Goal: Task Accomplishment & Management: Complete application form

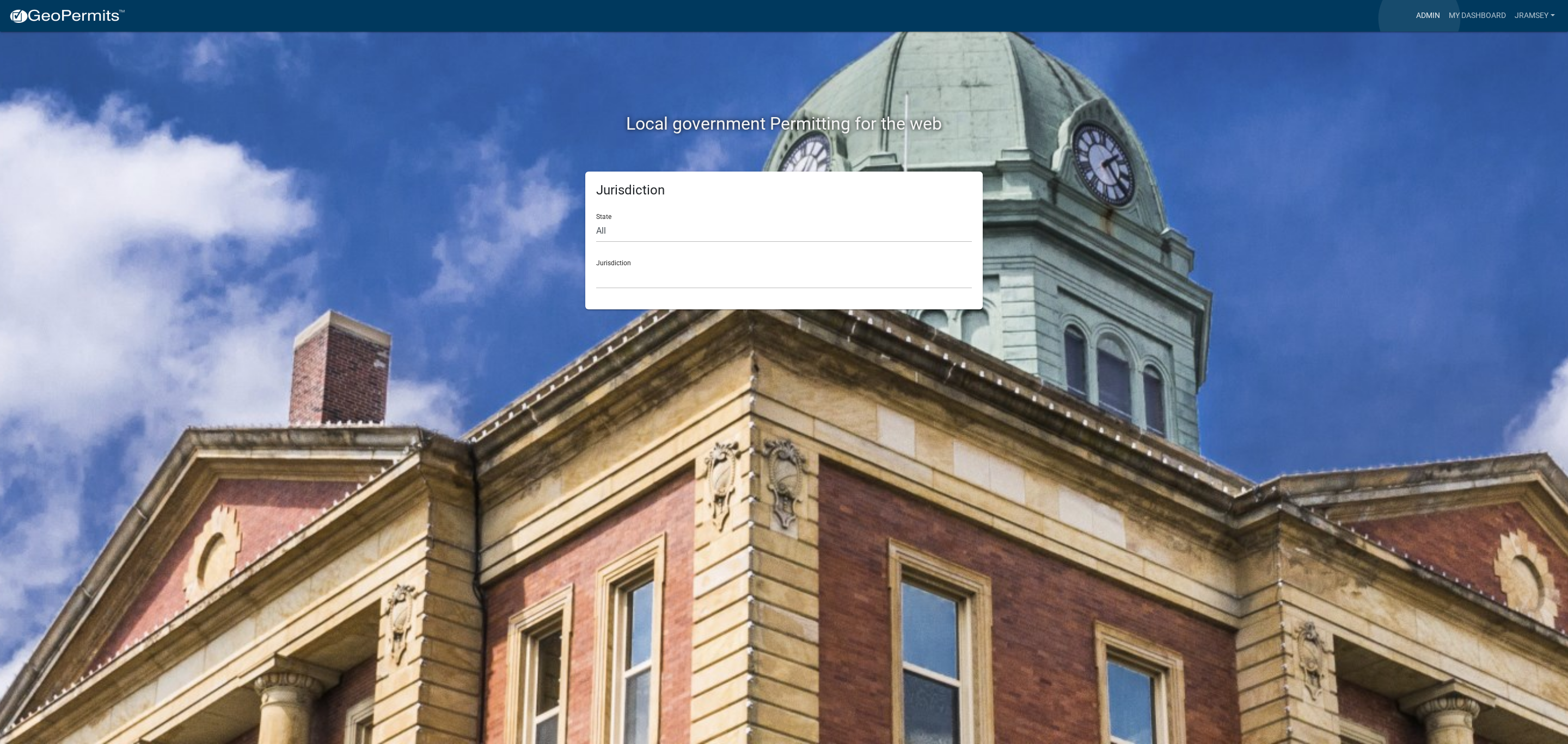
click at [1420, 18] on link "Admin" at bounding box center [1428, 16] width 33 height 21
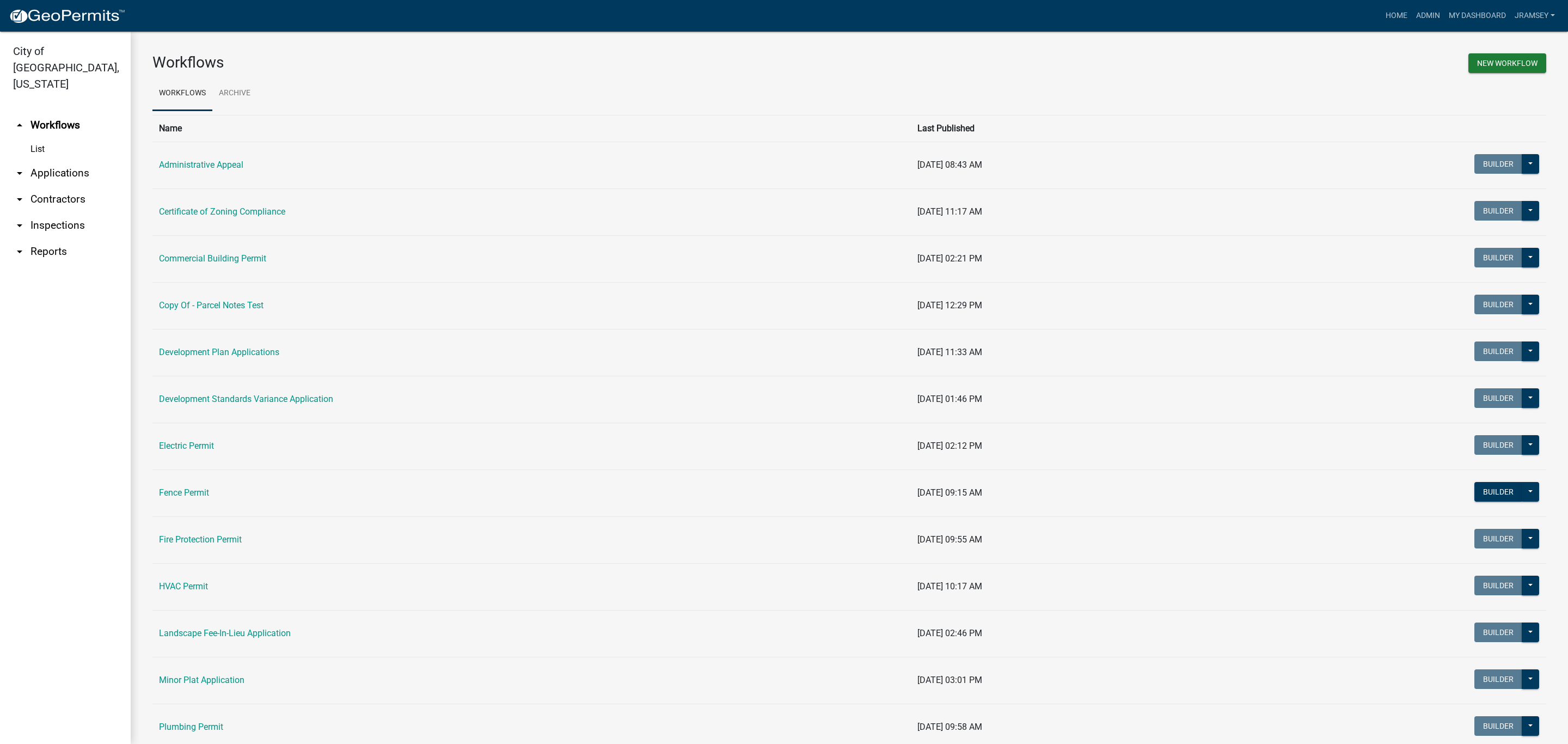
click at [48, 212] on link "arrow_drop_down Inspections" at bounding box center [65, 225] width 131 height 26
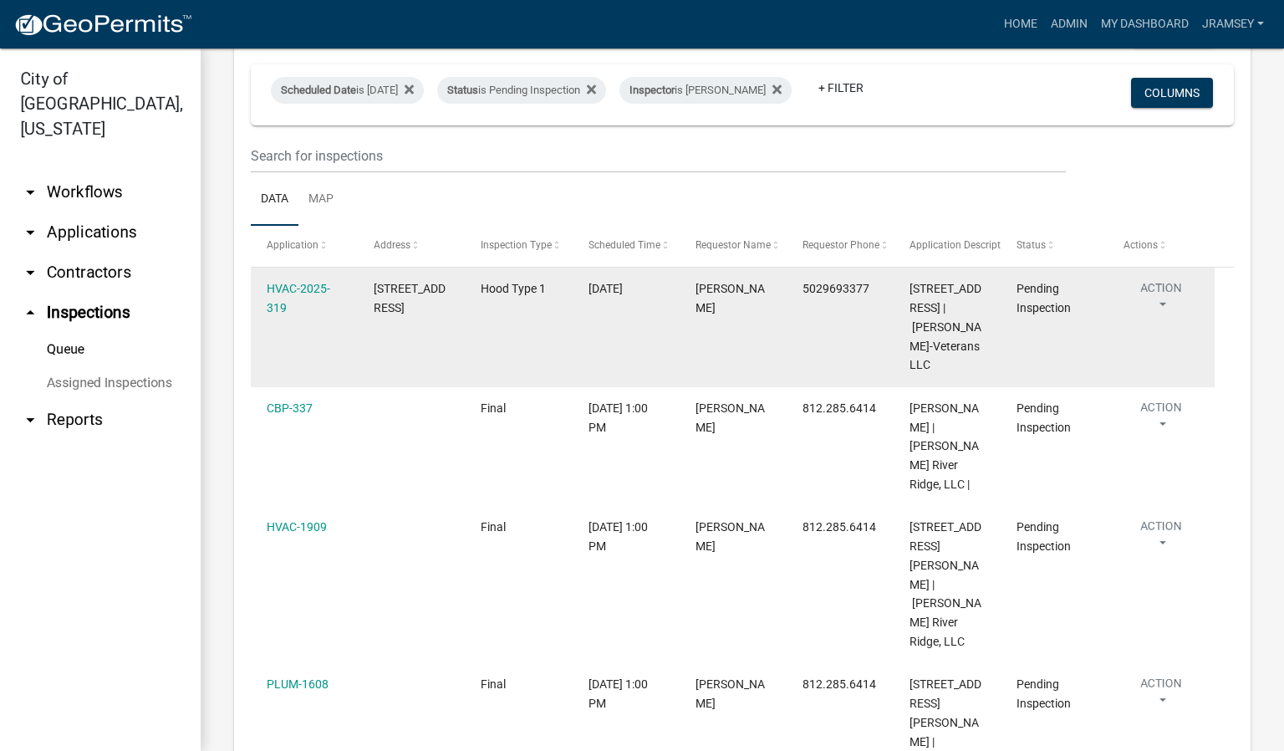
scroll to position [125, 0]
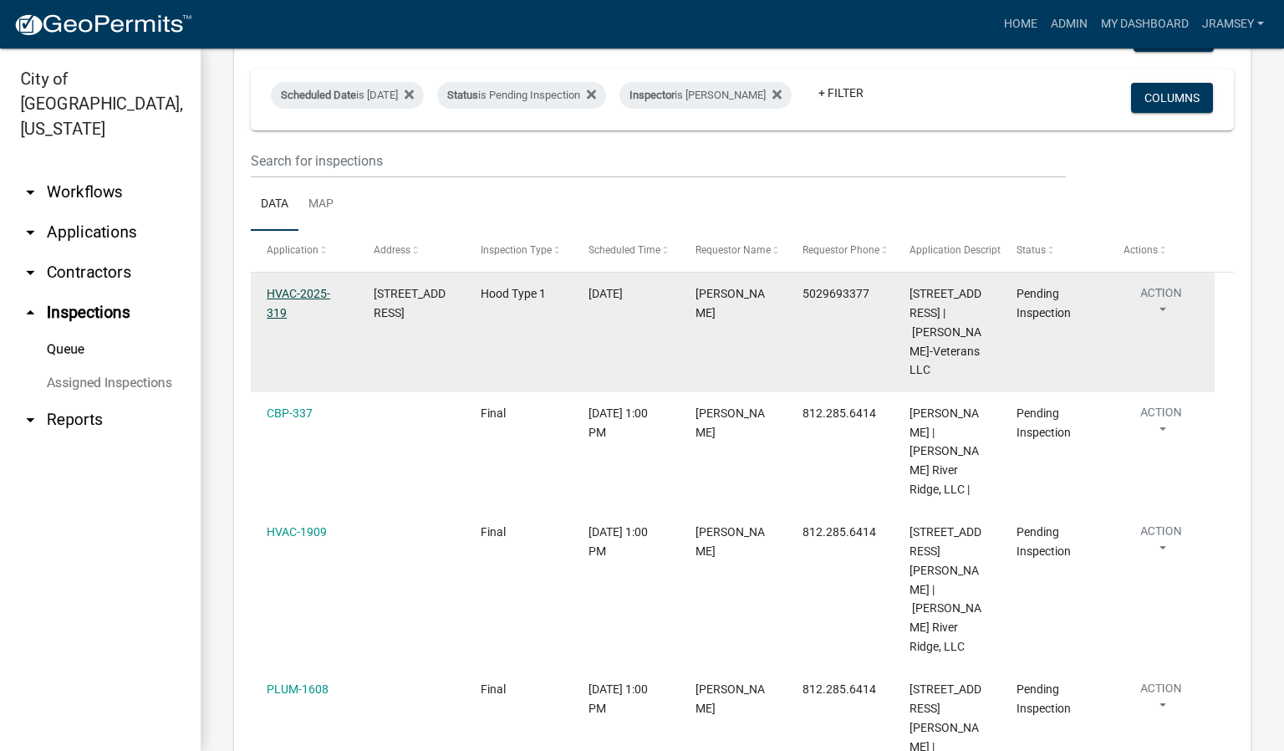
click at [319, 304] on link "HVAC-2025-319" at bounding box center [299, 303] width 64 height 33
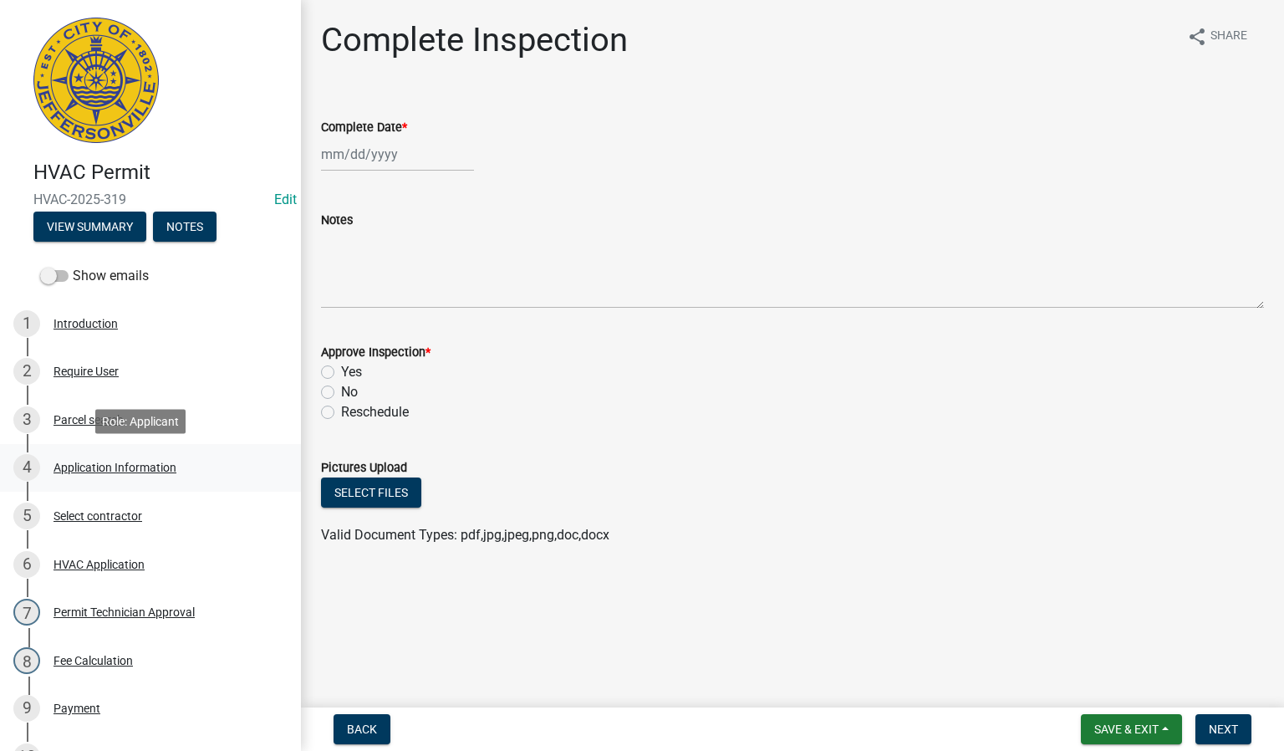
click at [98, 467] on div "Application Information" at bounding box center [115, 468] width 123 height 12
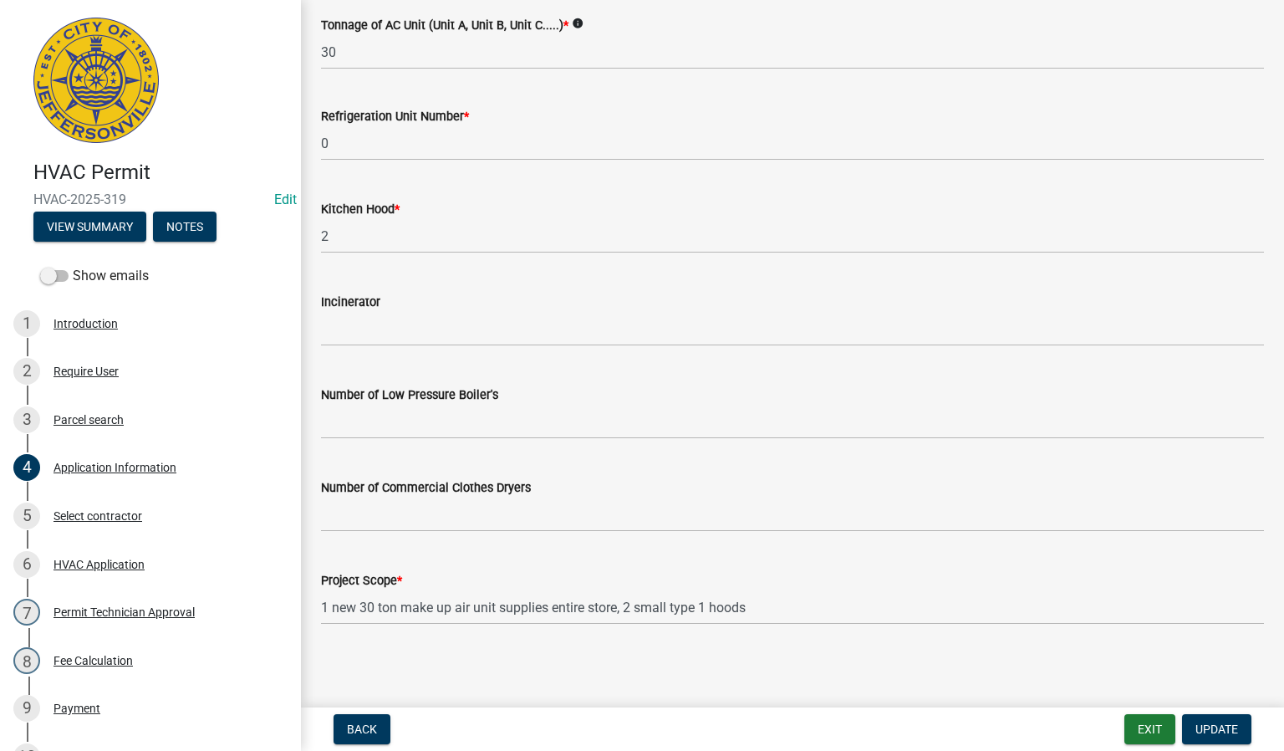
scroll to position [1131, 0]
click at [1144, 731] on button "Exit" at bounding box center [1150, 729] width 51 height 30
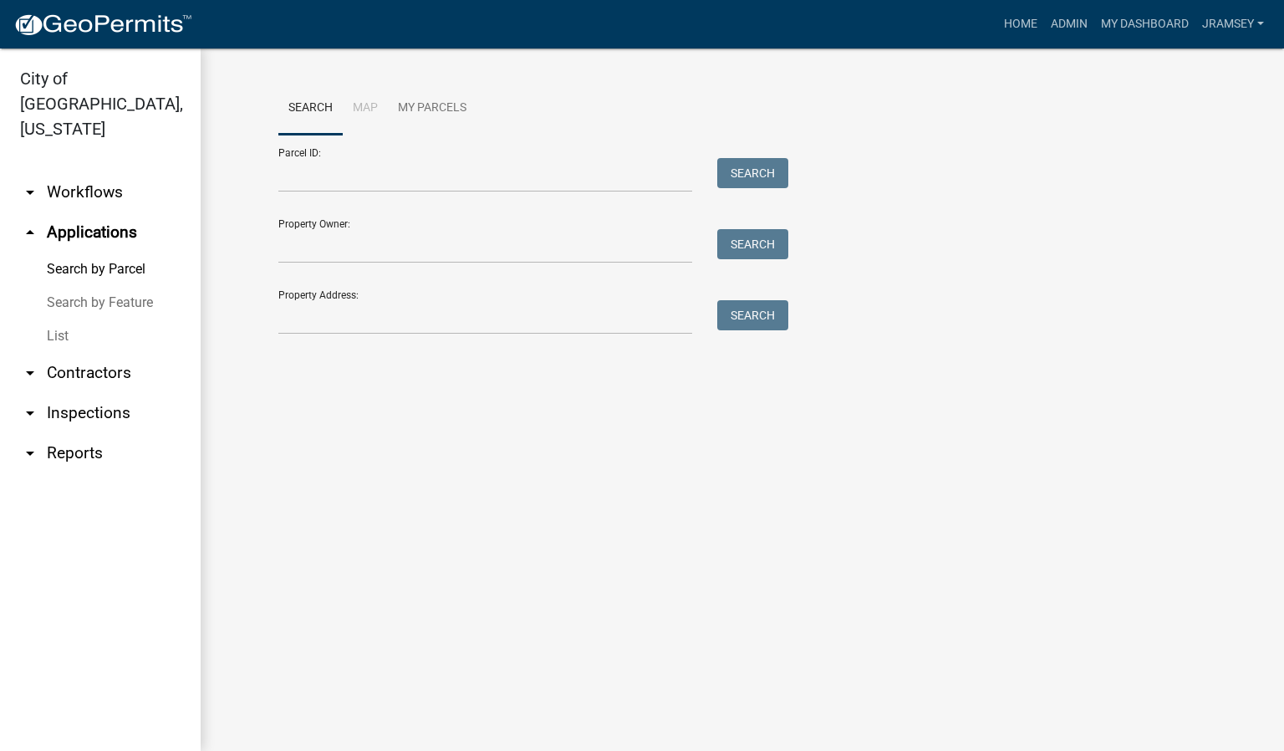
click at [109, 393] on link "arrow_drop_down Inspections" at bounding box center [100, 413] width 201 height 40
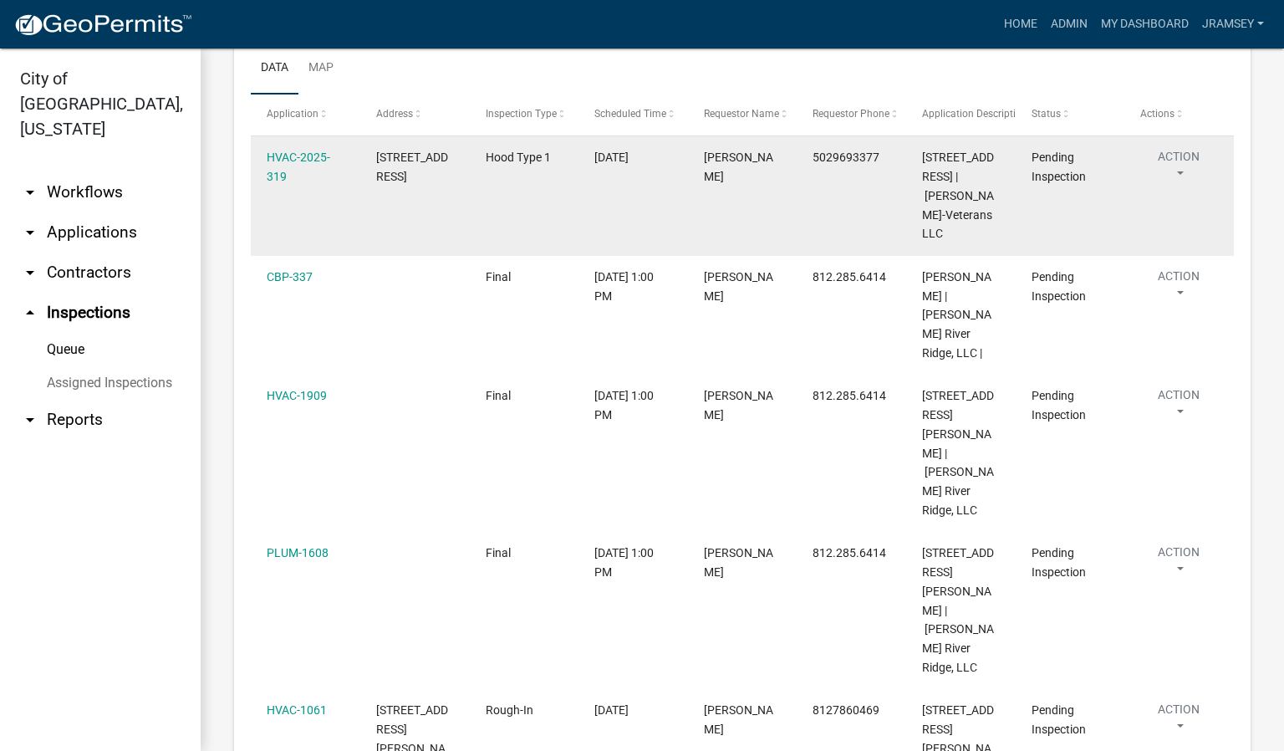
scroll to position [251, 0]
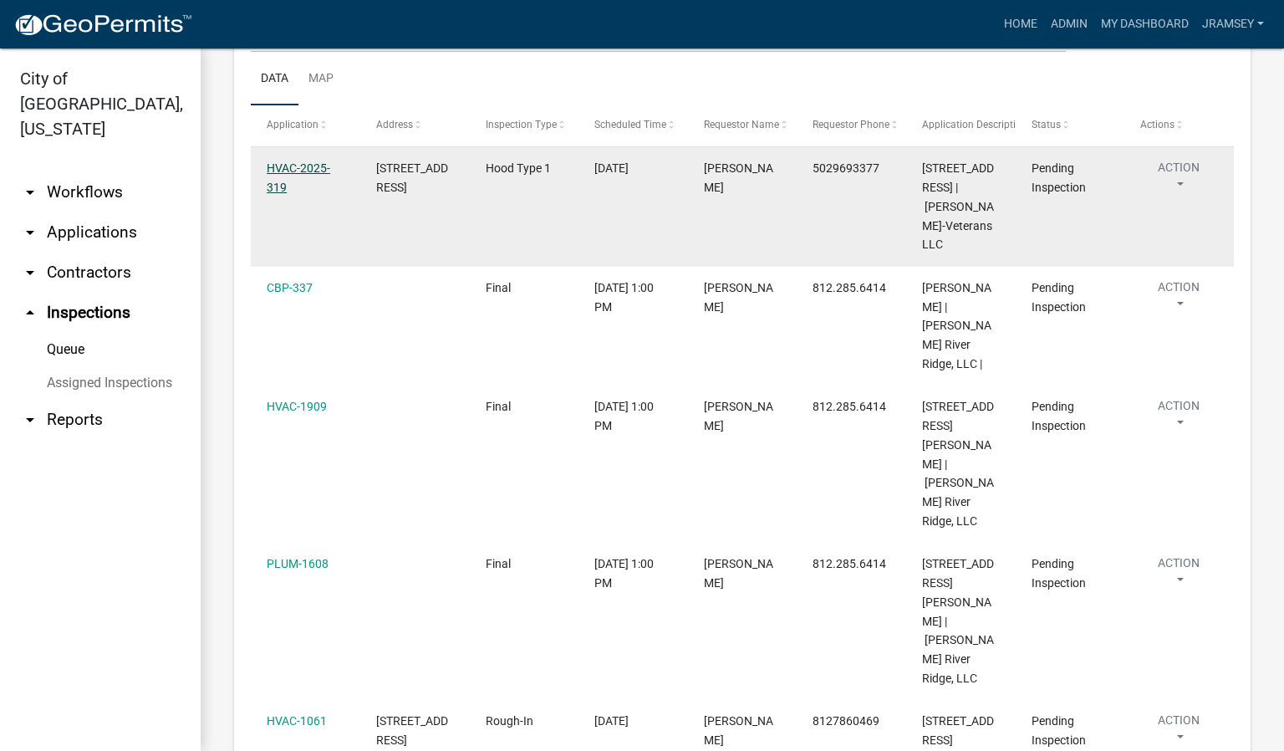
click at [304, 188] on link "HVAC-2025-319" at bounding box center [299, 177] width 64 height 33
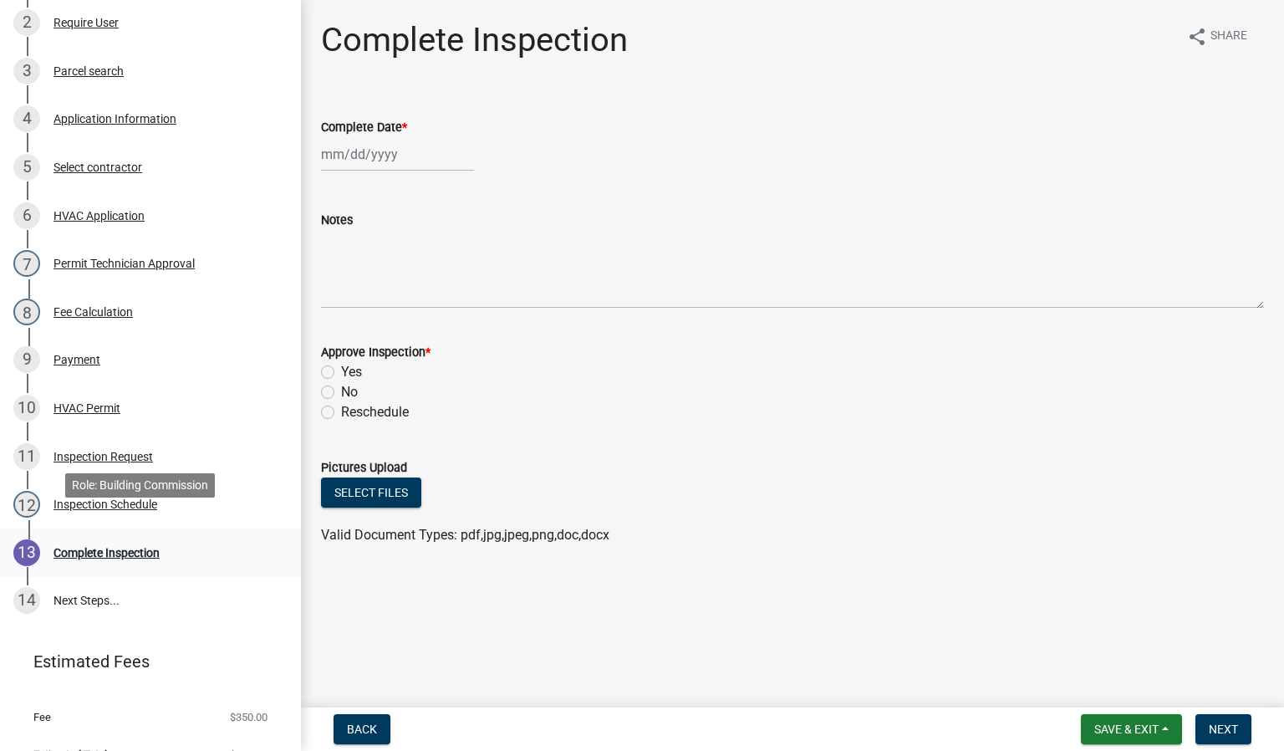
scroll to position [376, 0]
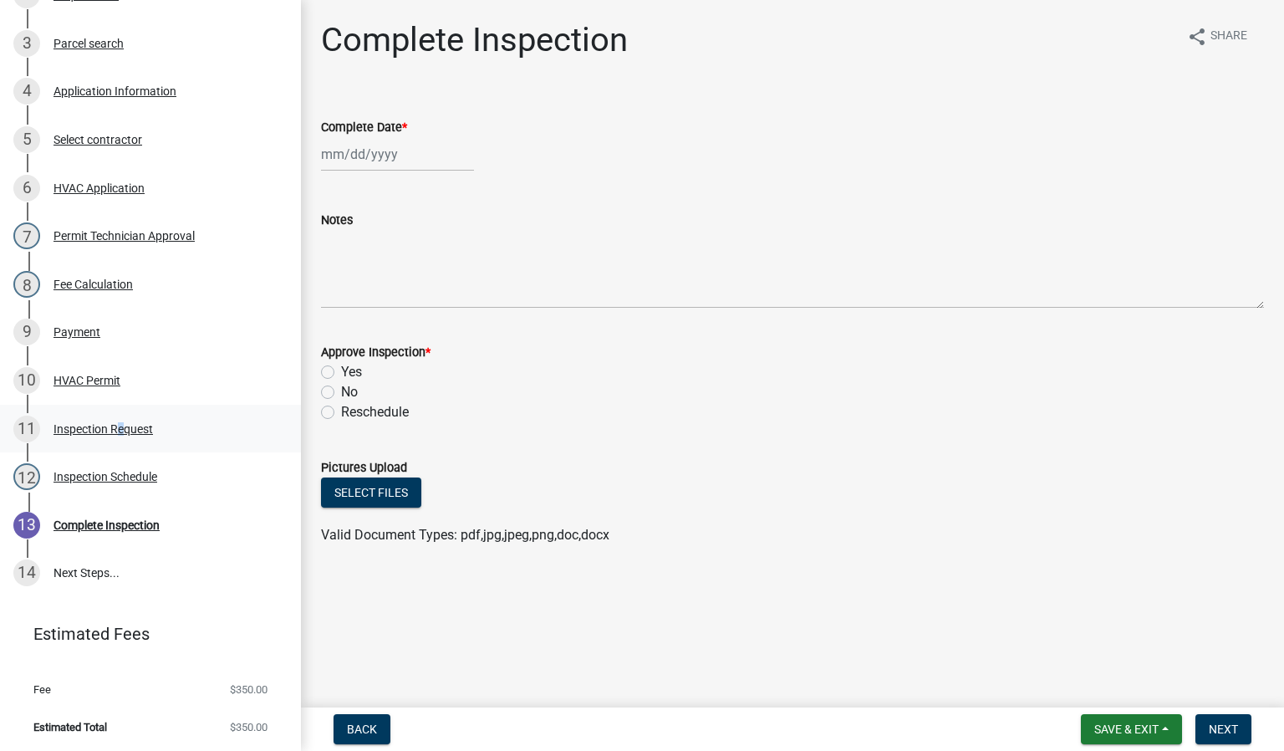
click at [114, 425] on div "Inspection Request" at bounding box center [103, 429] width 99 height 12
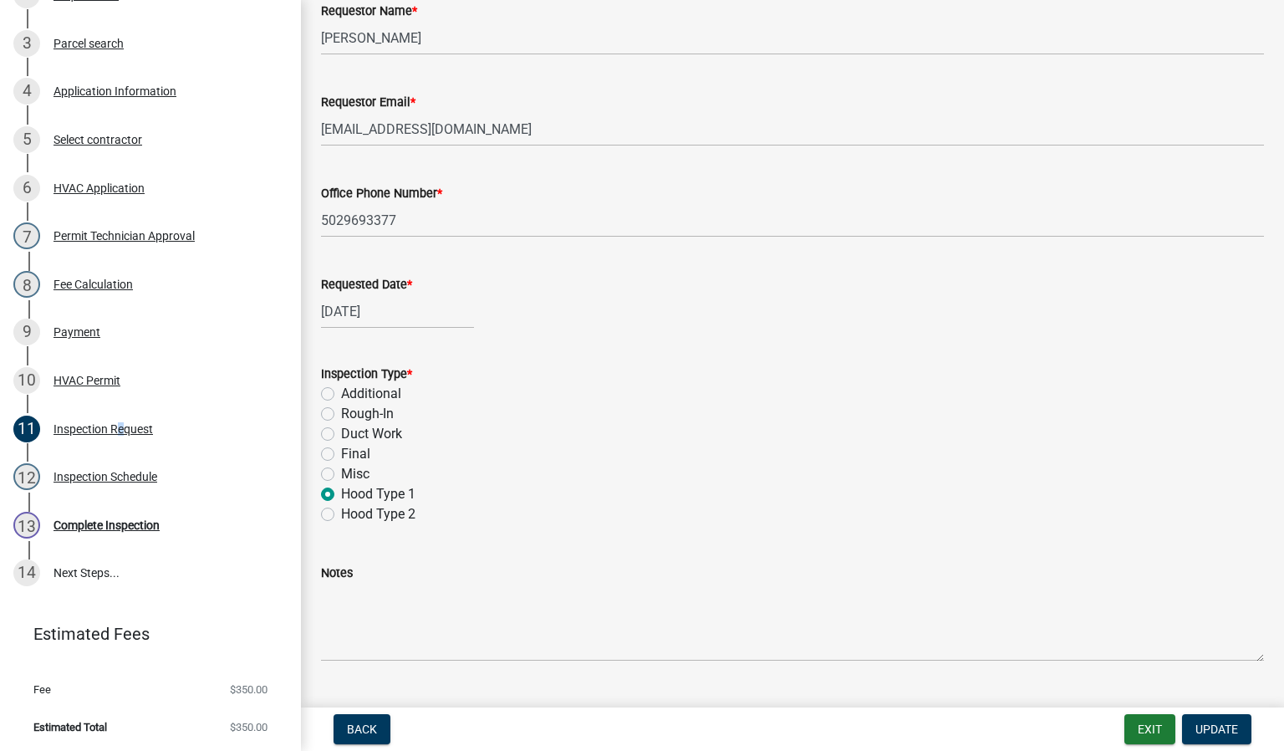
scroll to position [125, 0]
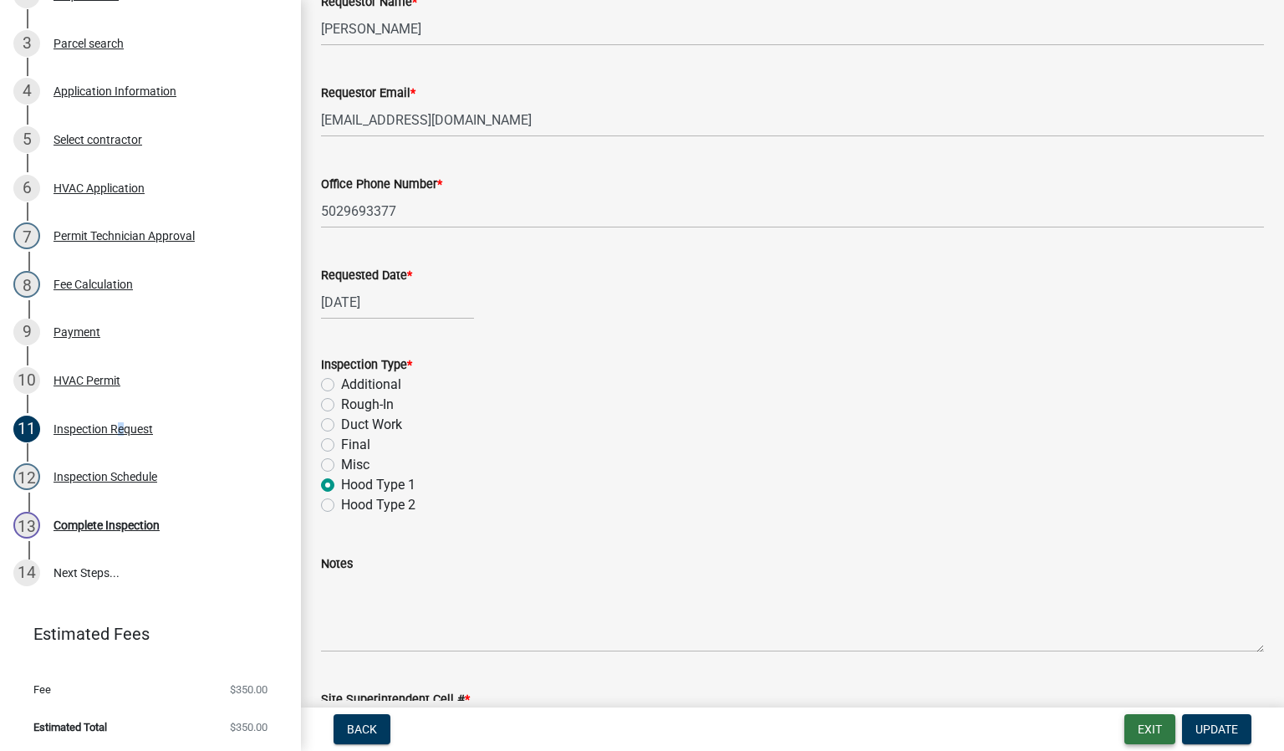
click at [1140, 725] on button "Exit" at bounding box center [1150, 729] width 51 height 30
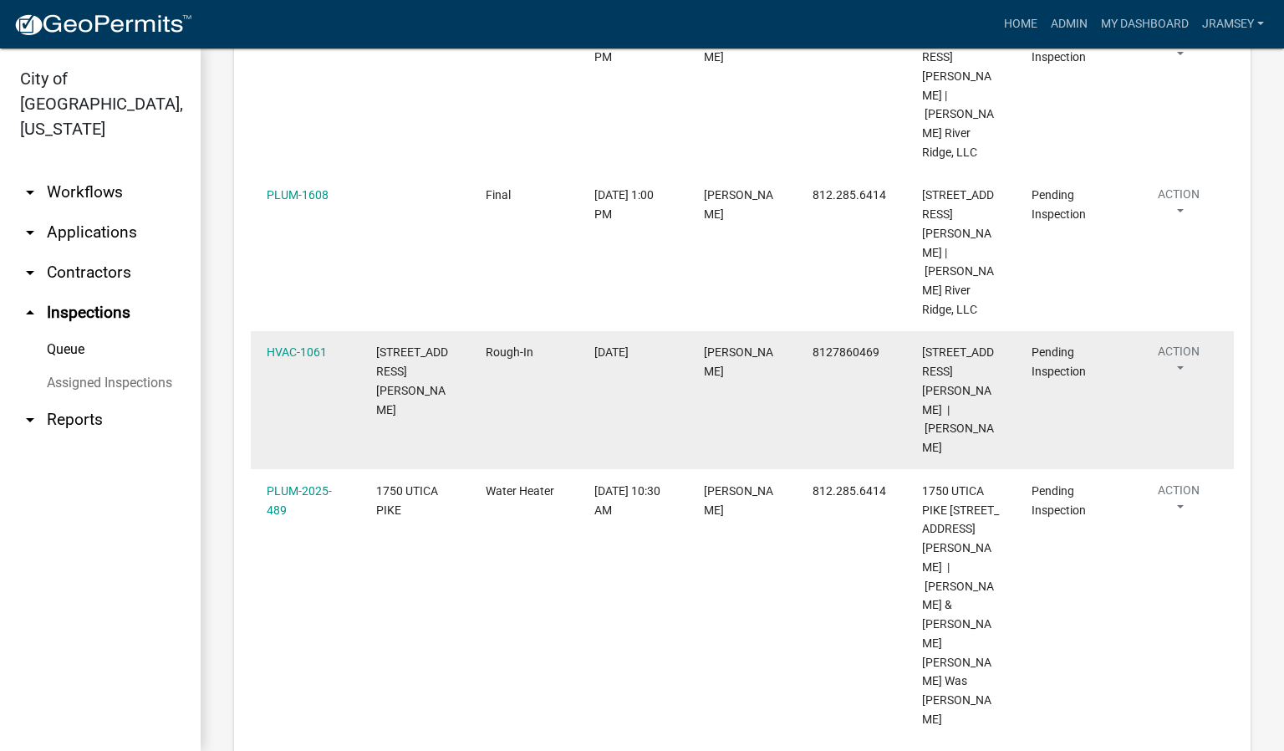
scroll to position [627, 0]
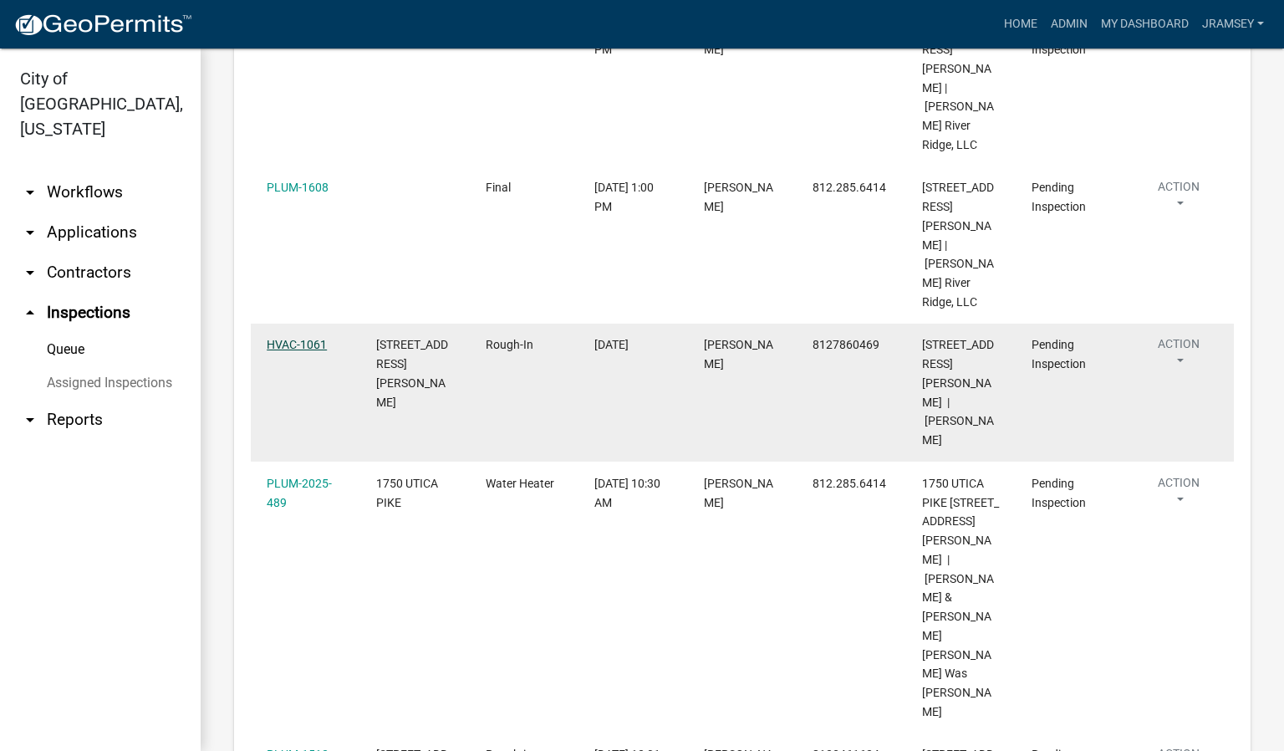
click at [302, 338] on link "HVAC-1061" at bounding box center [297, 344] width 60 height 13
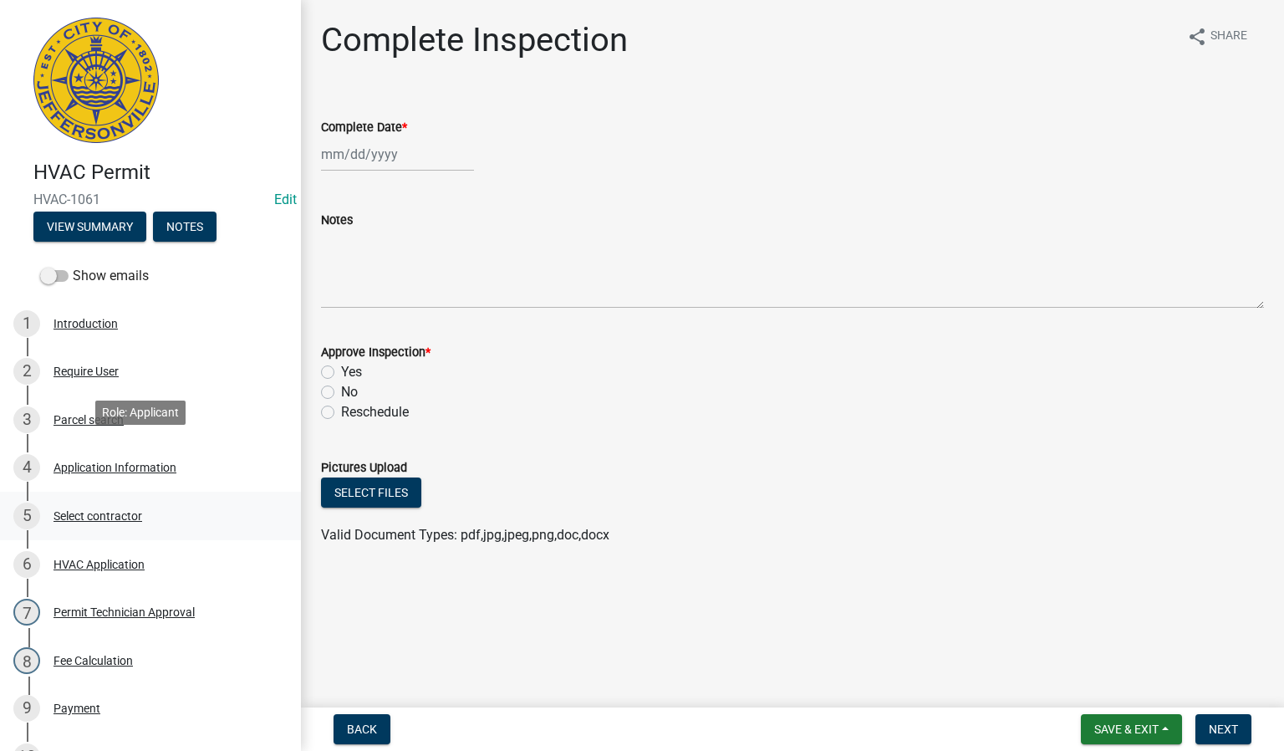
scroll to position [125, 0]
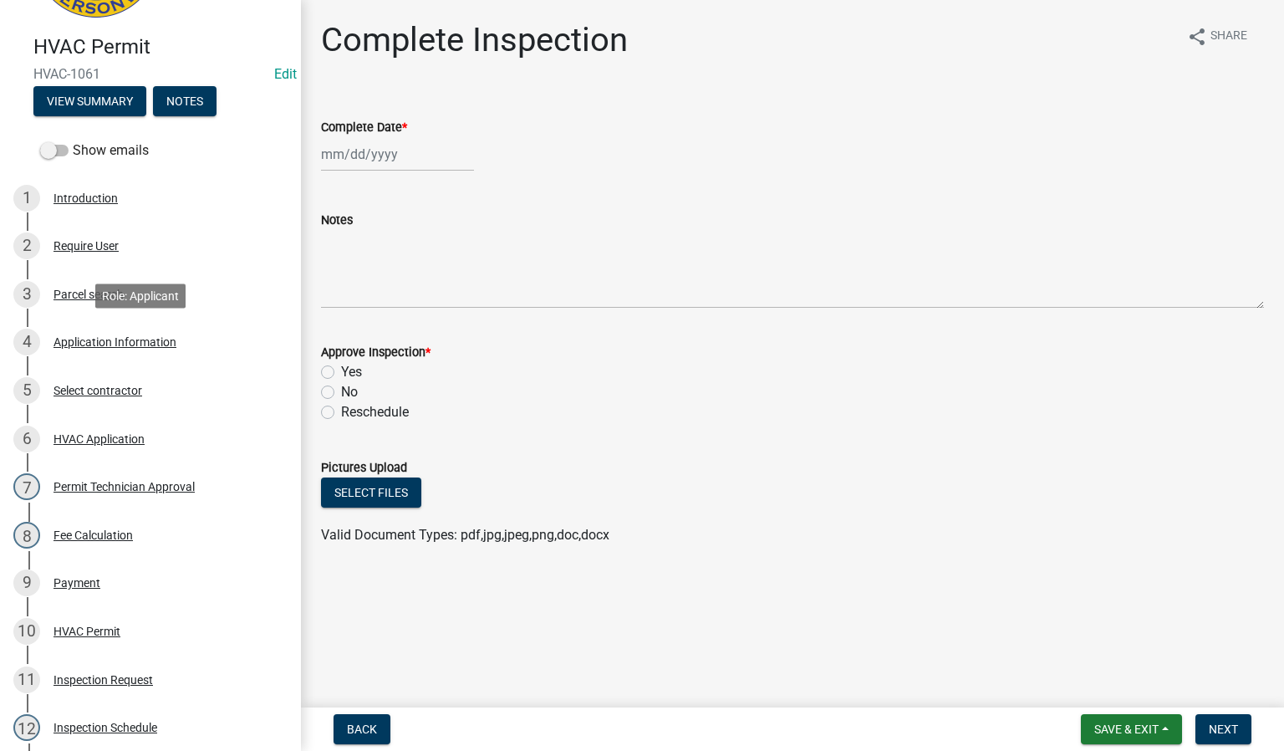
click at [116, 344] on div "Application Information" at bounding box center [115, 342] width 123 height 12
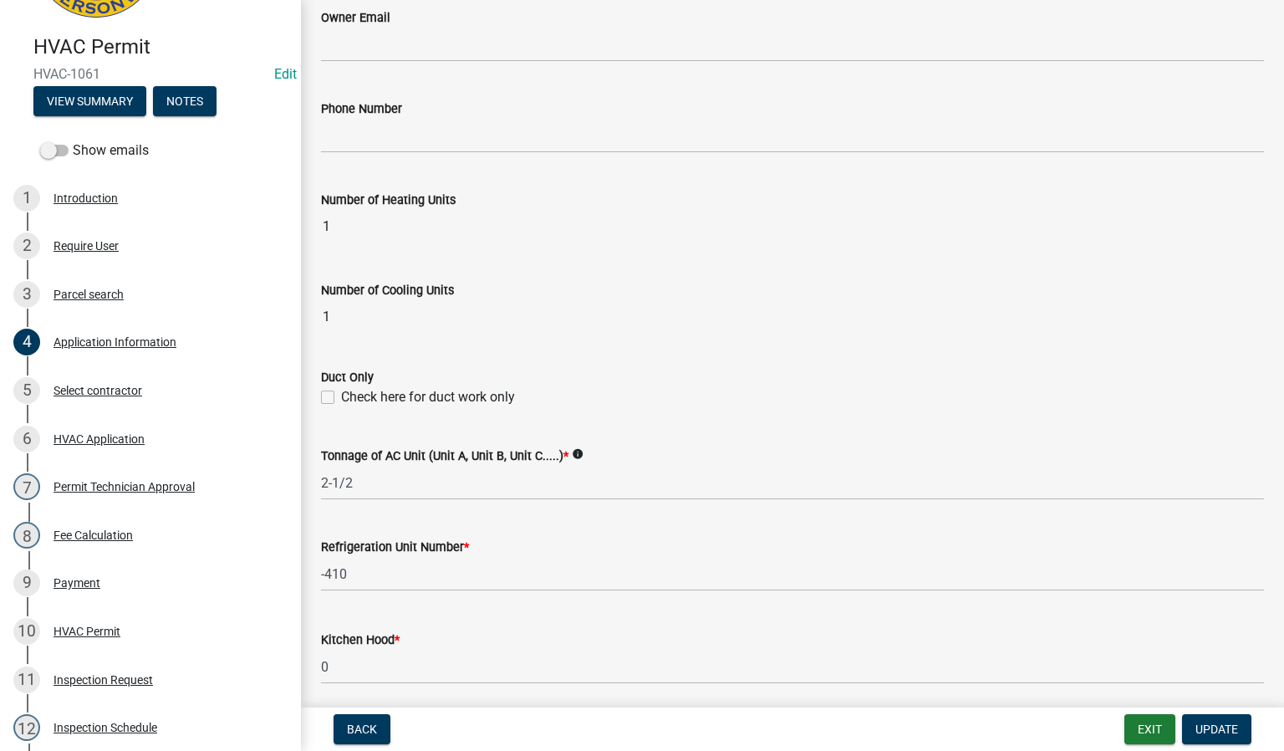
scroll to position [630, 0]
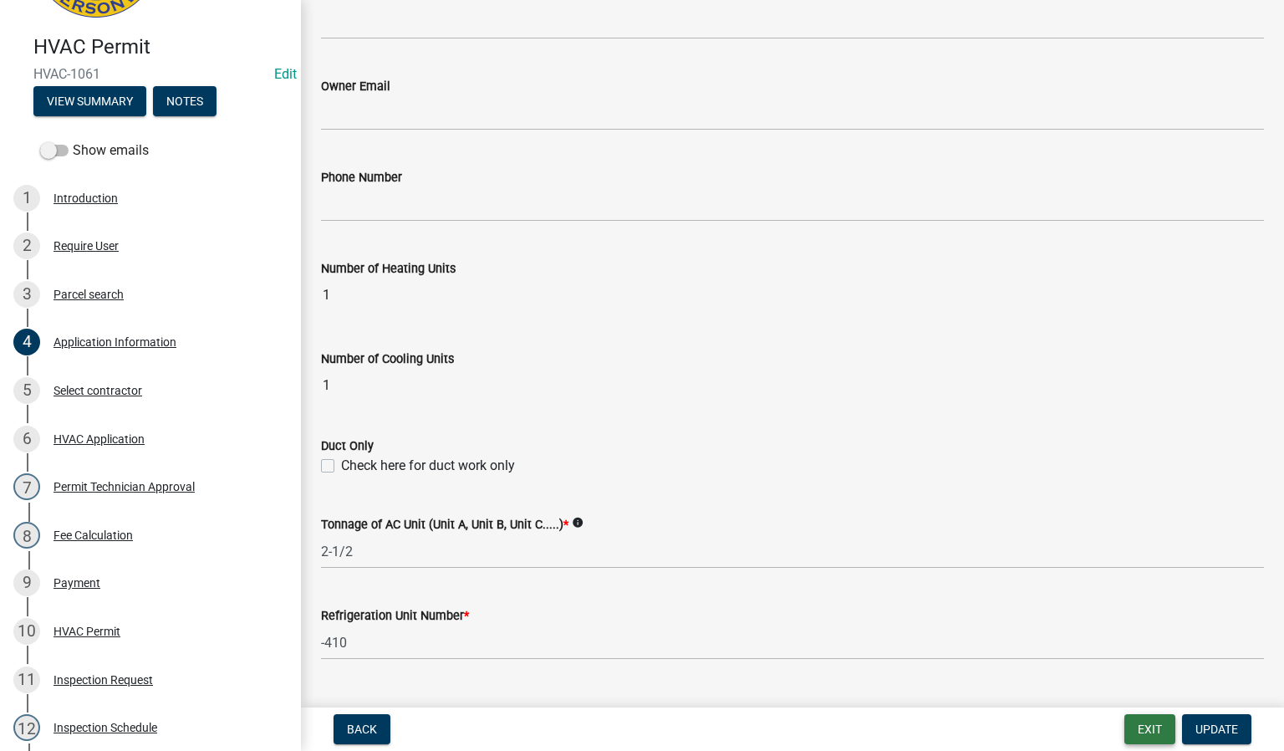
click at [1145, 728] on button "Exit" at bounding box center [1150, 729] width 51 height 30
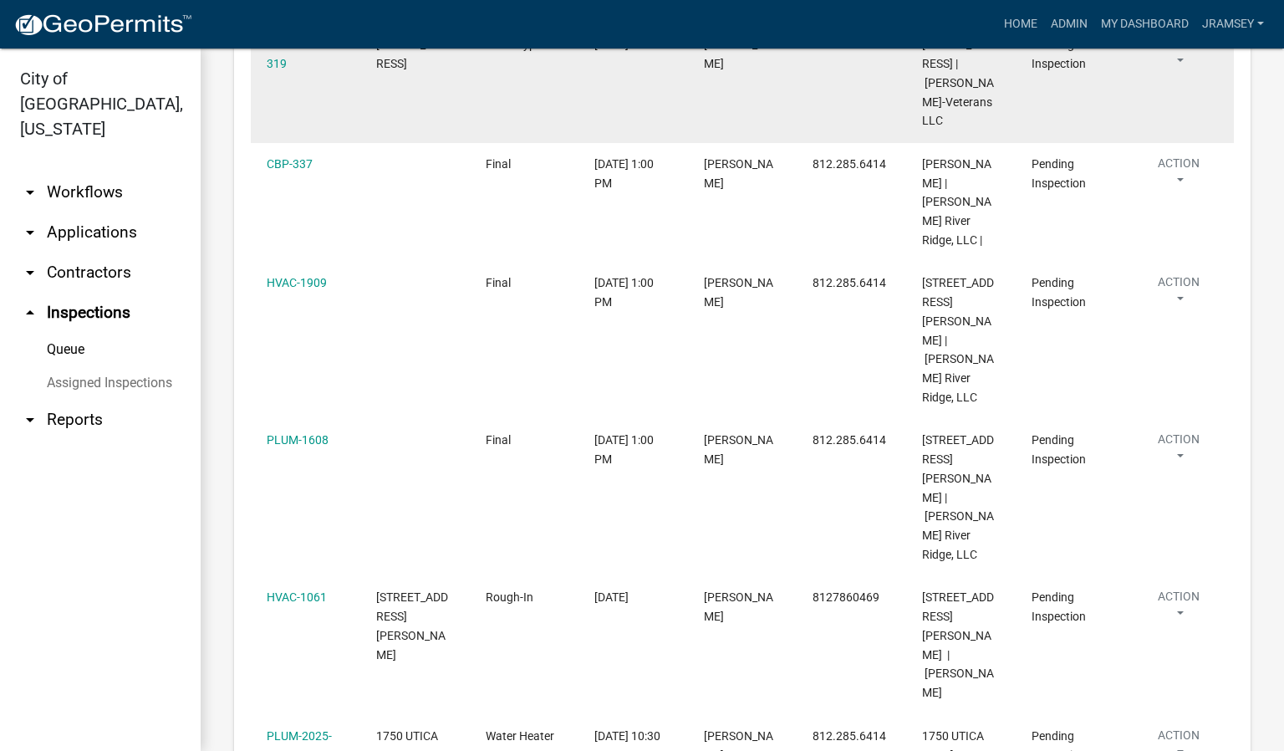
scroll to position [376, 0]
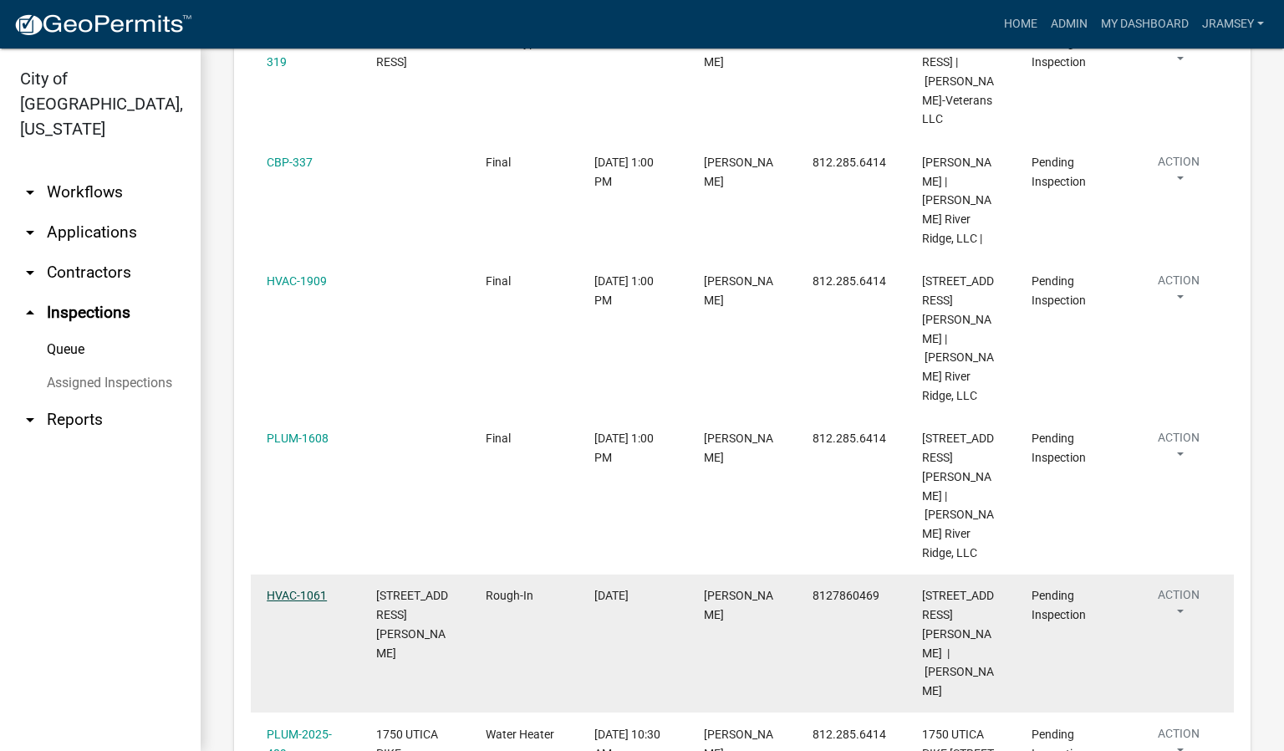
click at [286, 589] on link "HVAC-1061" at bounding box center [297, 595] width 60 height 13
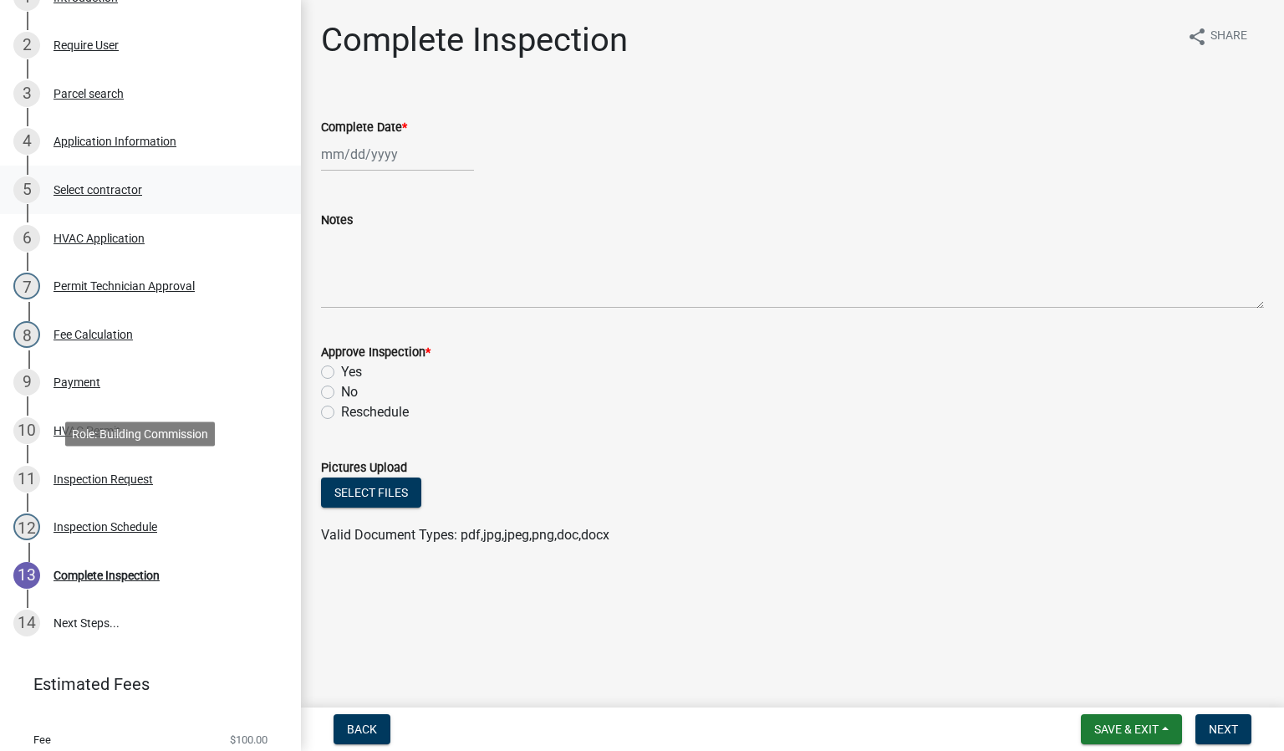
scroll to position [377, 0]
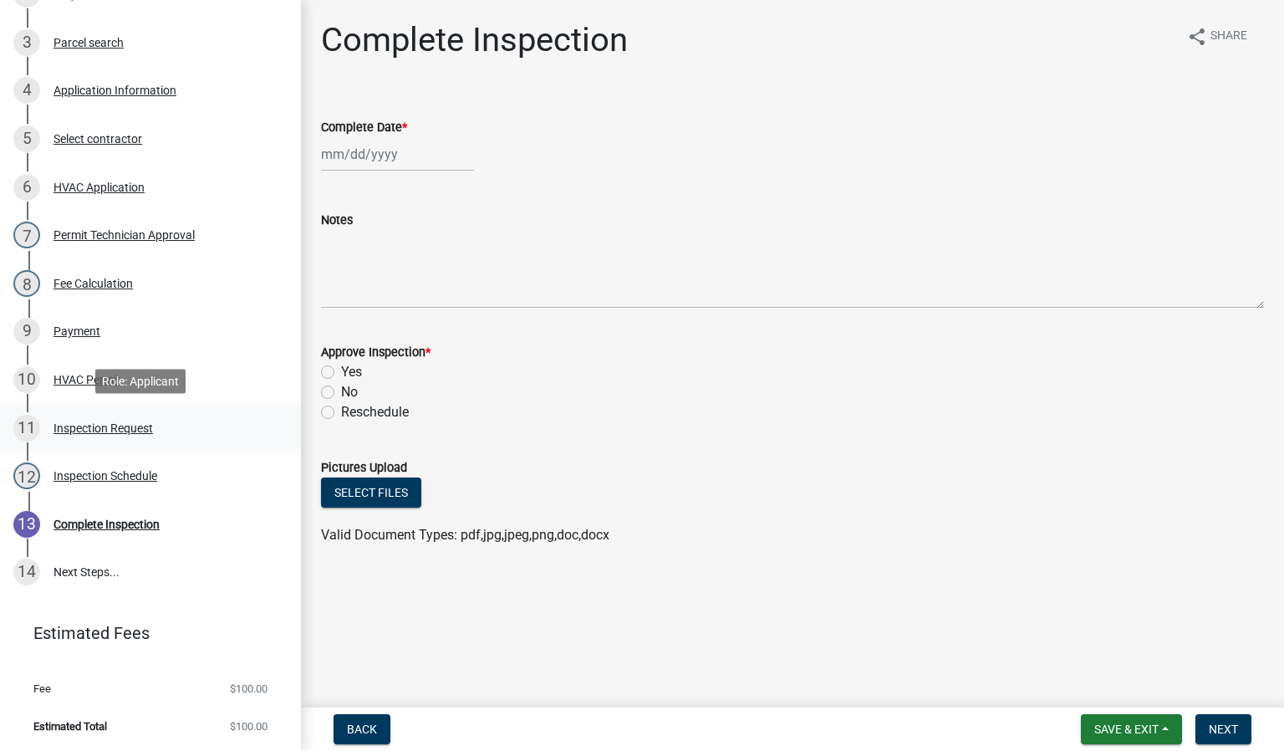
click at [101, 426] on div "Inspection Request" at bounding box center [103, 428] width 99 height 12
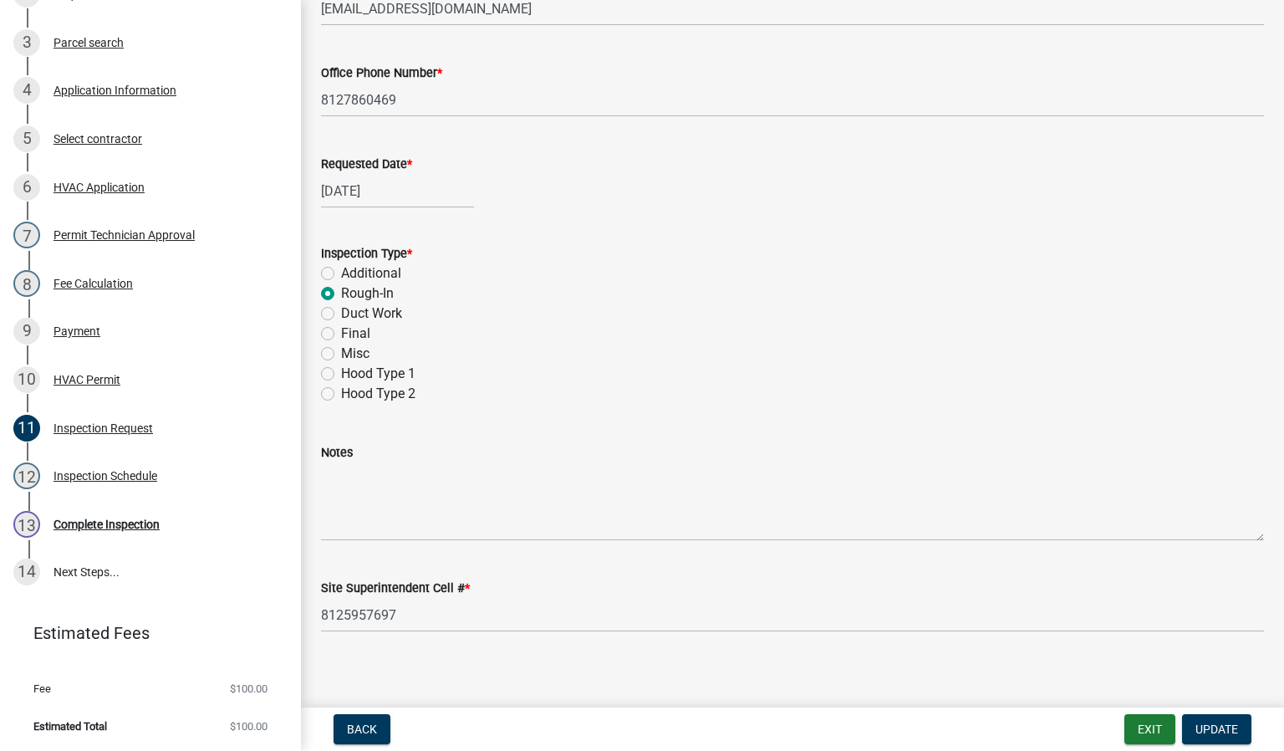
scroll to position [246, 0]
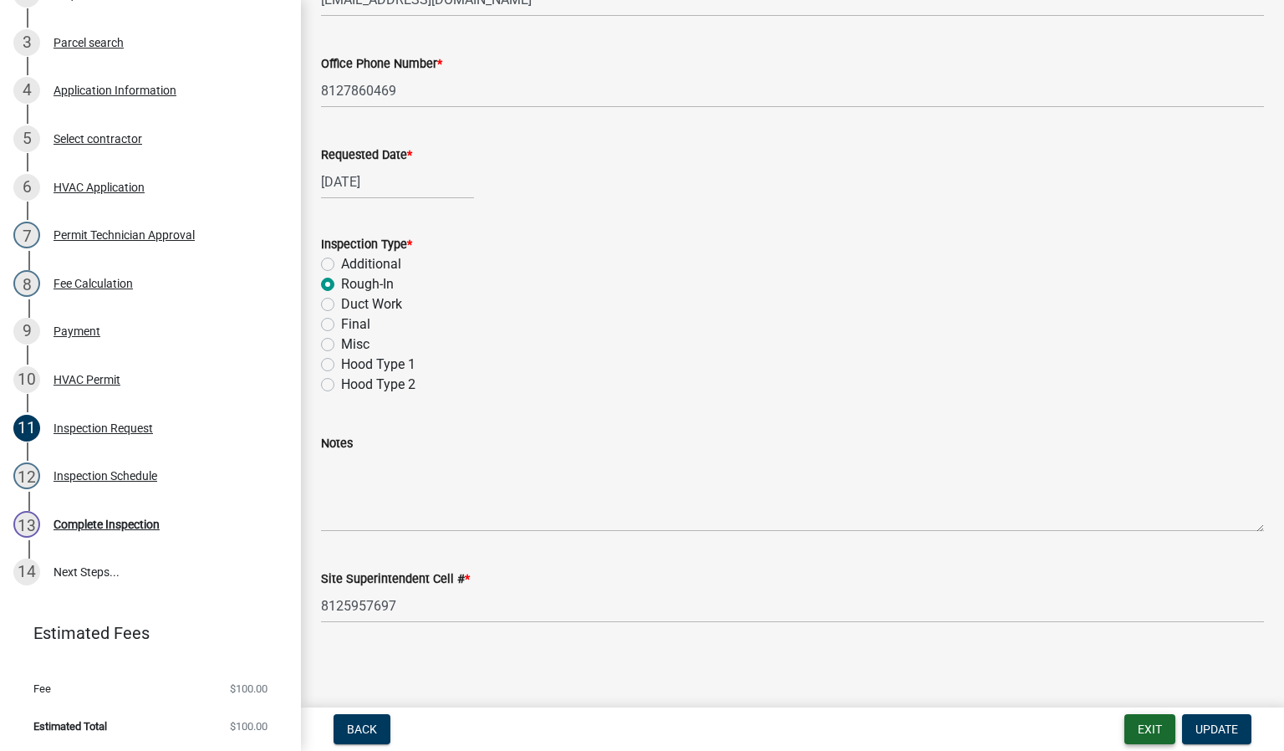
click at [1150, 730] on button "Exit" at bounding box center [1150, 729] width 51 height 30
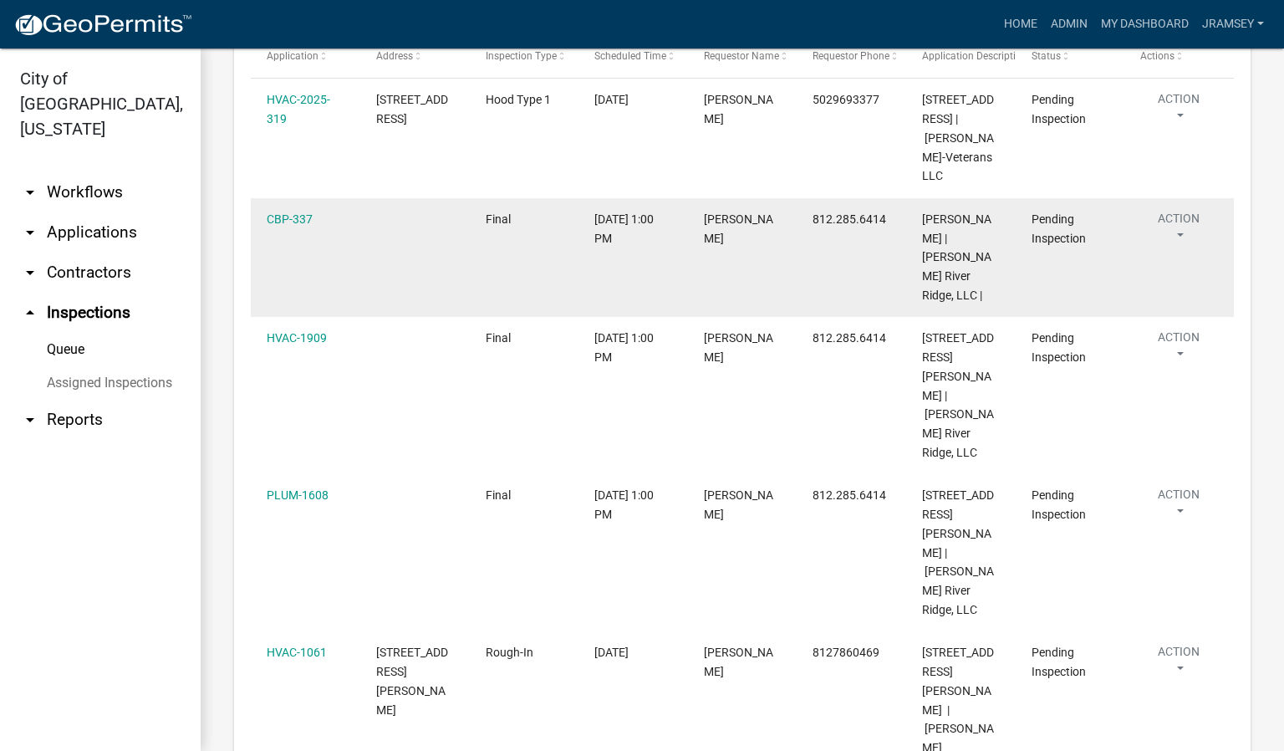
scroll to position [251, 0]
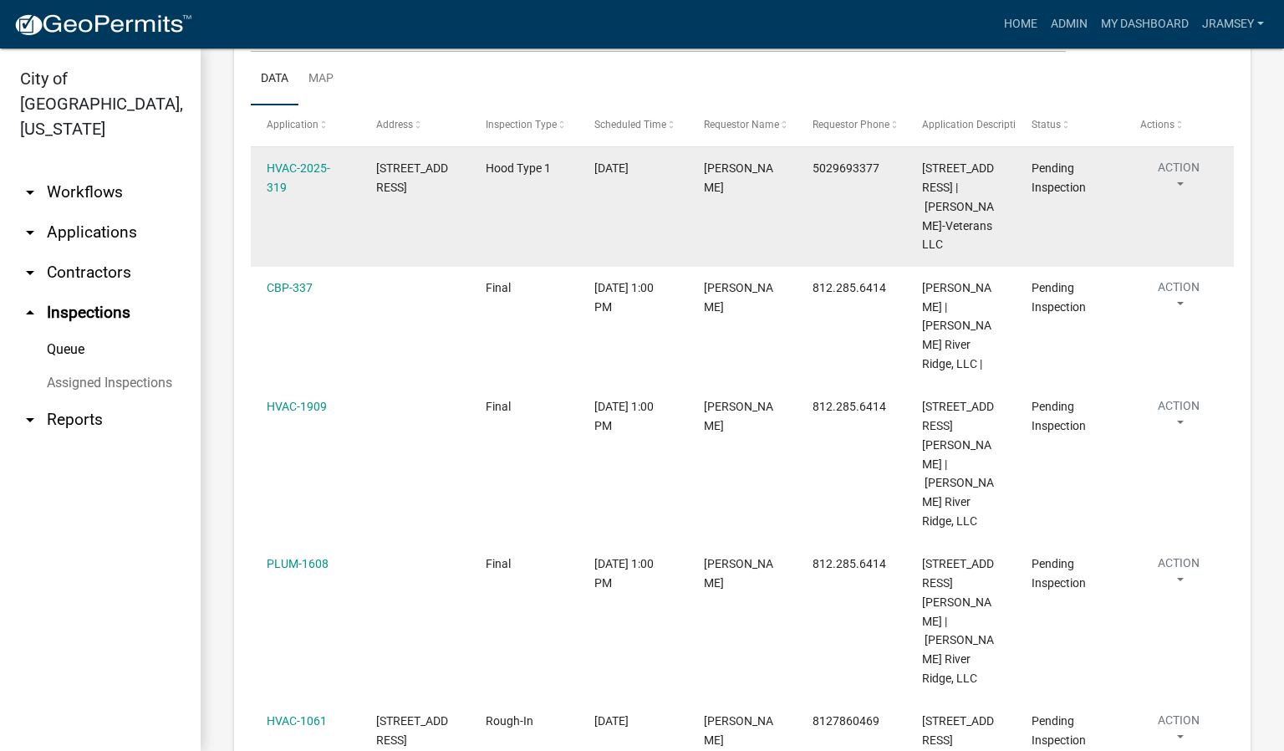
click at [1182, 178] on button "Action" at bounding box center [1178, 180] width 77 height 42
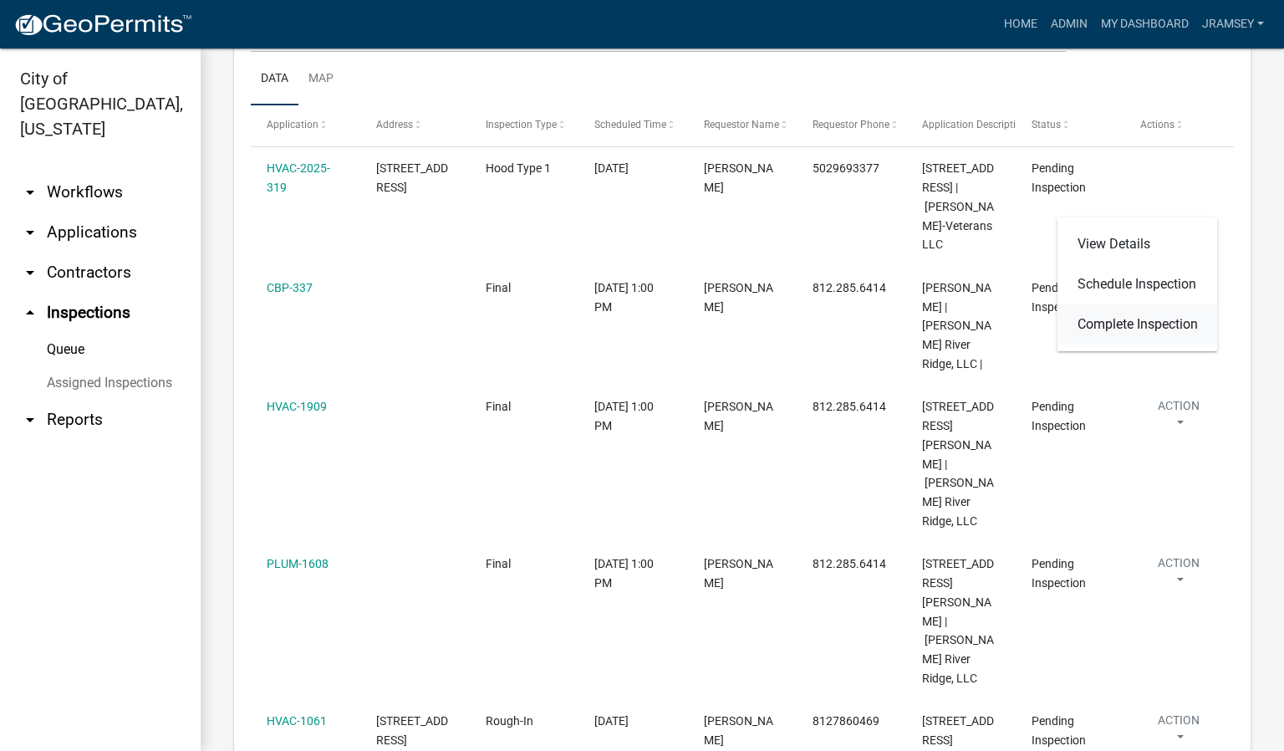
click at [1141, 324] on link "Complete Inspection" at bounding box center [1138, 324] width 161 height 40
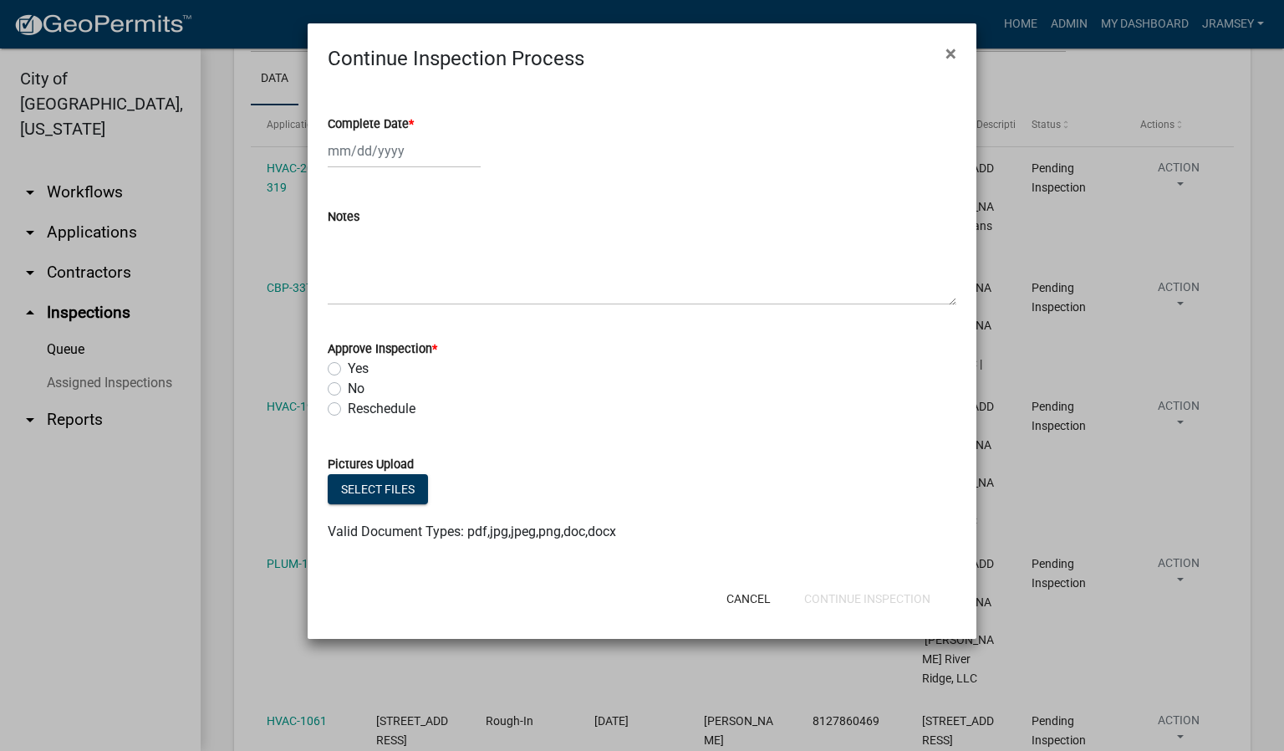
click at [367, 161] on div at bounding box center [404, 151] width 153 height 34
select select "9"
select select "2025"
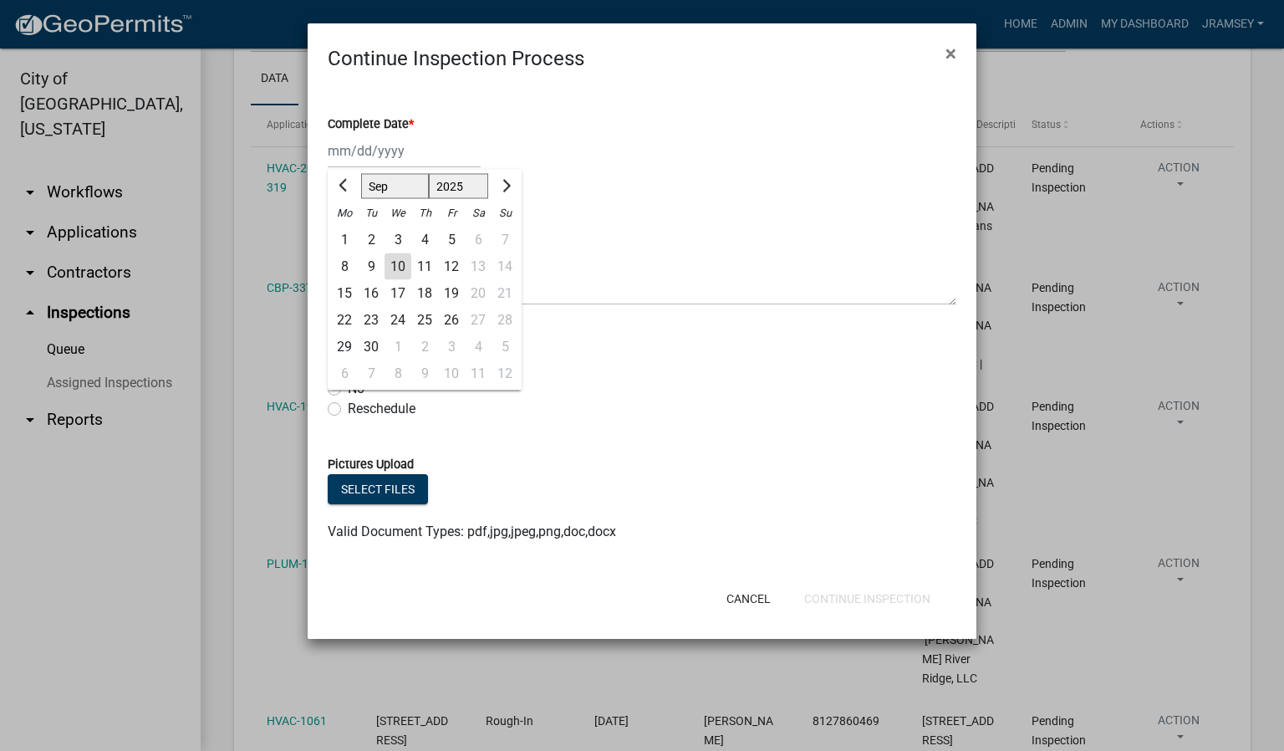
click at [402, 267] on div "10" at bounding box center [398, 266] width 27 height 27
type input "[DATE]"
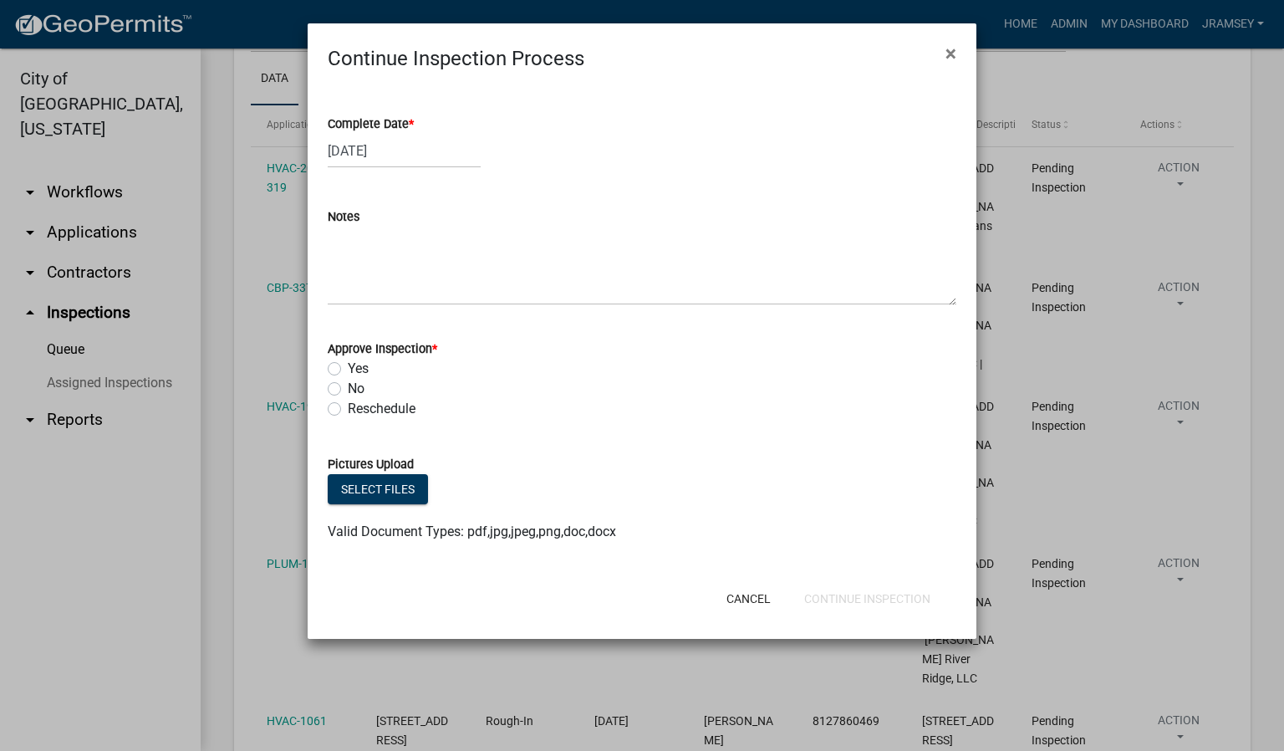
click at [348, 369] on label "Yes" at bounding box center [358, 369] width 21 height 20
click at [348, 369] on input "Yes" at bounding box center [353, 364] width 11 height 11
radio input "true"
click at [836, 603] on button "Continue Inspection" at bounding box center [867, 599] width 153 height 30
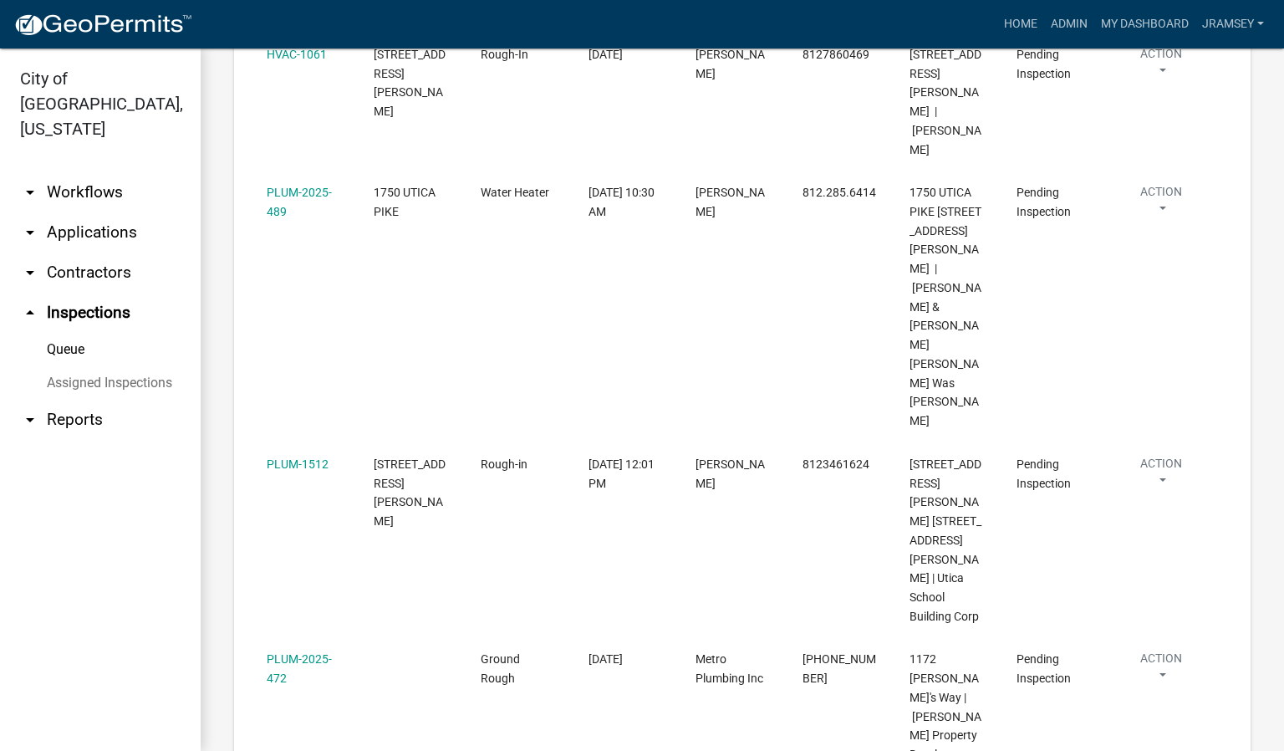
scroll to position [810, 0]
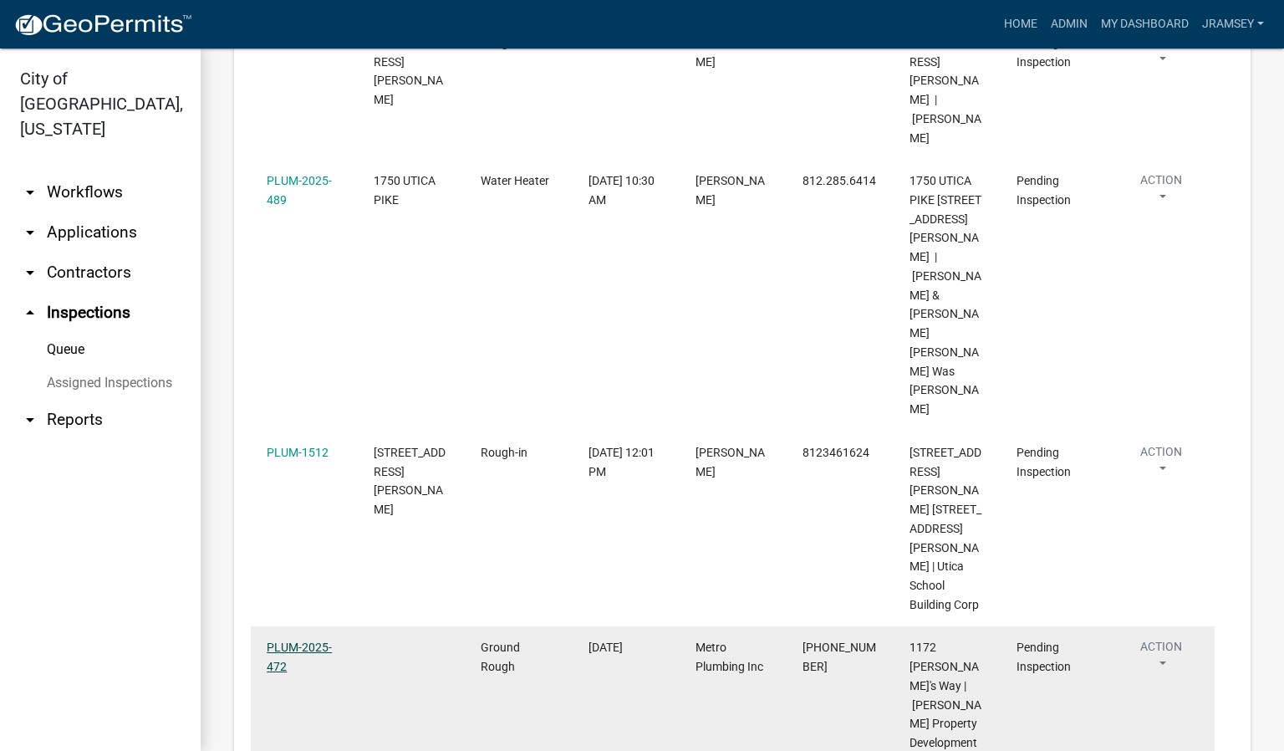
click at [309, 640] on link "PLUM-2025-472" at bounding box center [299, 656] width 65 height 33
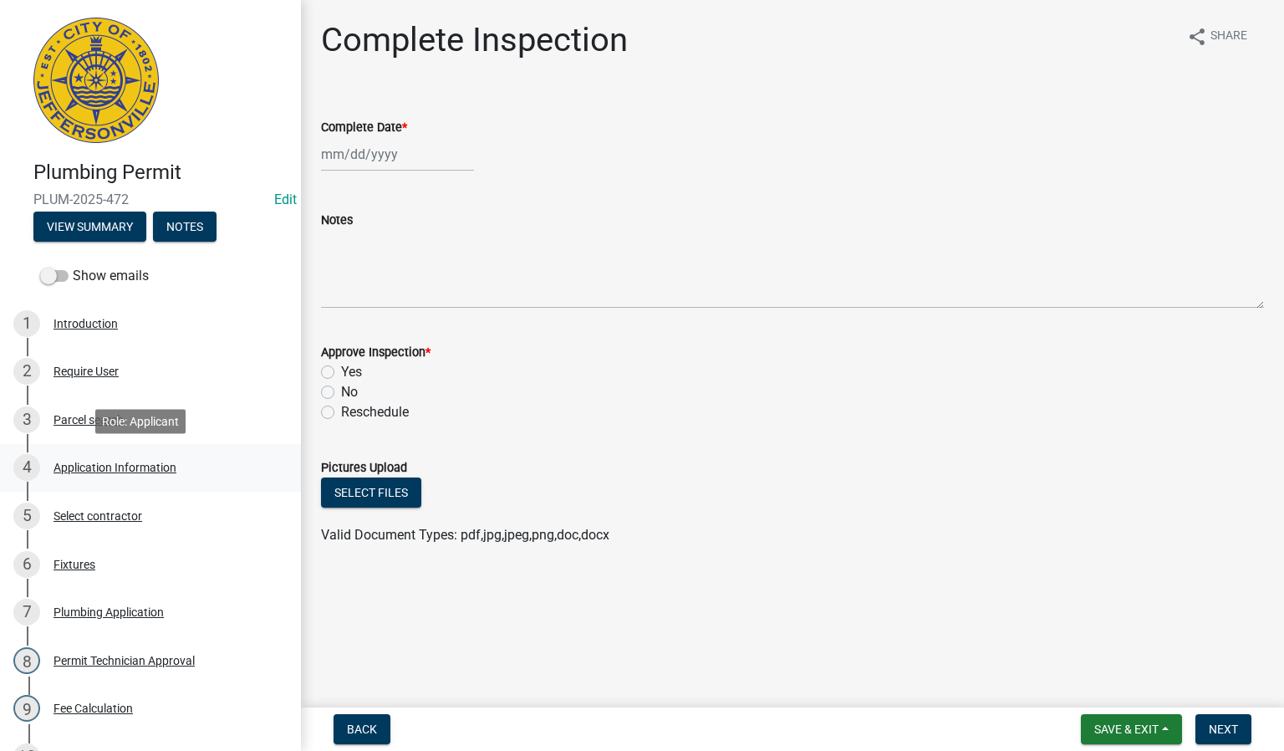
click at [99, 470] on div "Application Information" at bounding box center [115, 468] width 123 height 12
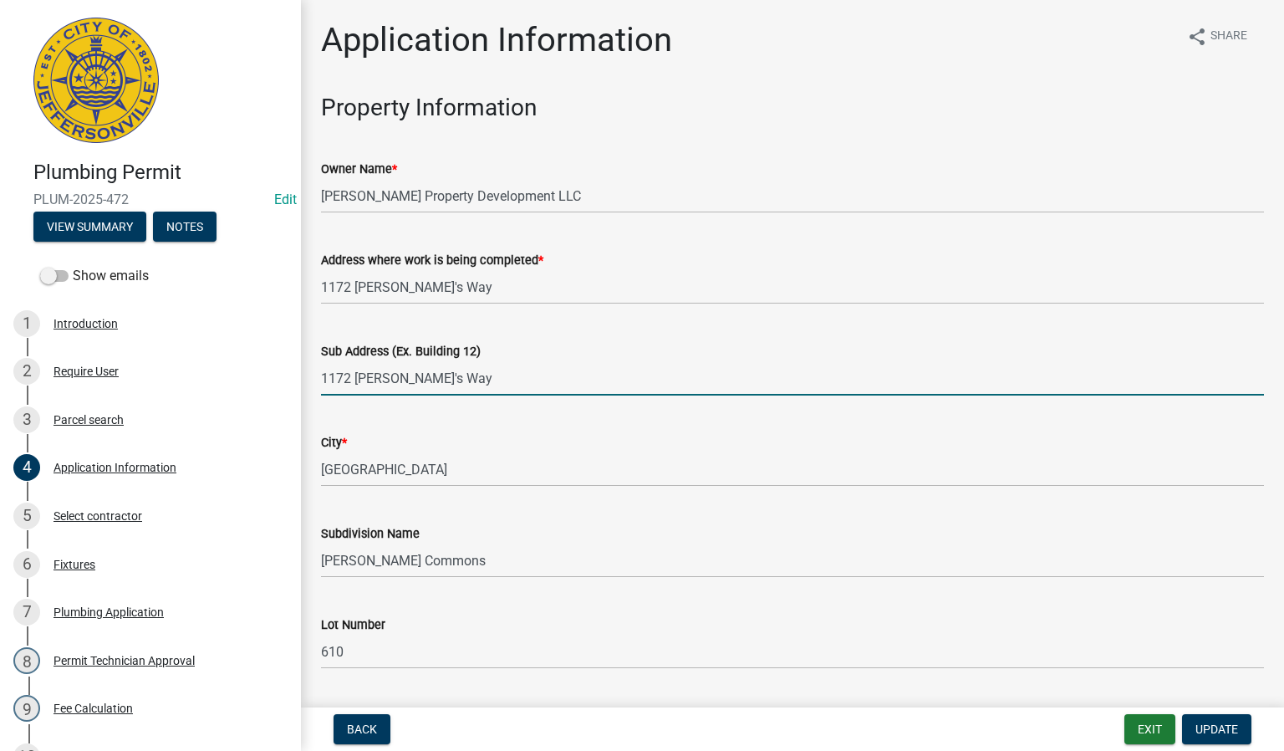
click at [427, 372] on input "1172 [PERSON_NAME]'s Way" at bounding box center [792, 378] width 943 height 34
type input "1172 [PERSON_NAME][STREET_ADDRESS]"
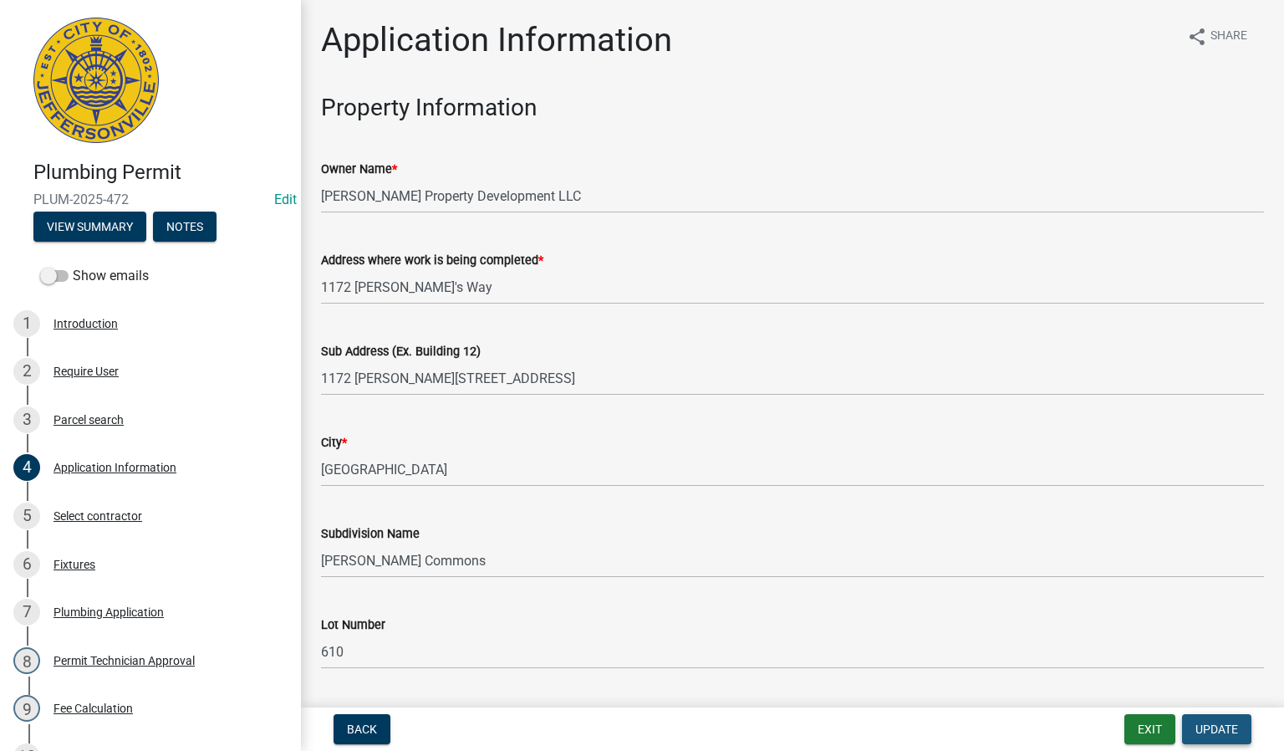
click at [1202, 720] on button "Update" at bounding box center [1216, 729] width 69 height 30
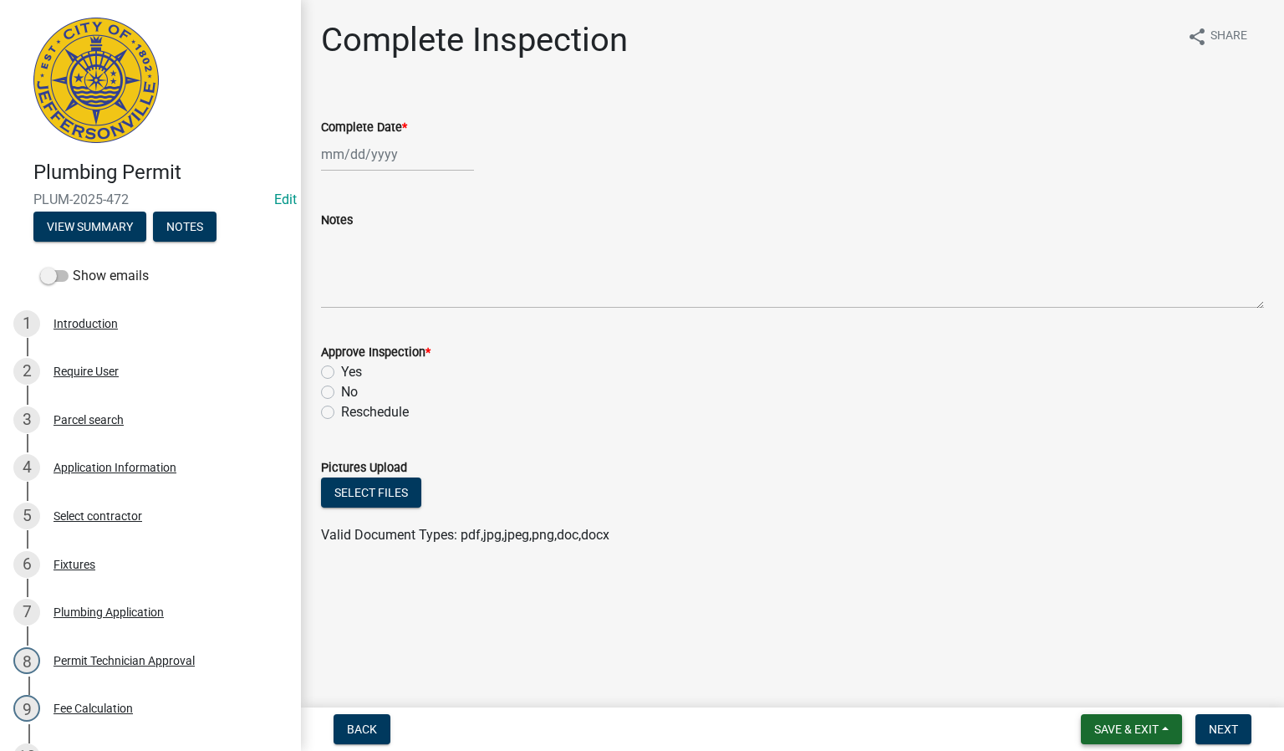
click at [1135, 721] on button "Save & Exit" at bounding box center [1131, 729] width 101 height 30
click at [1117, 688] on button "Save & Exit" at bounding box center [1115, 686] width 134 height 40
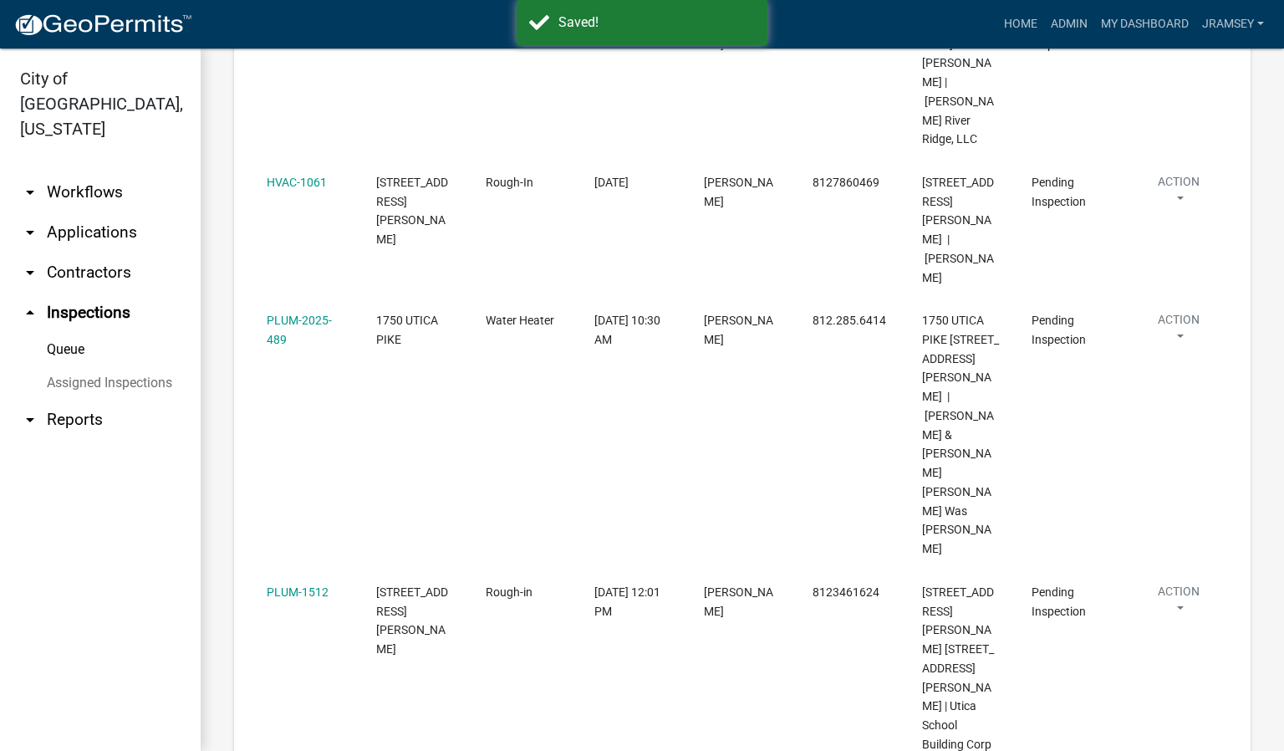
scroll to position [753, 0]
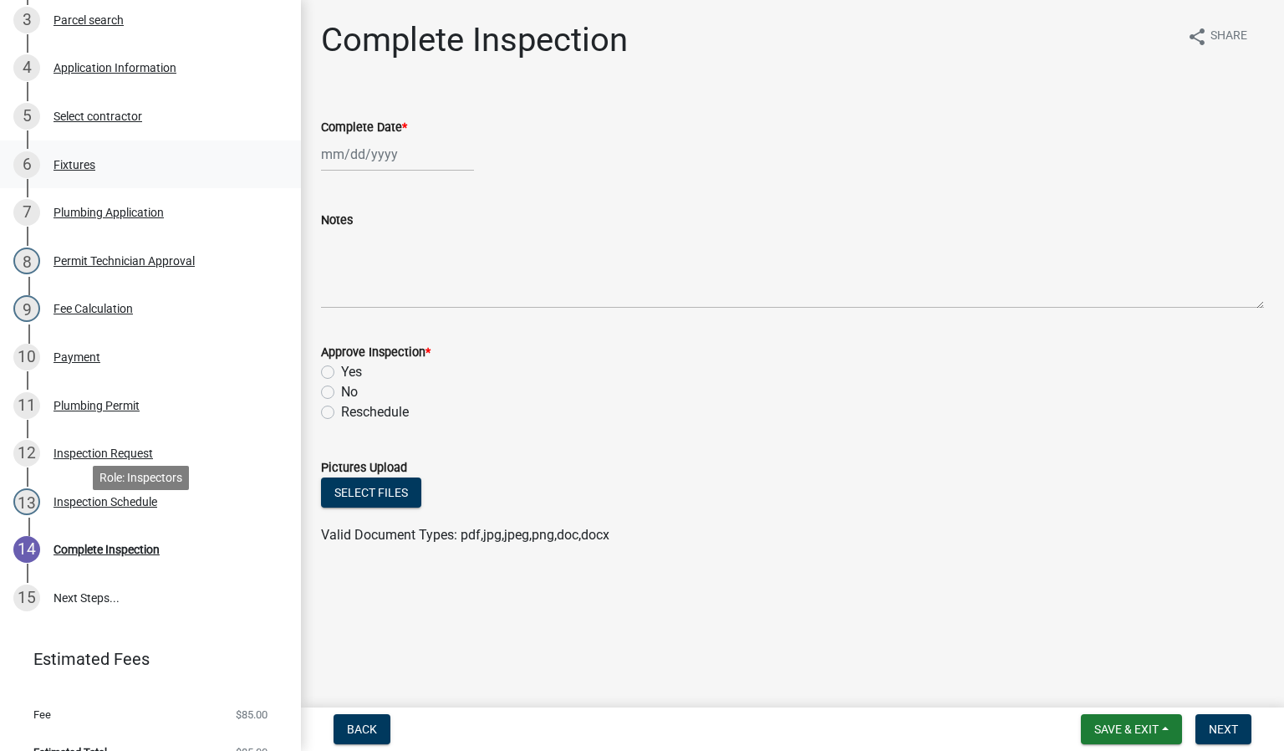
scroll to position [425, 0]
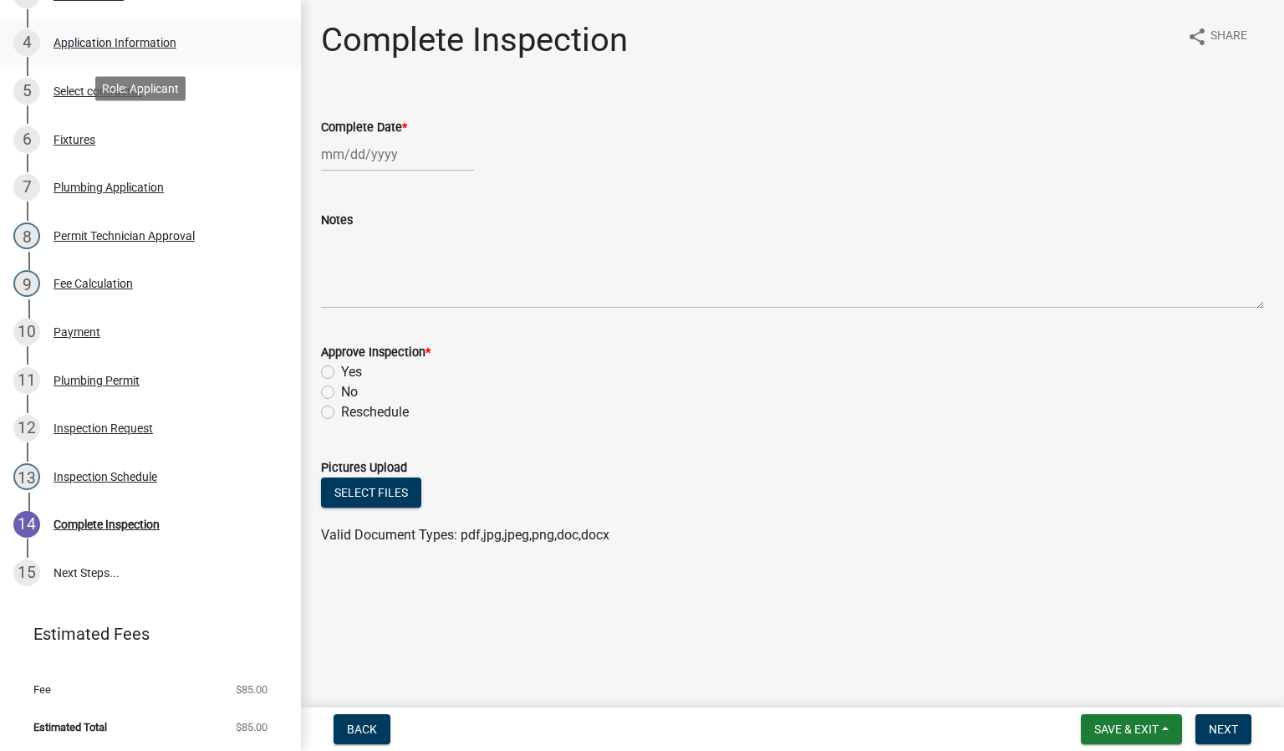
click at [118, 50] on div "4 Application Information" at bounding box center [143, 42] width 261 height 27
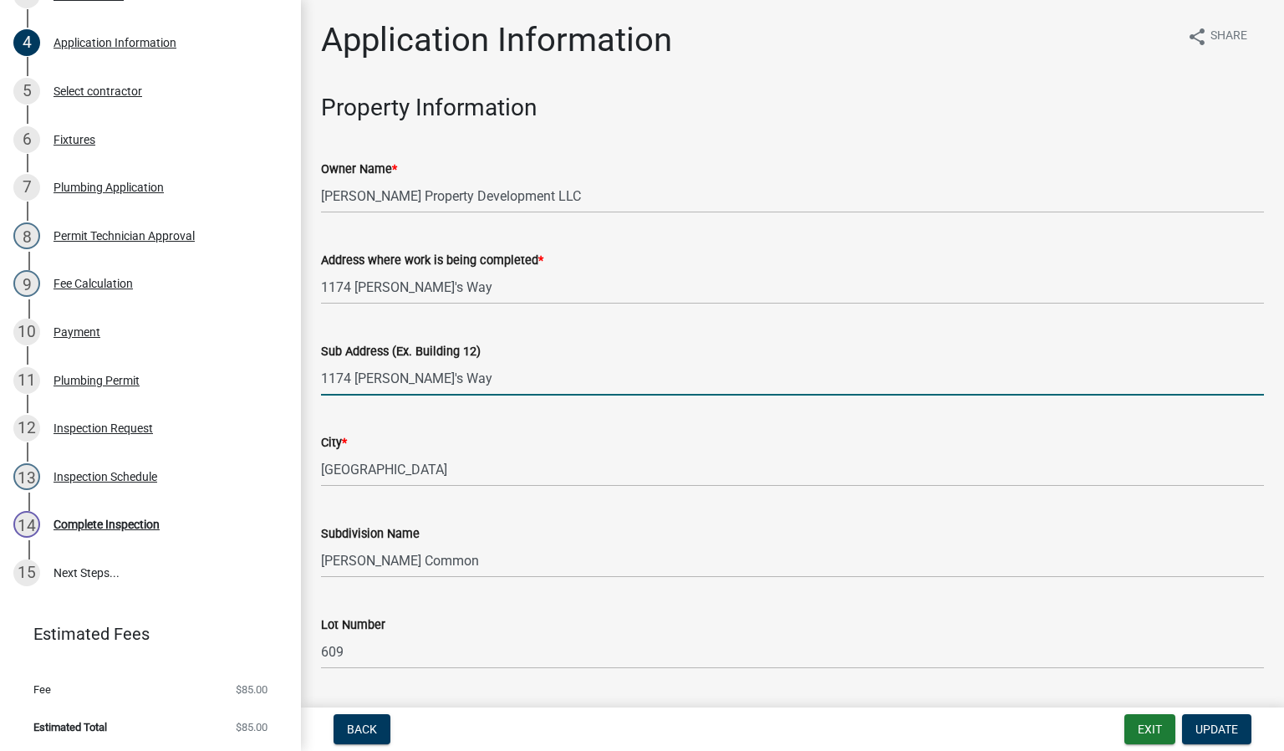
click at [429, 380] on input "1174 [PERSON_NAME]'s Way" at bounding box center [792, 378] width 943 height 34
type input "[STREET_ADDRESS][PERSON_NAME]"
click at [1229, 728] on span "Update" at bounding box center [1217, 728] width 43 height 13
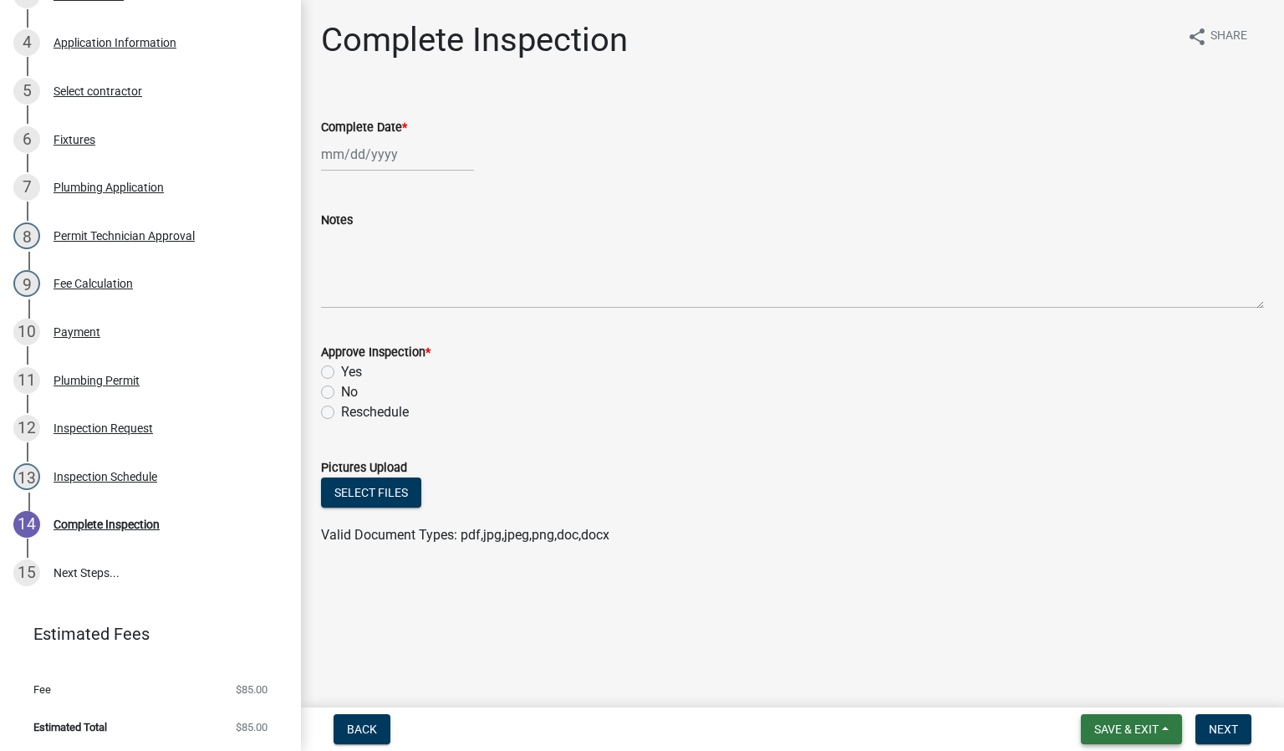
click at [1117, 732] on span "Save & Exit" at bounding box center [1126, 728] width 64 height 13
click at [1099, 687] on button "Save & Exit" at bounding box center [1115, 686] width 134 height 40
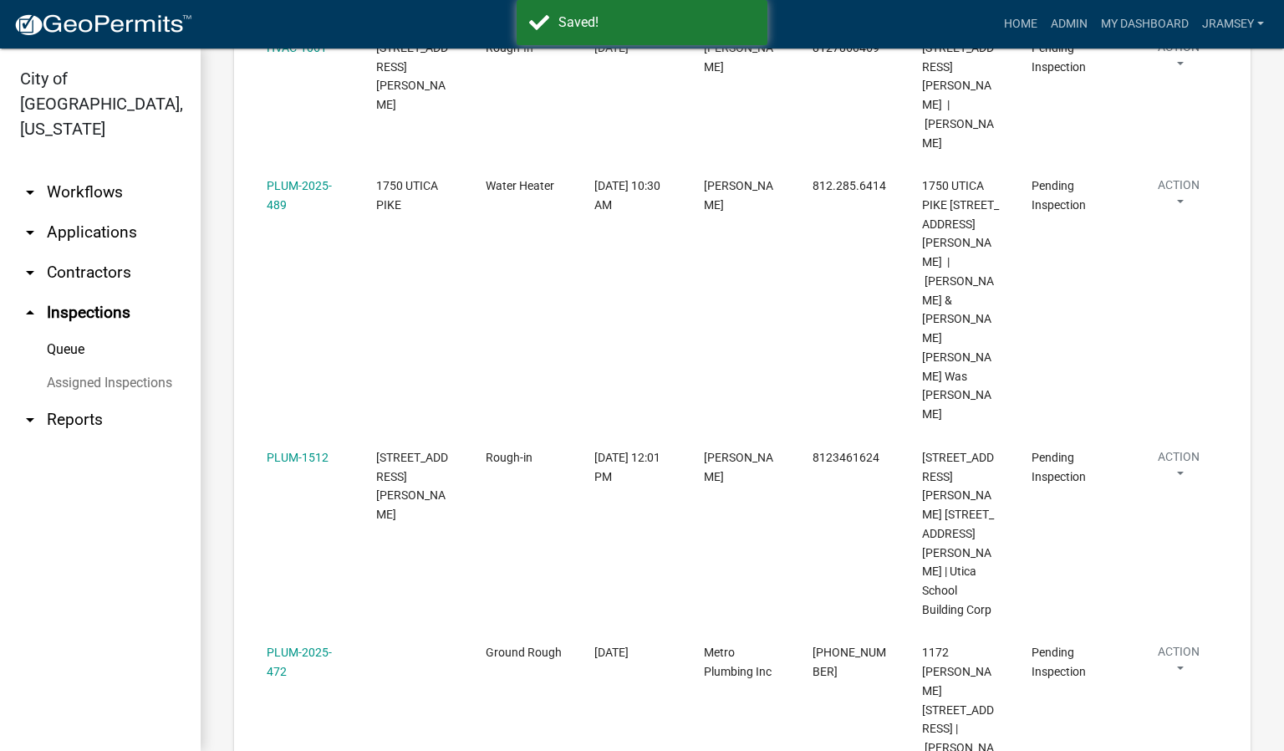
scroll to position [810, 0]
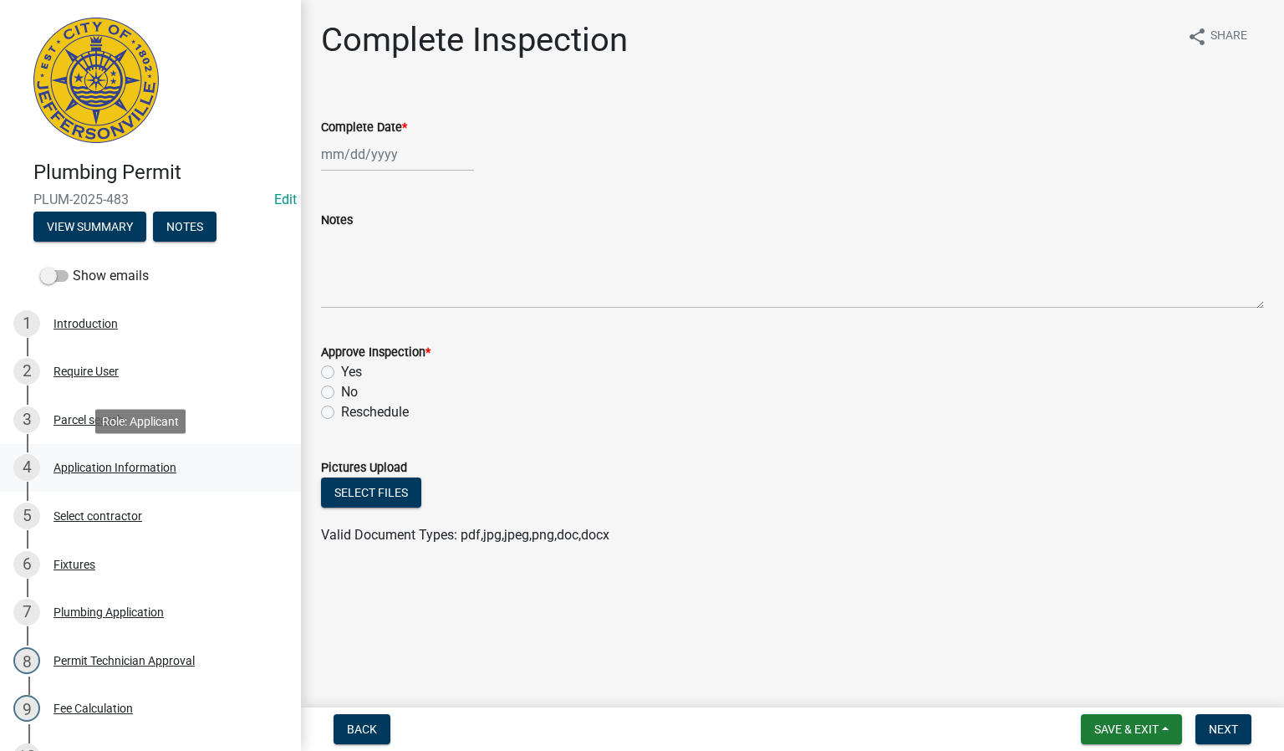
click at [138, 459] on div "4 Application Information" at bounding box center [143, 467] width 261 height 27
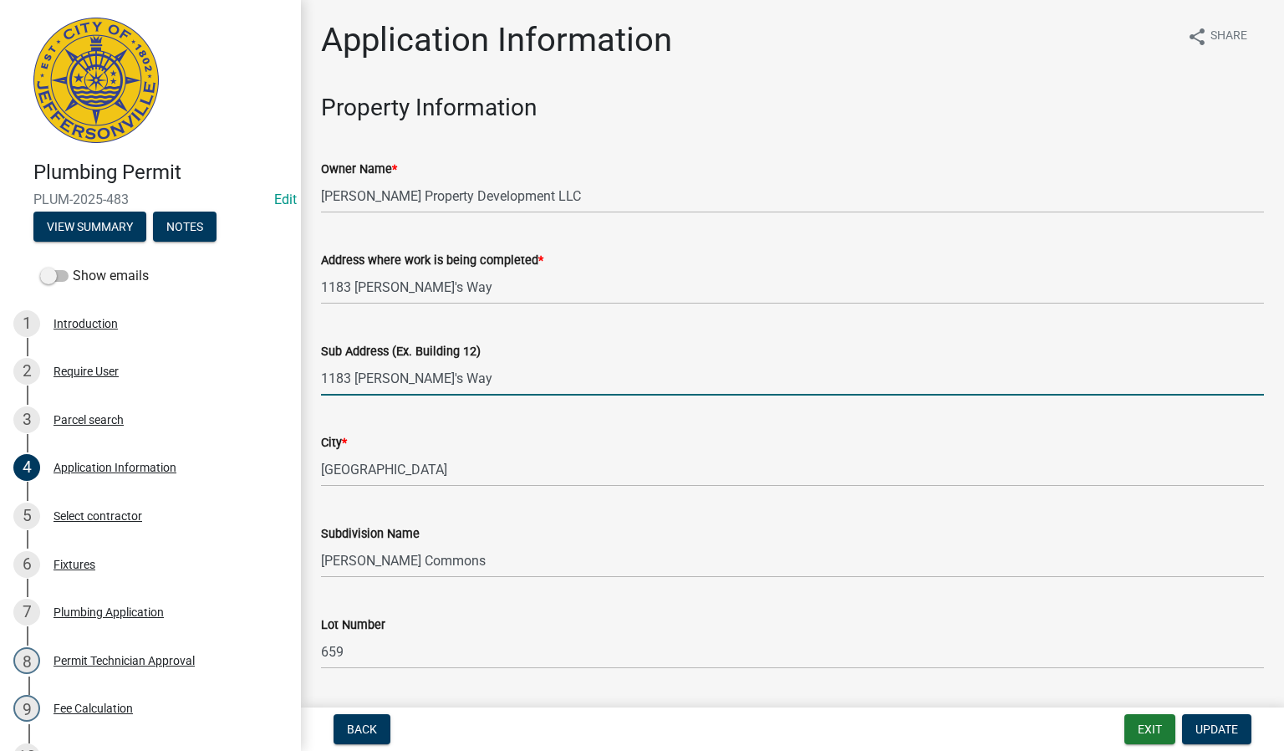
click at [436, 379] on input "1183 [PERSON_NAME]'s Way" at bounding box center [792, 378] width 943 height 34
type input "1183 [PERSON_NAME]'s Way, LOT 659"
click at [1219, 737] on button "Update" at bounding box center [1216, 729] width 69 height 30
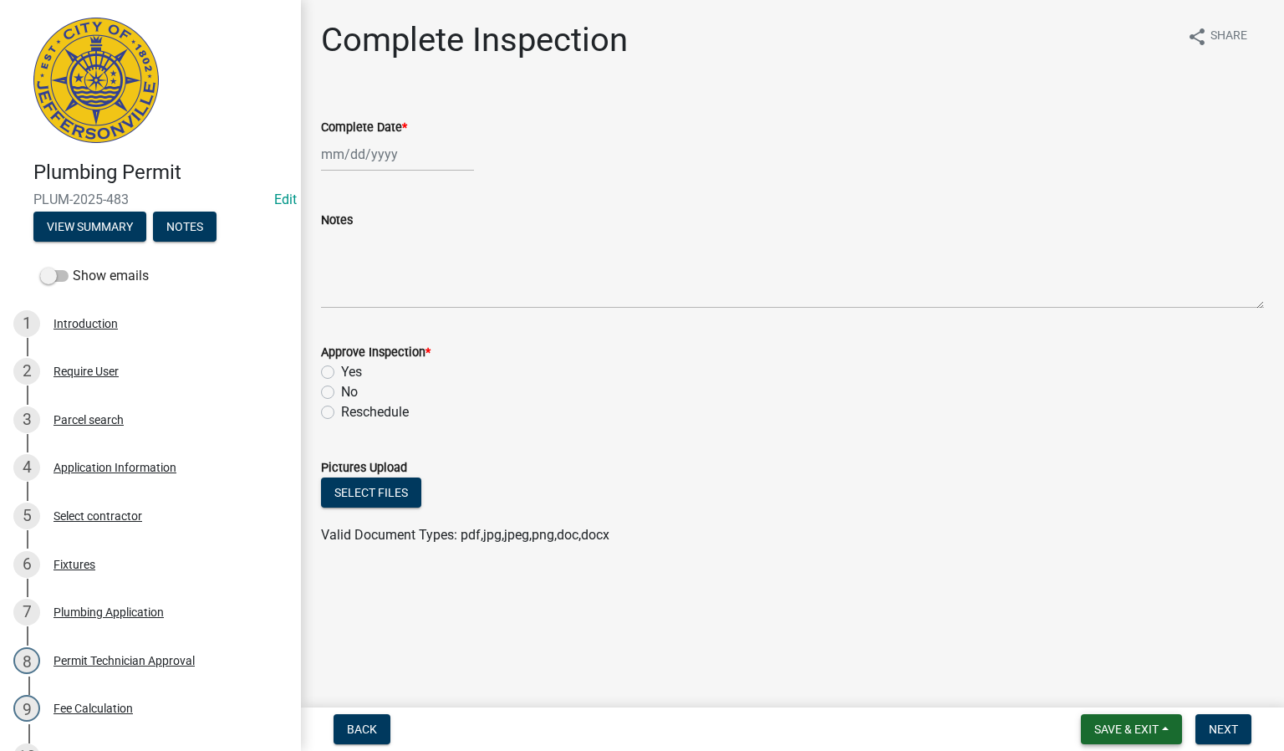
click at [1122, 720] on button "Save & Exit" at bounding box center [1131, 729] width 101 height 30
click at [1114, 685] on button "Save & Exit" at bounding box center [1115, 686] width 134 height 40
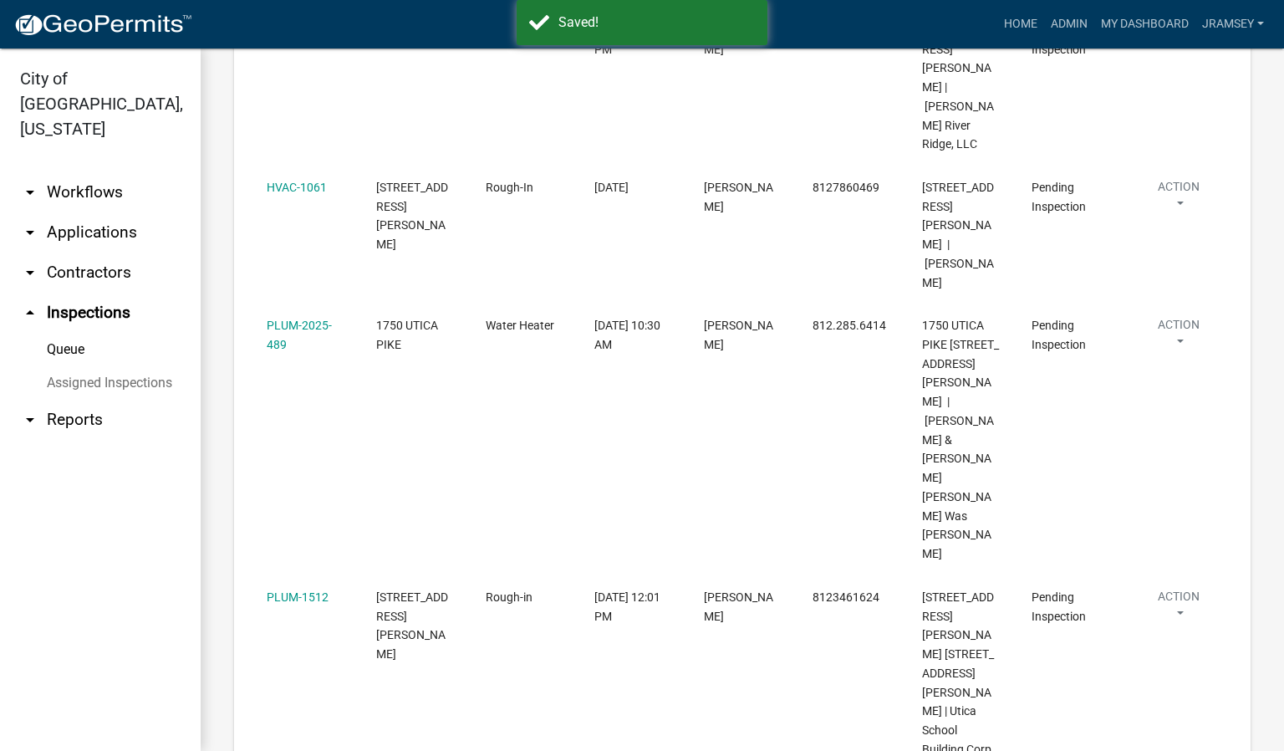
scroll to position [753, 0]
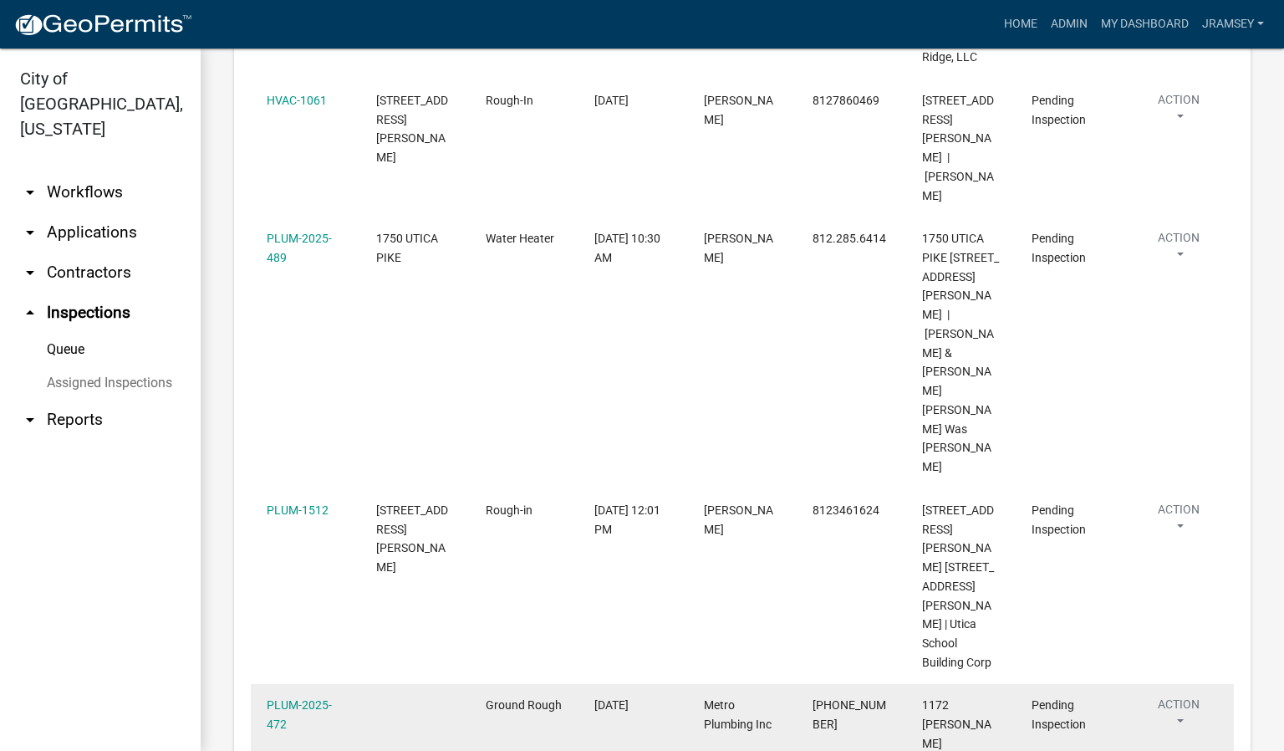
click at [1181, 696] on button "Action" at bounding box center [1178, 717] width 77 height 42
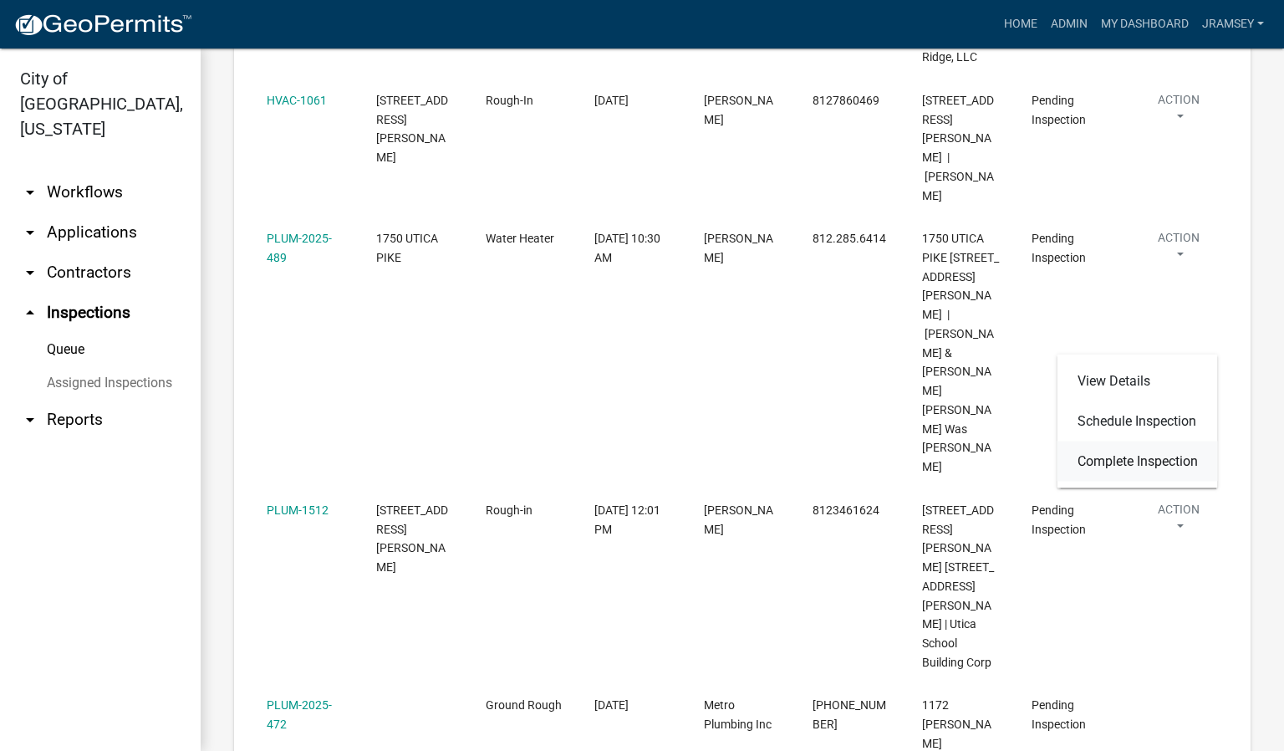
click at [1137, 457] on link "Complete Inspection" at bounding box center [1138, 461] width 161 height 40
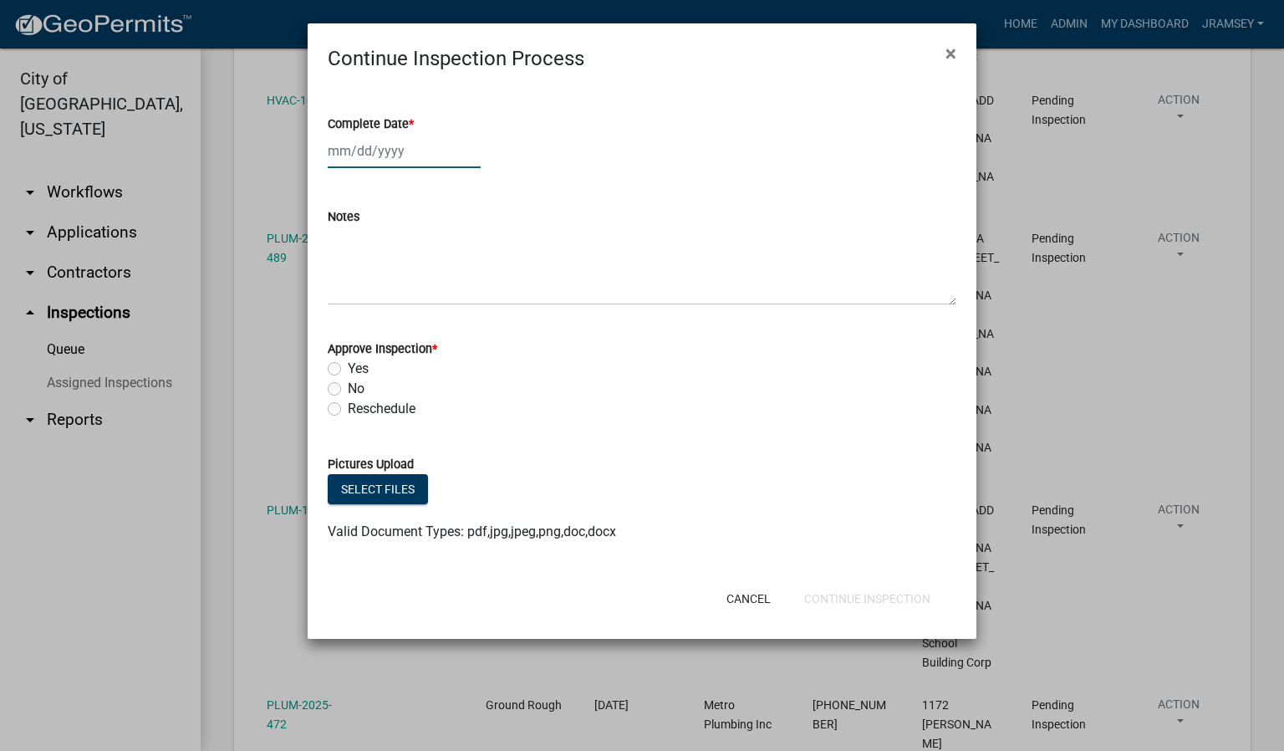
select select "9"
select select "2025"
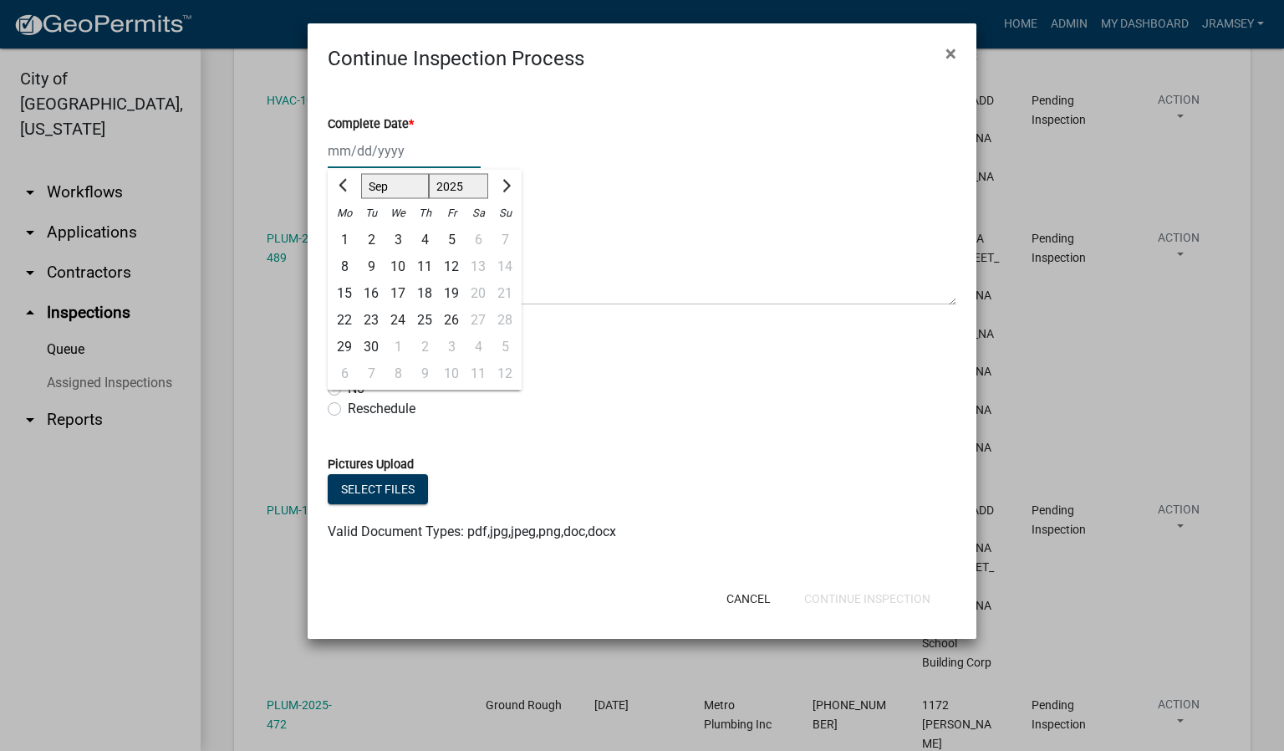
click at [357, 151] on div "[PERSON_NAME] Feb Mar Apr [PERSON_NAME][DATE] Oct Nov [DATE] 1526 1527 1528 152…" at bounding box center [404, 151] width 153 height 34
click at [400, 261] on div "10" at bounding box center [398, 266] width 27 height 27
type input "[DATE]"
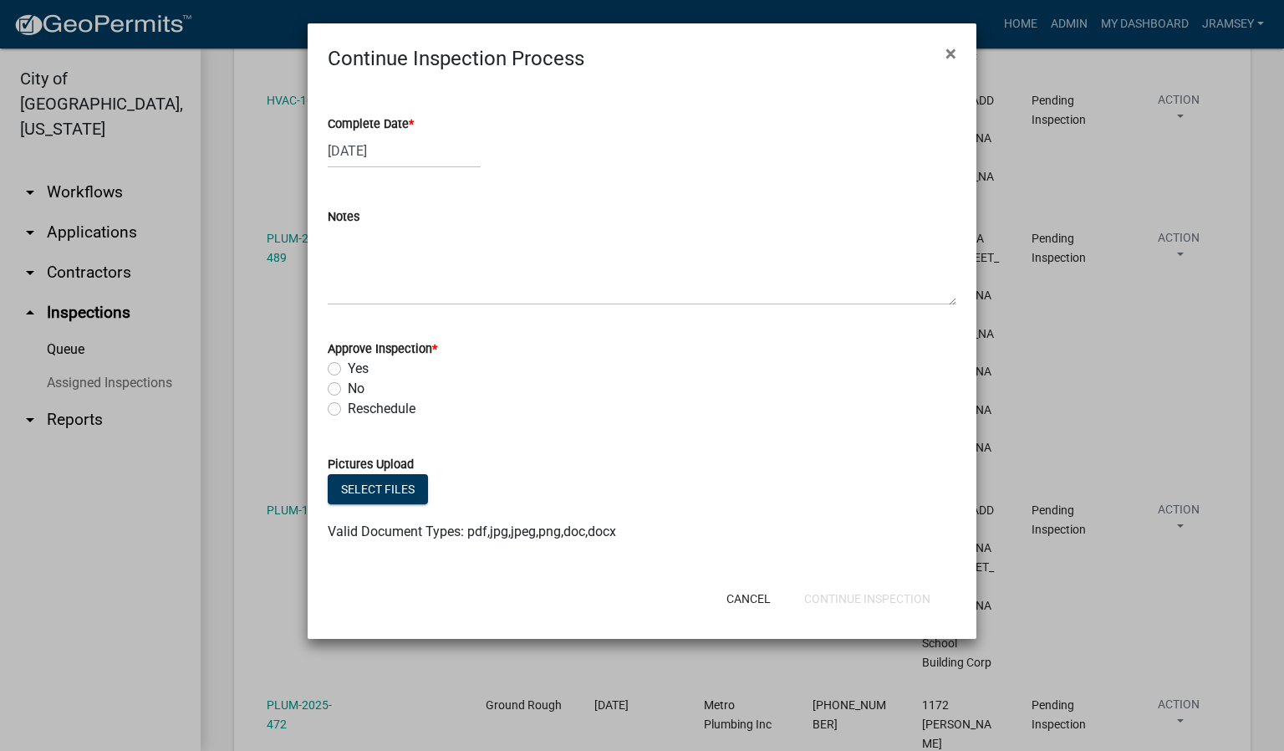
click at [348, 371] on label "Yes" at bounding box center [358, 369] width 21 height 20
click at [348, 370] on input "Yes" at bounding box center [353, 364] width 11 height 11
radio input "true"
click at [859, 595] on button "Continue Inspection" at bounding box center [867, 599] width 153 height 30
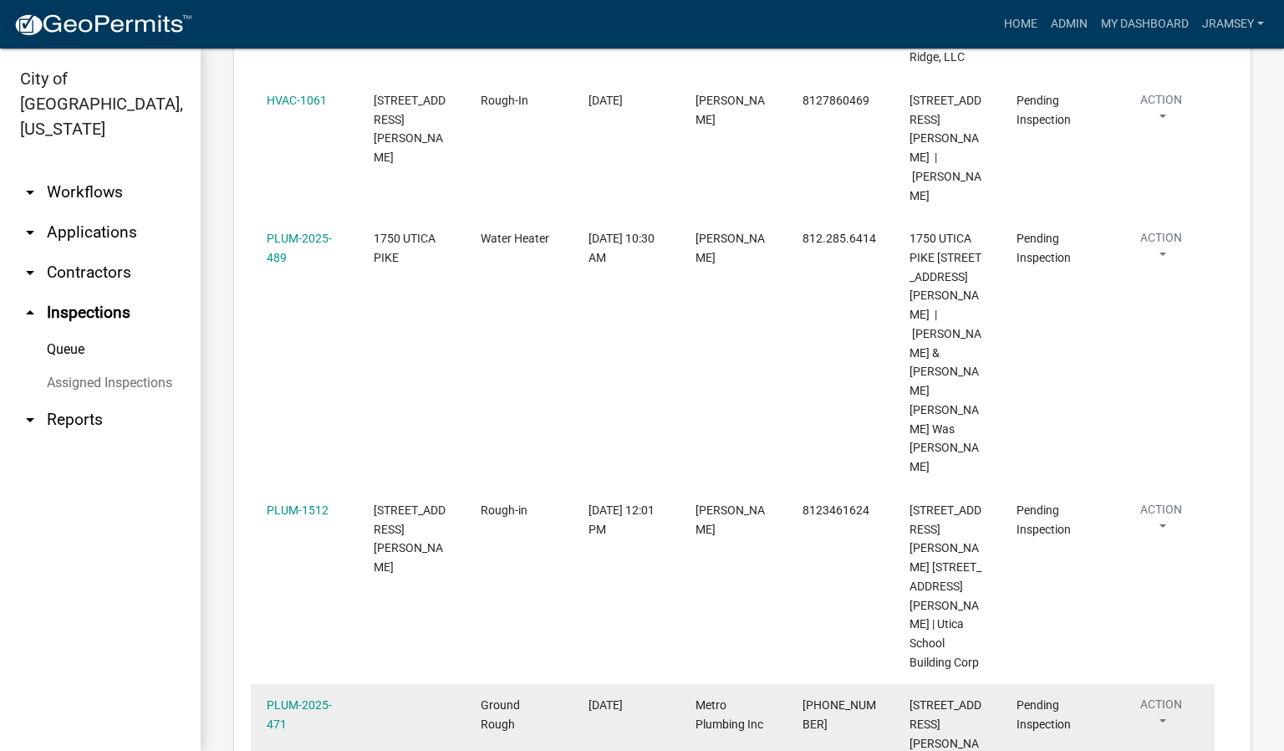
scroll to position [728, 0]
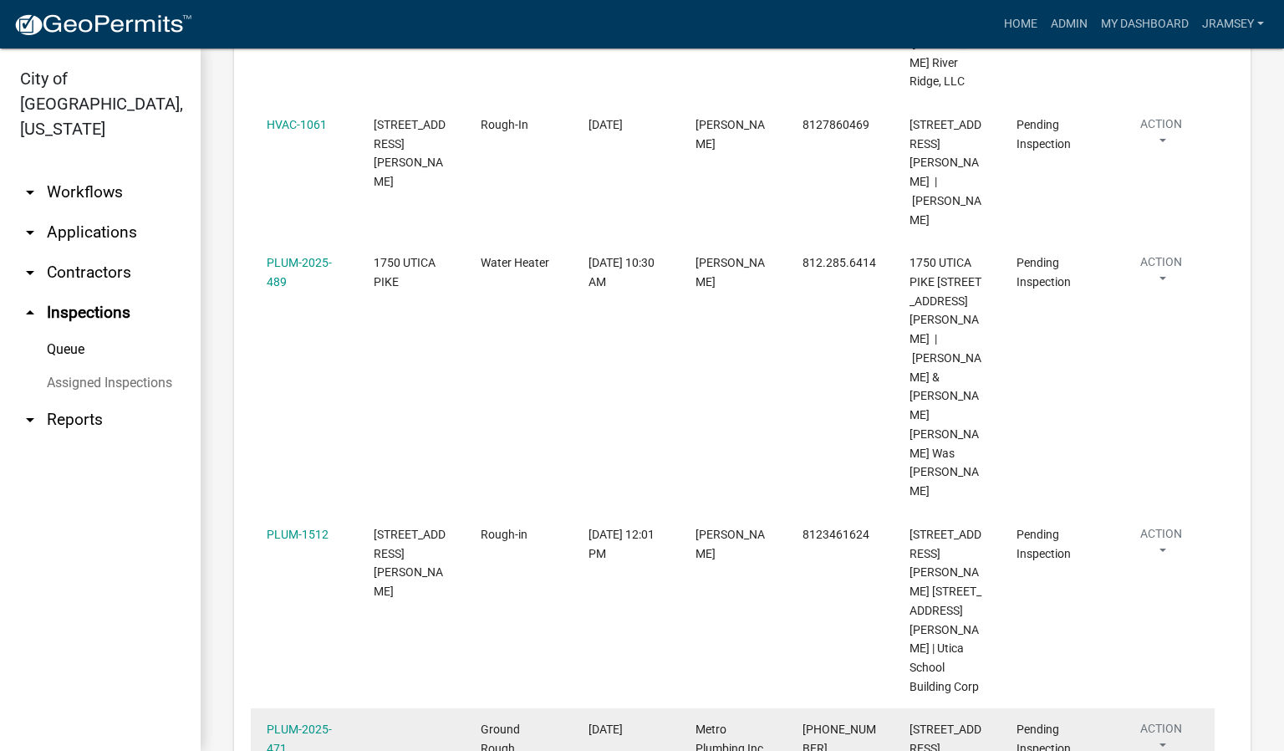
click at [1155, 720] on button "Action" at bounding box center [1161, 741] width 75 height 42
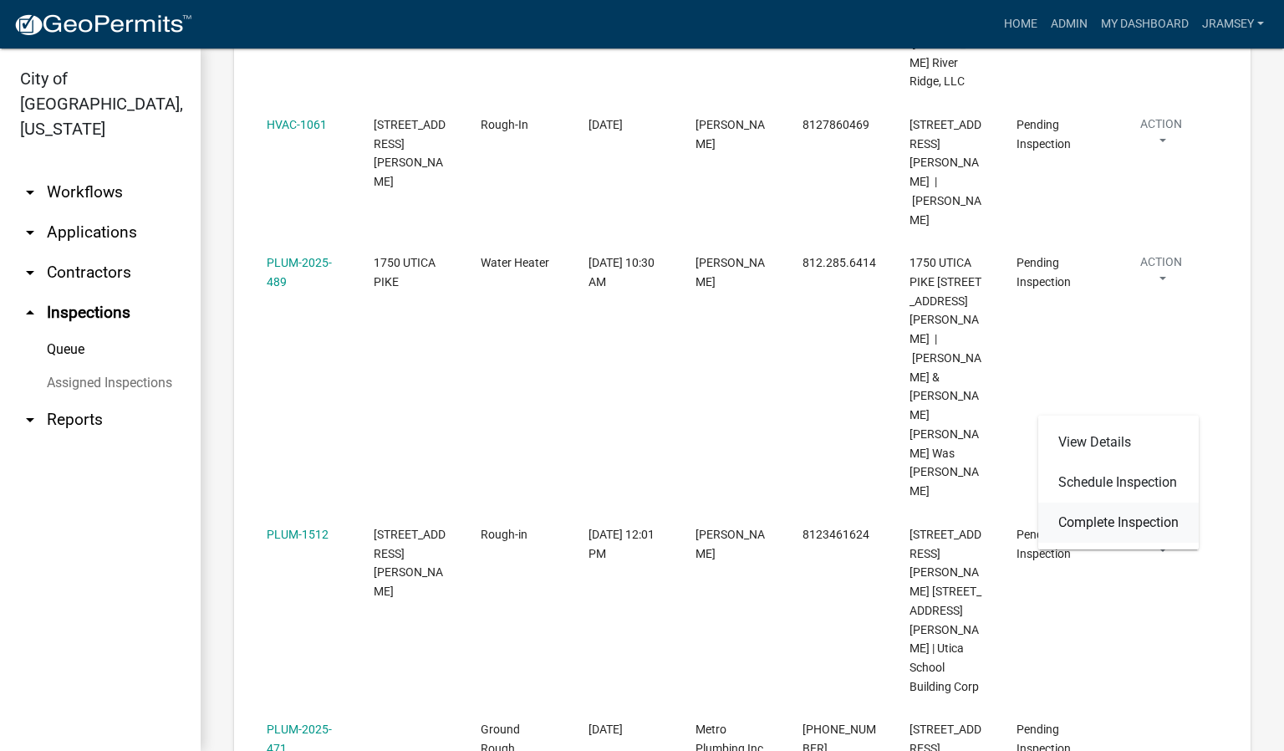
click at [1111, 519] on link "Complete Inspection" at bounding box center [1118, 523] width 161 height 40
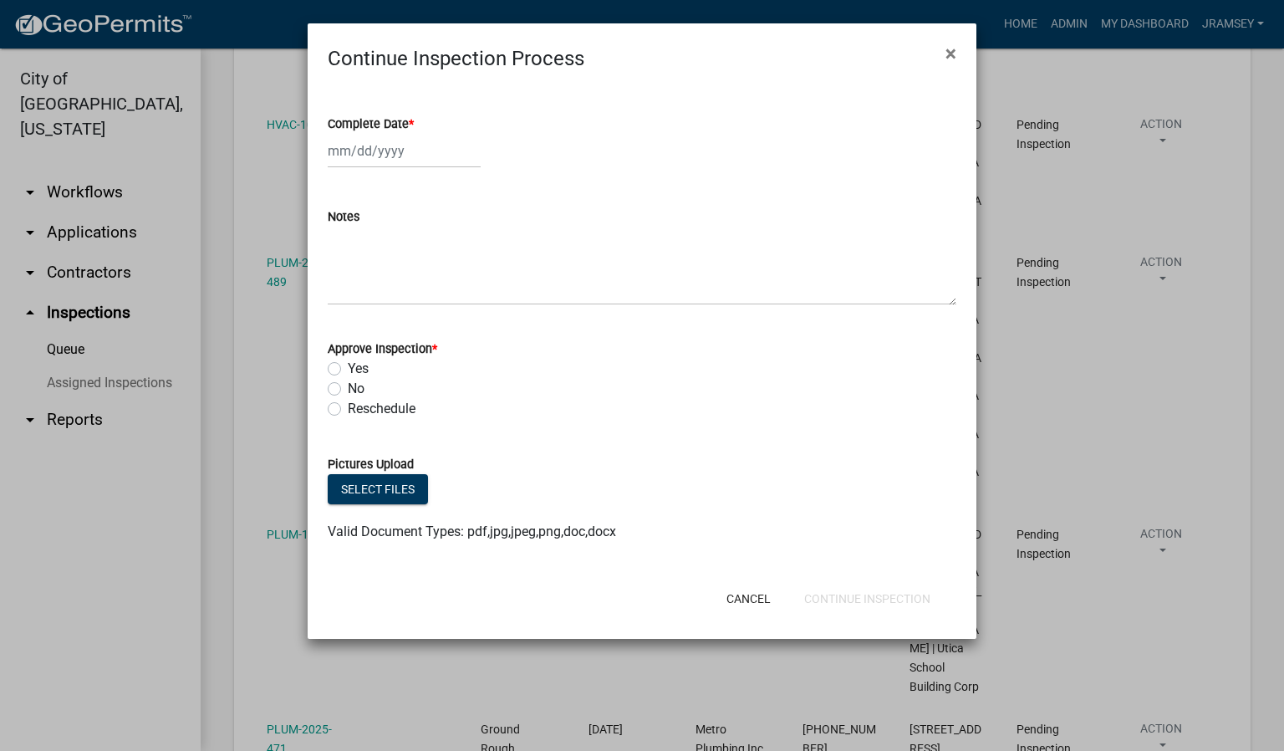
select select "9"
select select "2025"
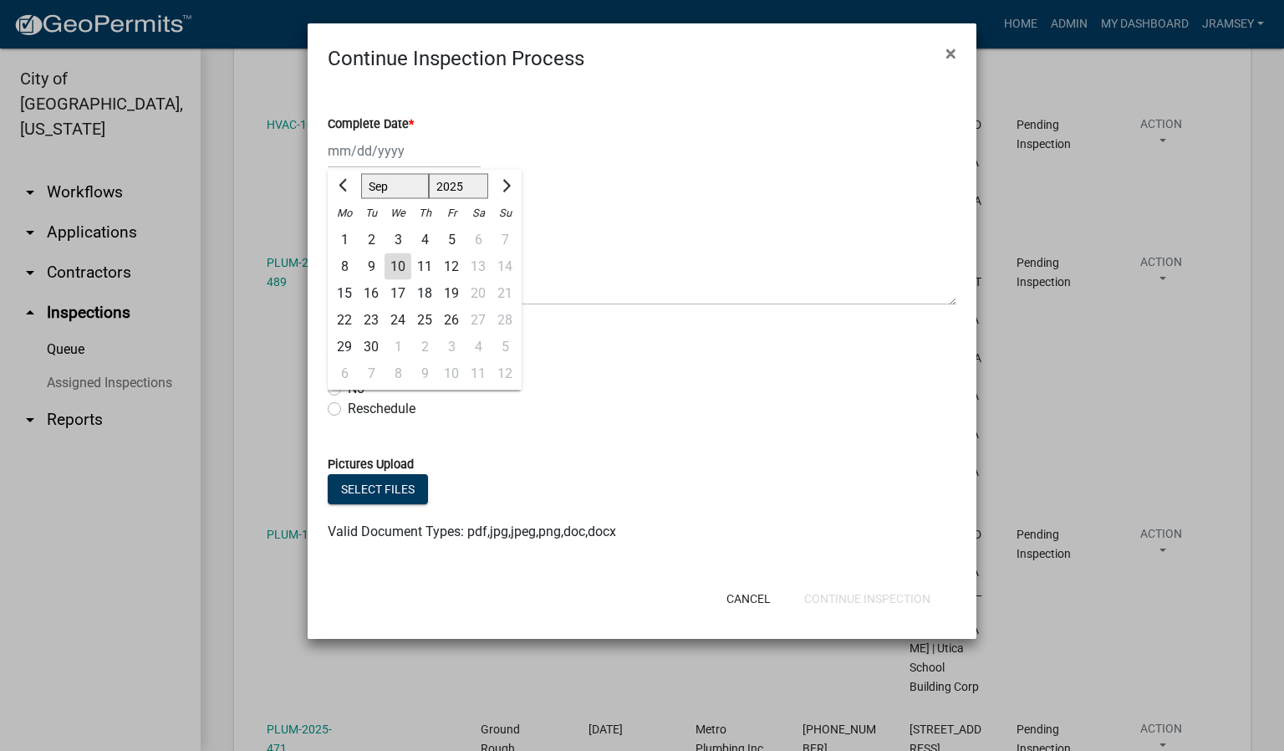
click at [372, 146] on div "[PERSON_NAME] Feb Mar Apr [PERSON_NAME][DATE] Oct Nov [DATE] 1526 1527 1528 152…" at bounding box center [404, 151] width 153 height 34
click at [390, 272] on div "10" at bounding box center [398, 266] width 27 height 27
type input "[DATE]"
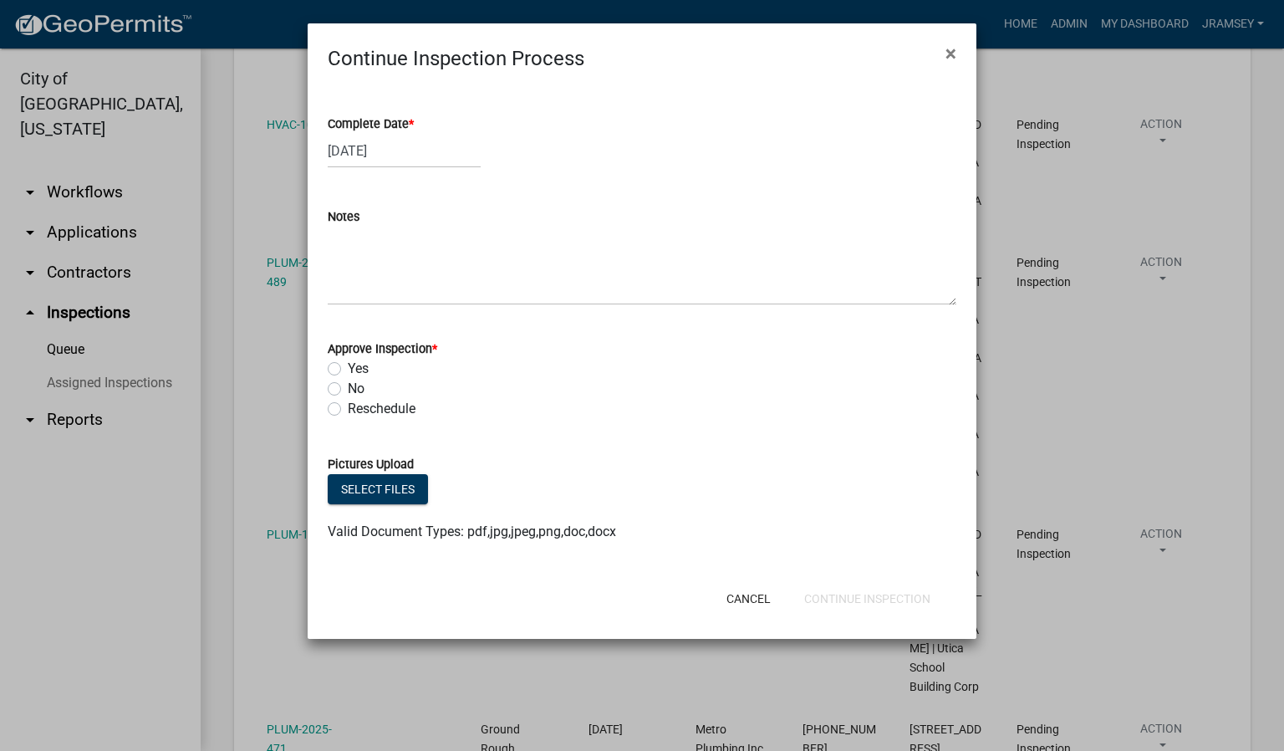
click at [348, 366] on label "Yes" at bounding box center [358, 369] width 21 height 20
click at [348, 366] on input "Yes" at bounding box center [353, 364] width 11 height 11
radio input "true"
click at [860, 600] on button "Continue Inspection" at bounding box center [867, 599] width 153 height 30
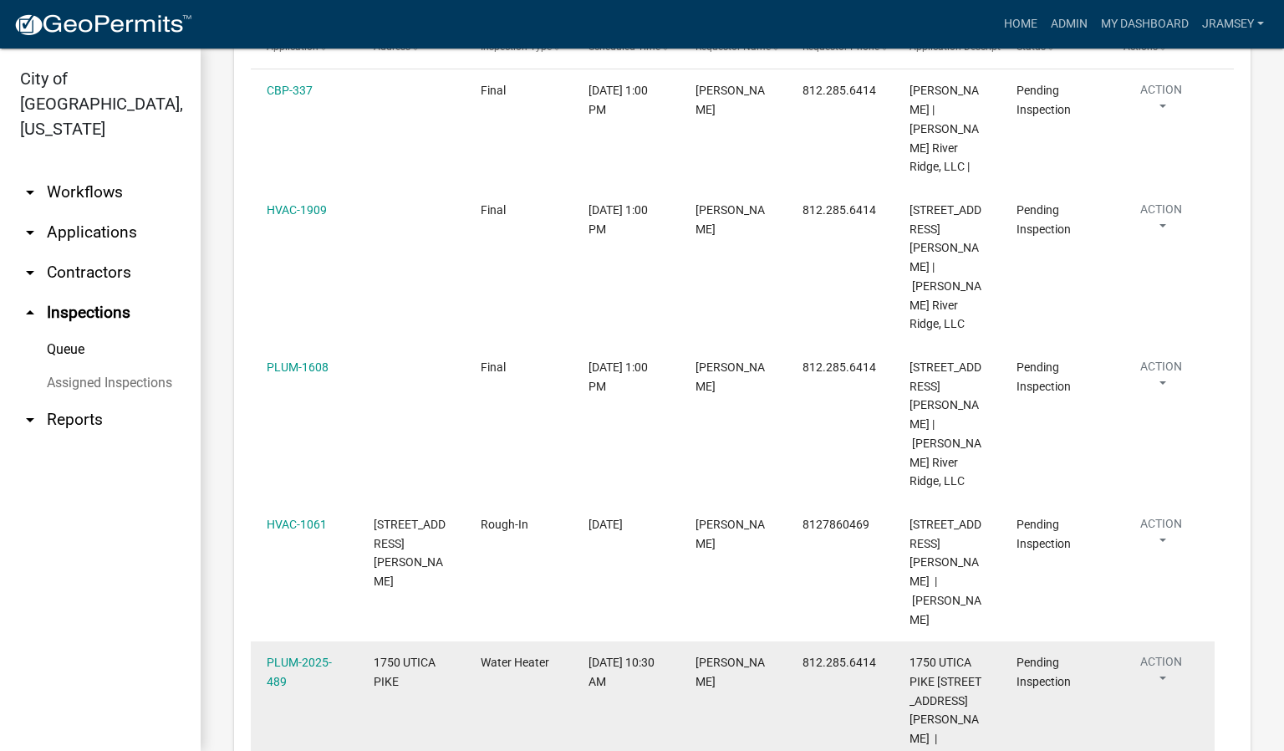
scroll to position [339, 0]
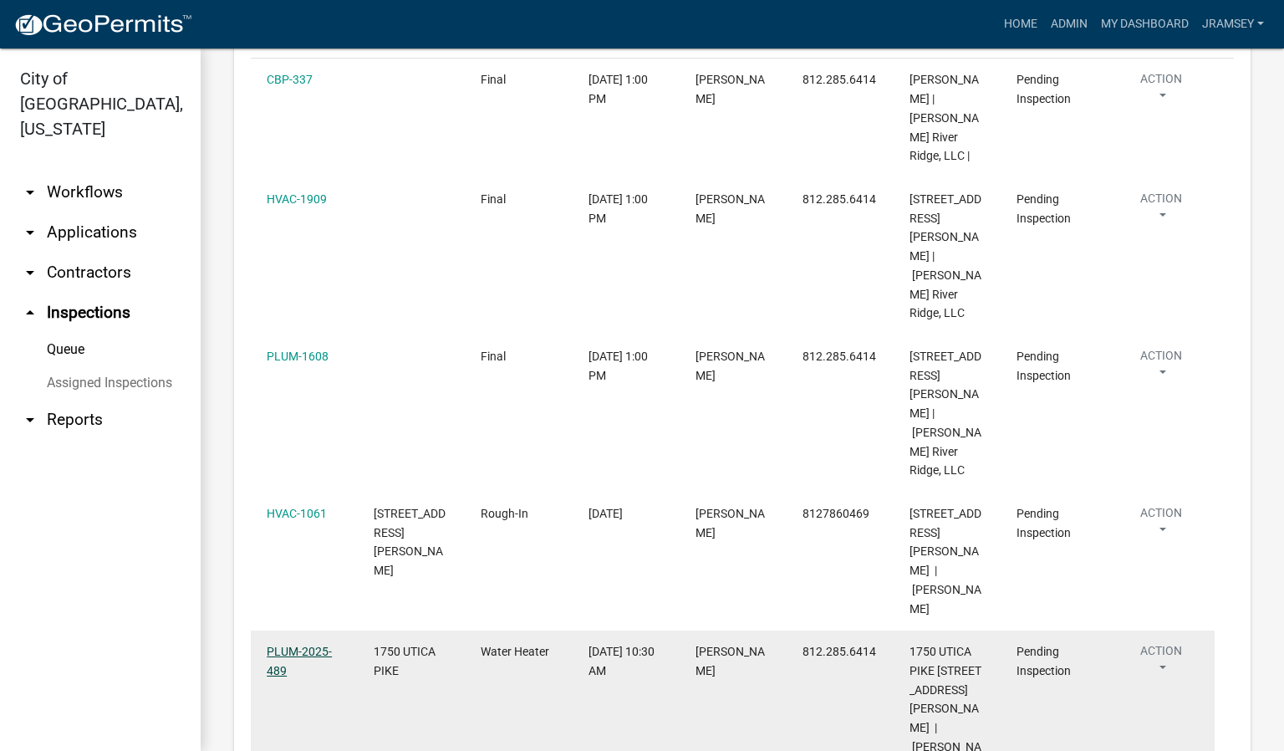
click at [306, 645] on link "PLUM-2025-489" at bounding box center [299, 661] width 65 height 33
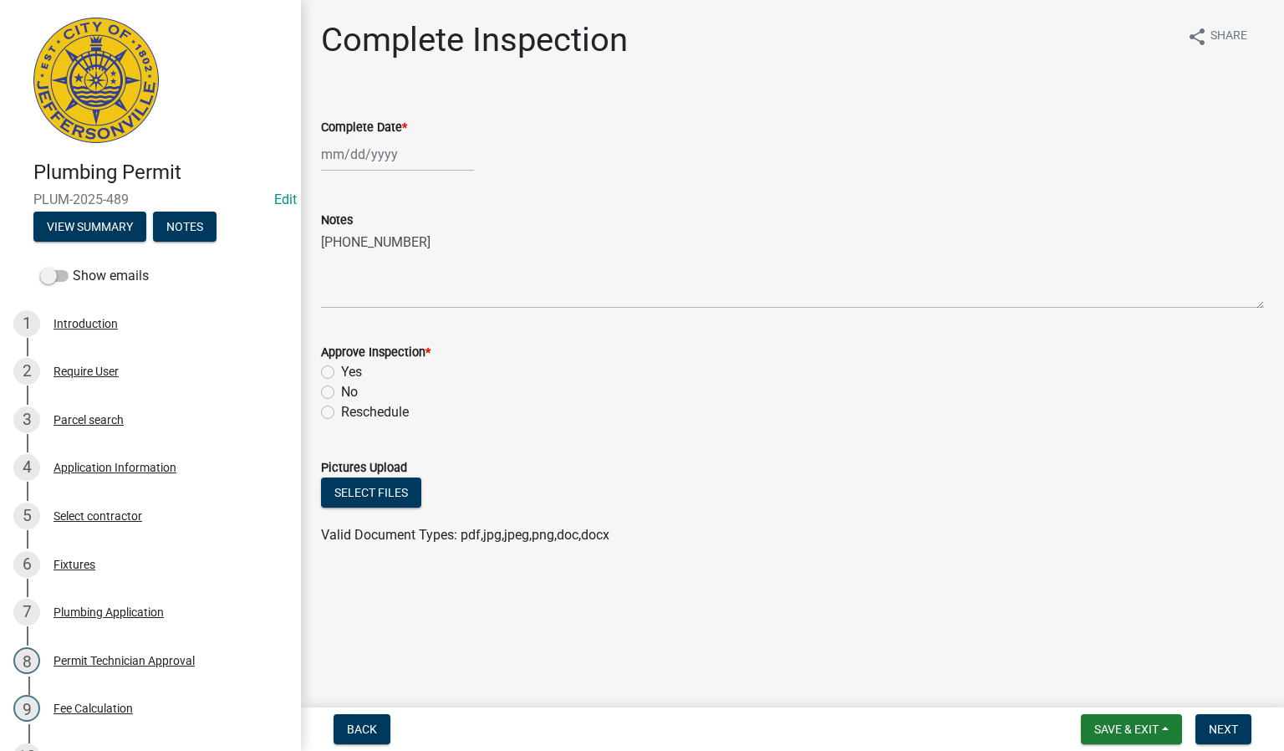
click at [341, 371] on label "Yes" at bounding box center [351, 372] width 21 height 20
click at [341, 371] on input "Yes" at bounding box center [346, 367] width 11 height 11
radio input "true"
select select "9"
select select "2025"
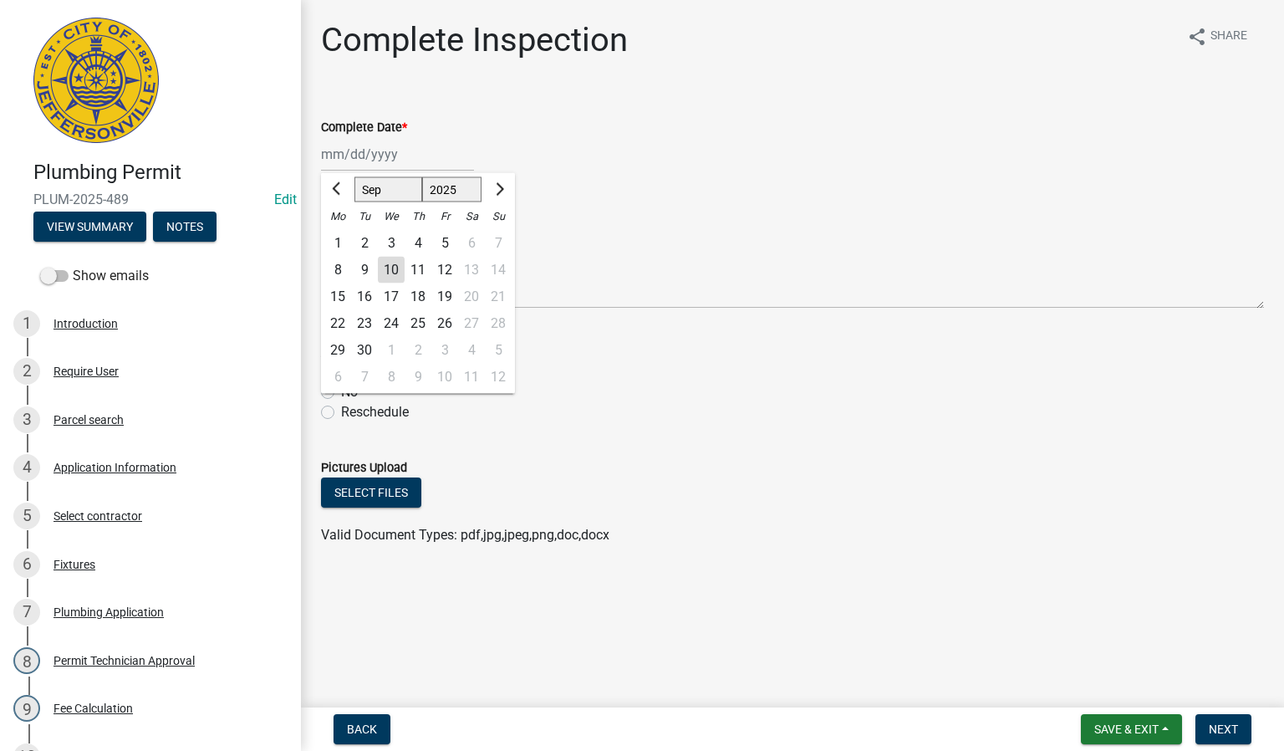
click at [360, 159] on div "[PERSON_NAME] Feb Mar Apr [PERSON_NAME][DATE] Oct Nov [DATE] 1526 1527 1528 152…" at bounding box center [397, 154] width 153 height 34
click at [386, 272] on div "10" at bounding box center [391, 270] width 27 height 27
type input "[DATE]"
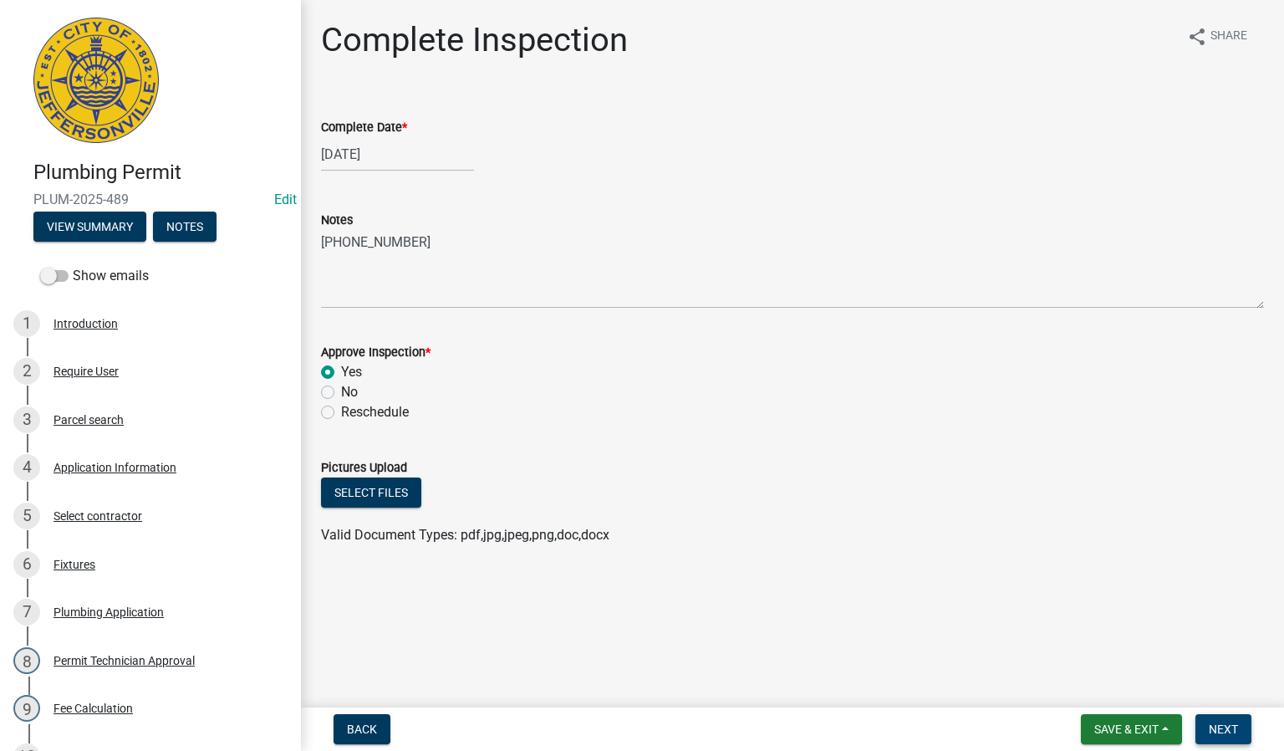
click at [1229, 730] on span "Next" at bounding box center [1223, 728] width 29 height 13
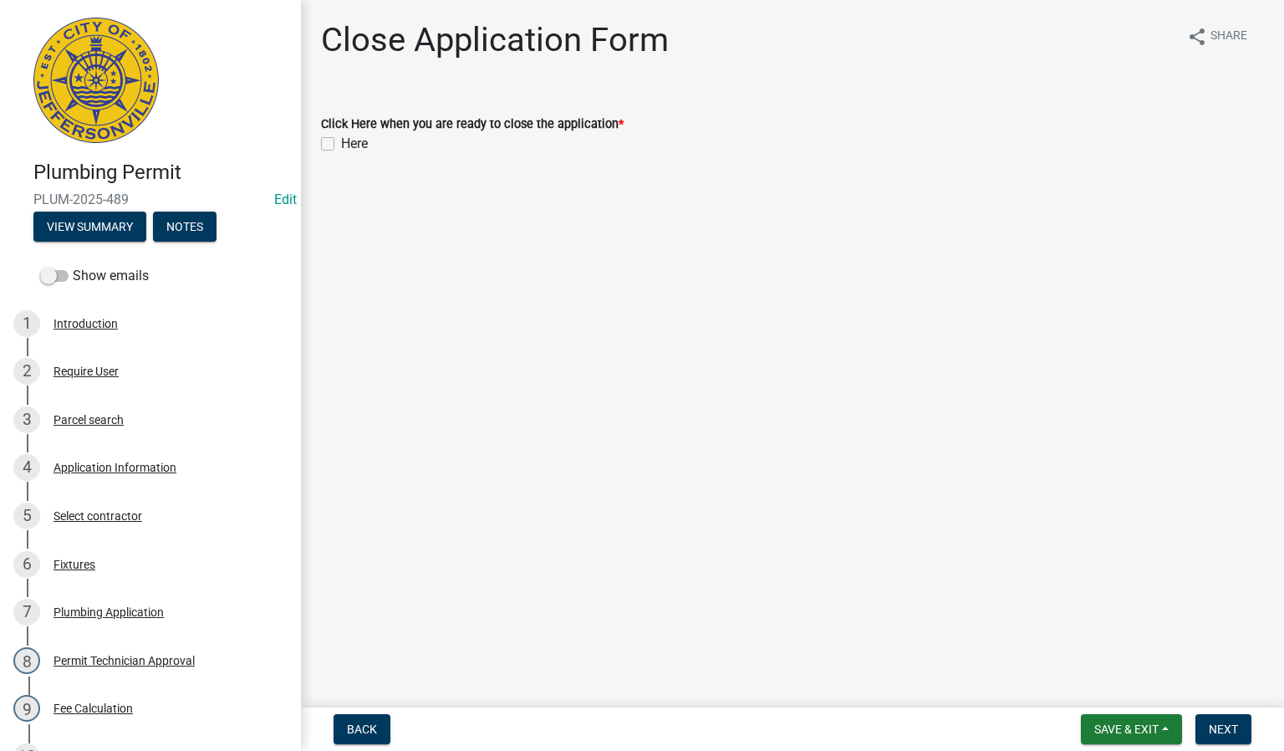
click at [332, 135] on div "Here" at bounding box center [792, 144] width 943 height 20
click at [341, 146] on label "Here" at bounding box center [354, 144] width 27 height 20
click at [341, 145] on input "Here" at bounding box center [346, 139] width 11 height 11
checkbox input "true"
click at [1224, 717] on button "Next" at bounding box center [1224, 729] width 56 height 30
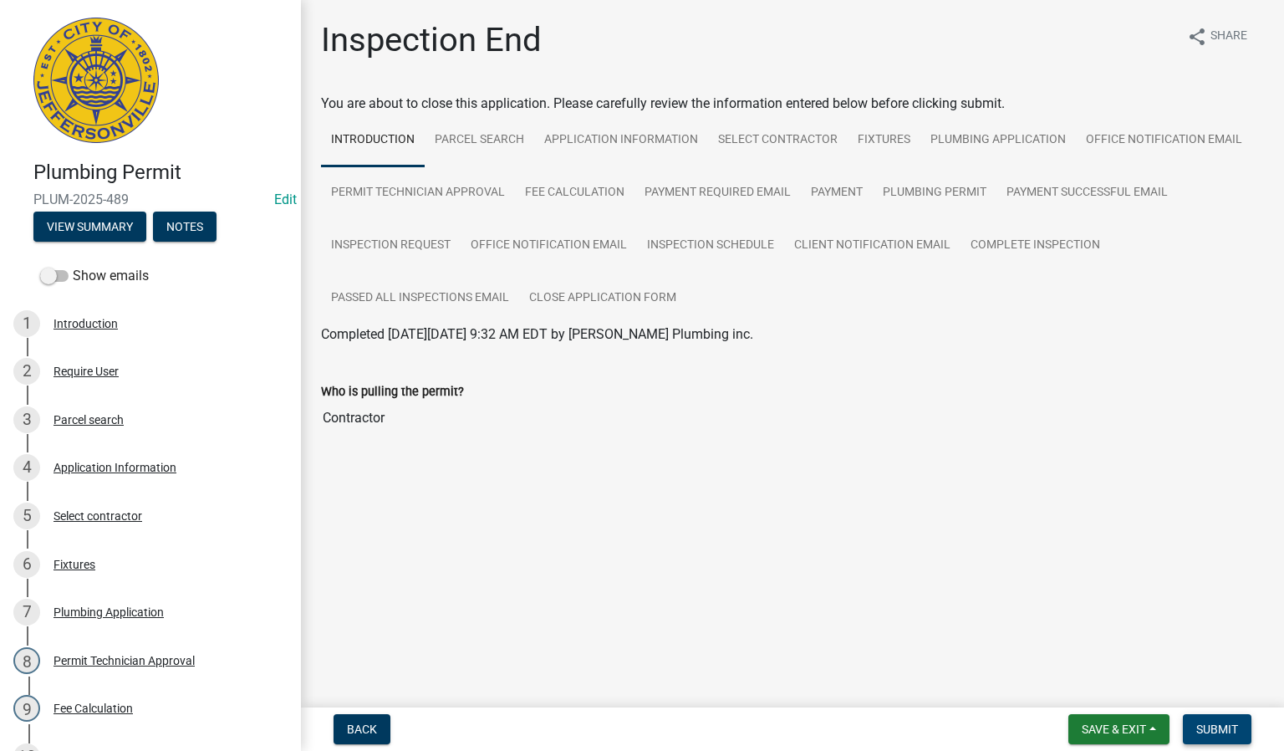
click at [1207, 727] on span "Submit" at bounding box center [1217, 728] width 42 height 13
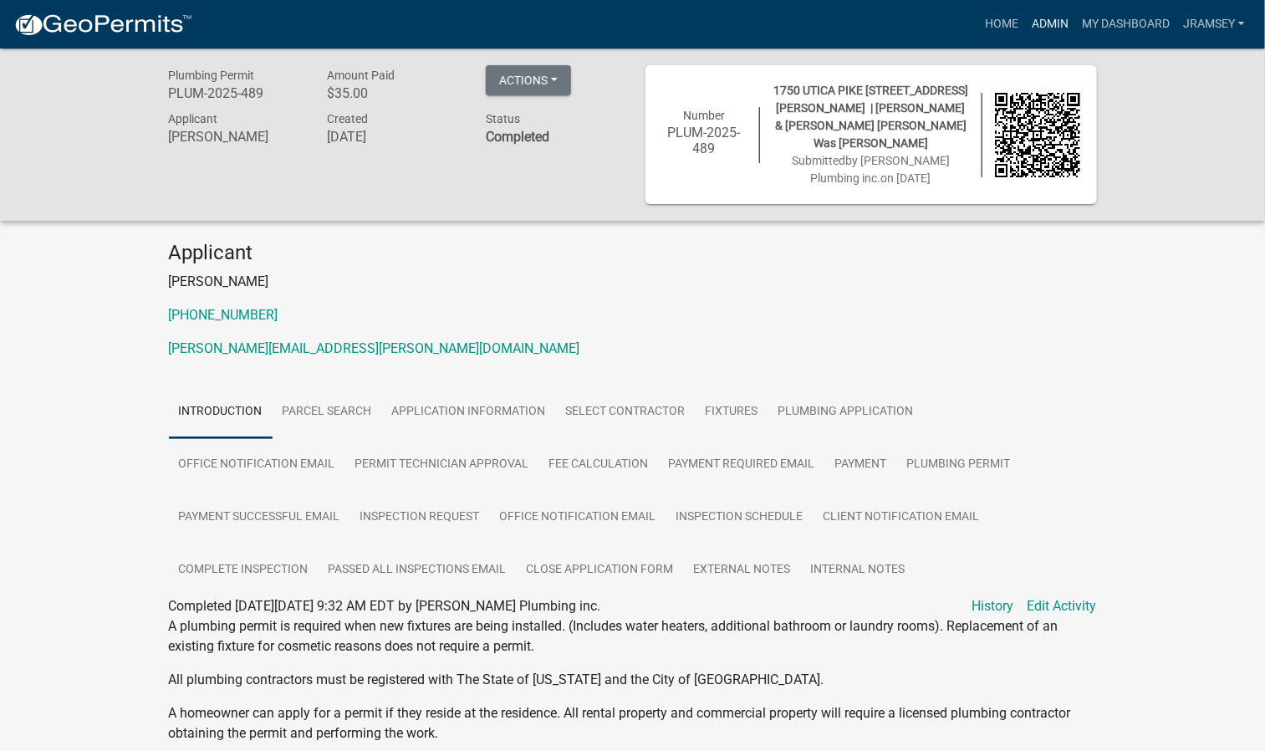
click at [1037, 26] on link "Admin" at bounding box center [1050, 24] width 50 height 32
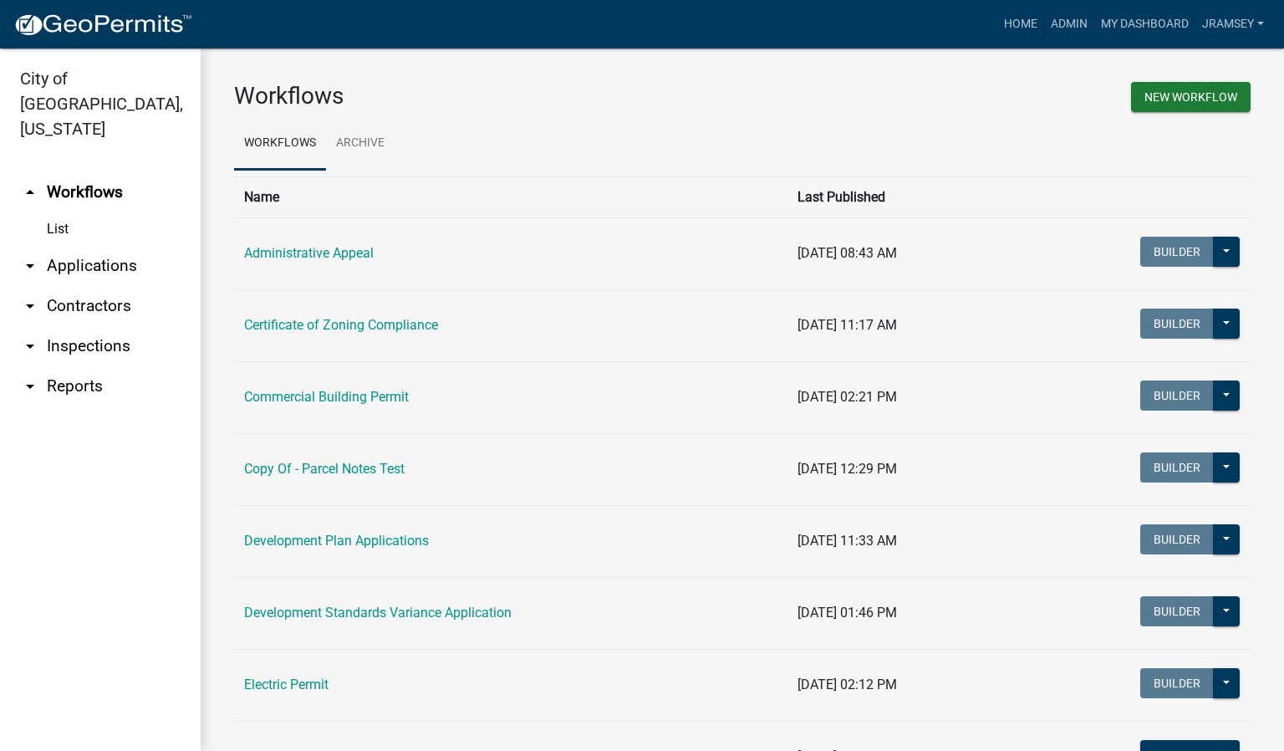
click at [94, 326] on link "arrow_drop_down Inspections" at bounding box center [100, 346] width 201 height 40
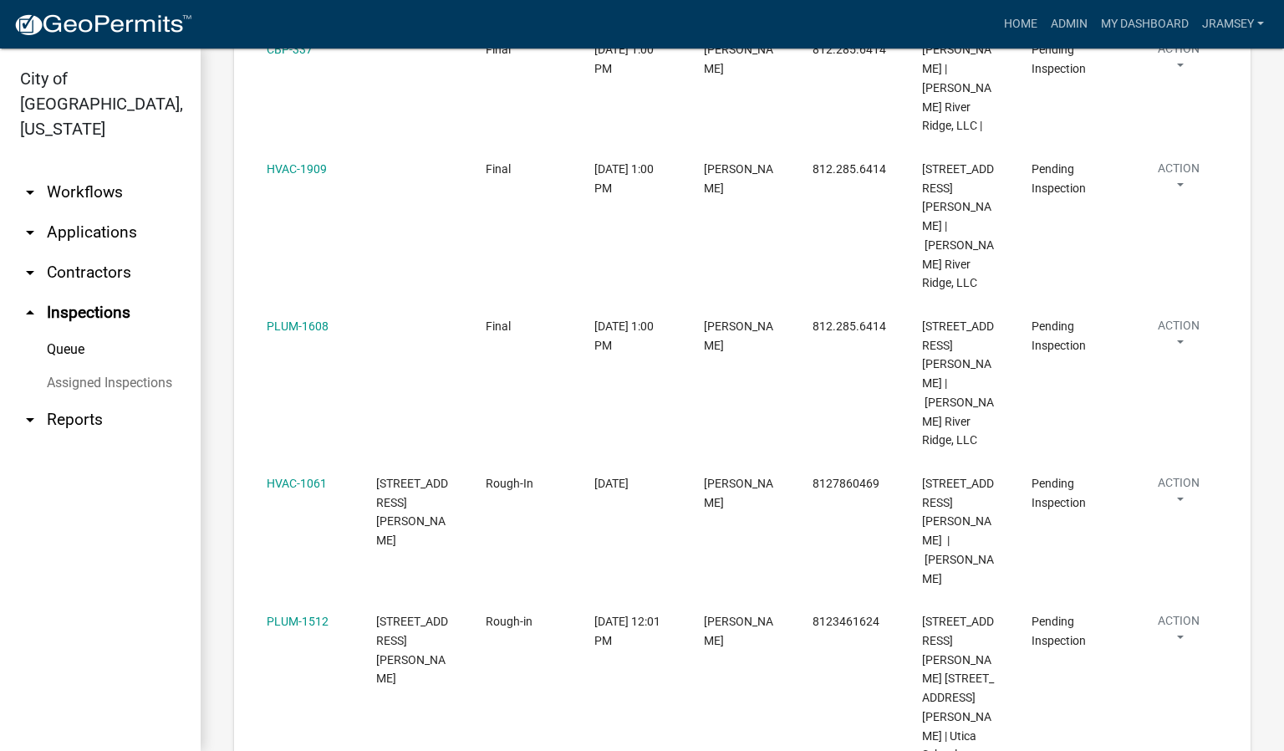
scroll to position [395, 0]
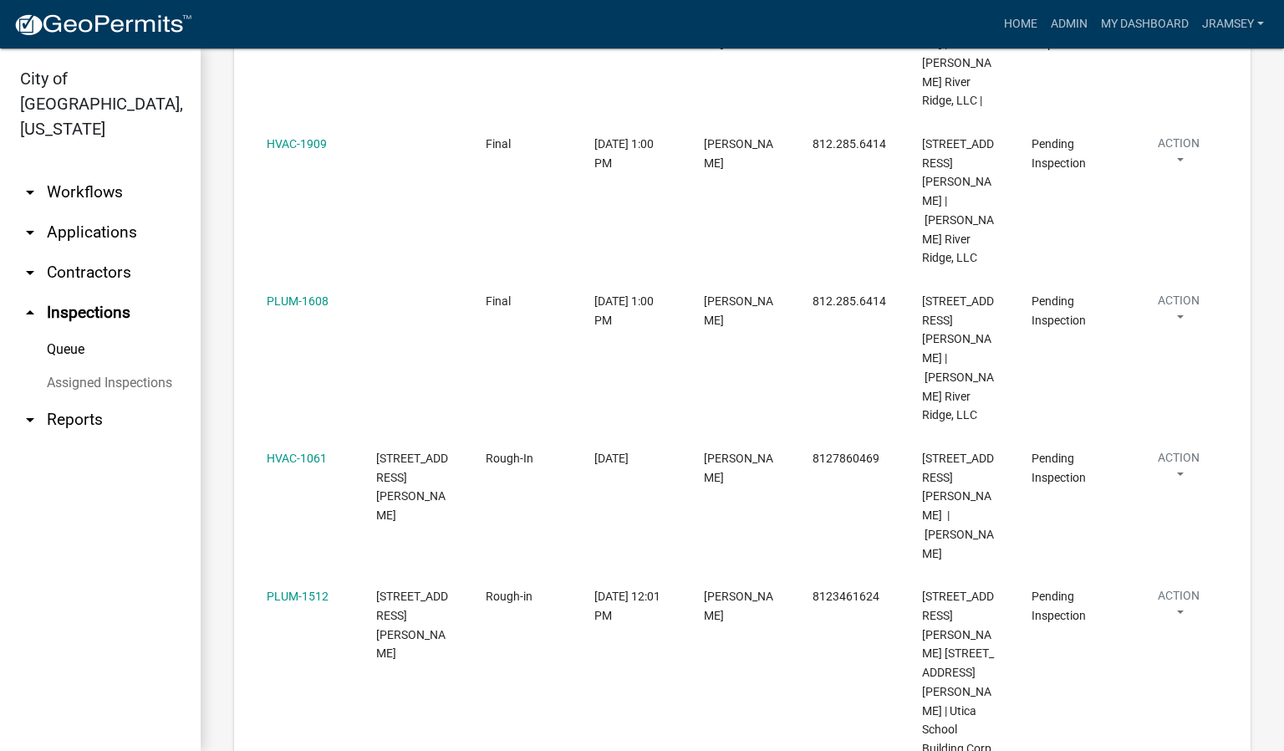
click at [106, 172] on link "arrow_drop_down Workflows" at bounding box center [100, 192] width 201 height 40
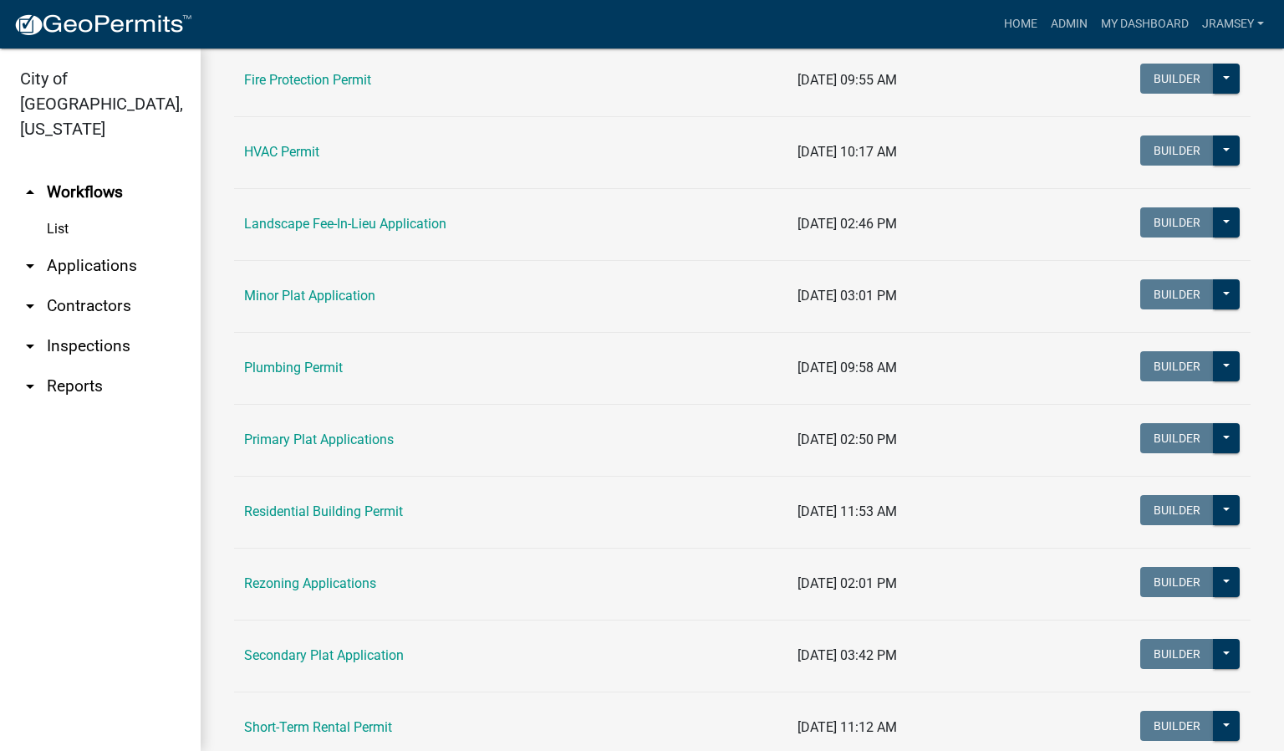
scroll to position [753, 0]
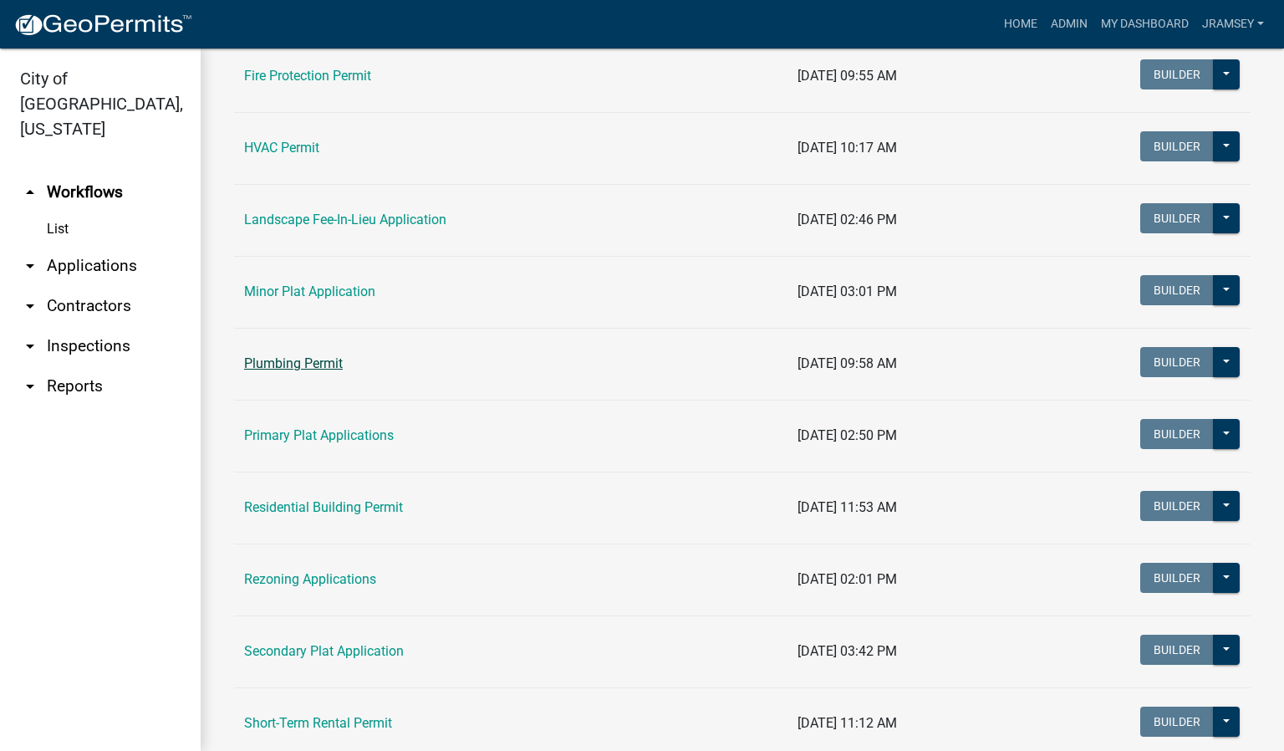
click at [304, 370] on link "Plumbing Permit" at bounding box center [293, 363] width 99 height 16
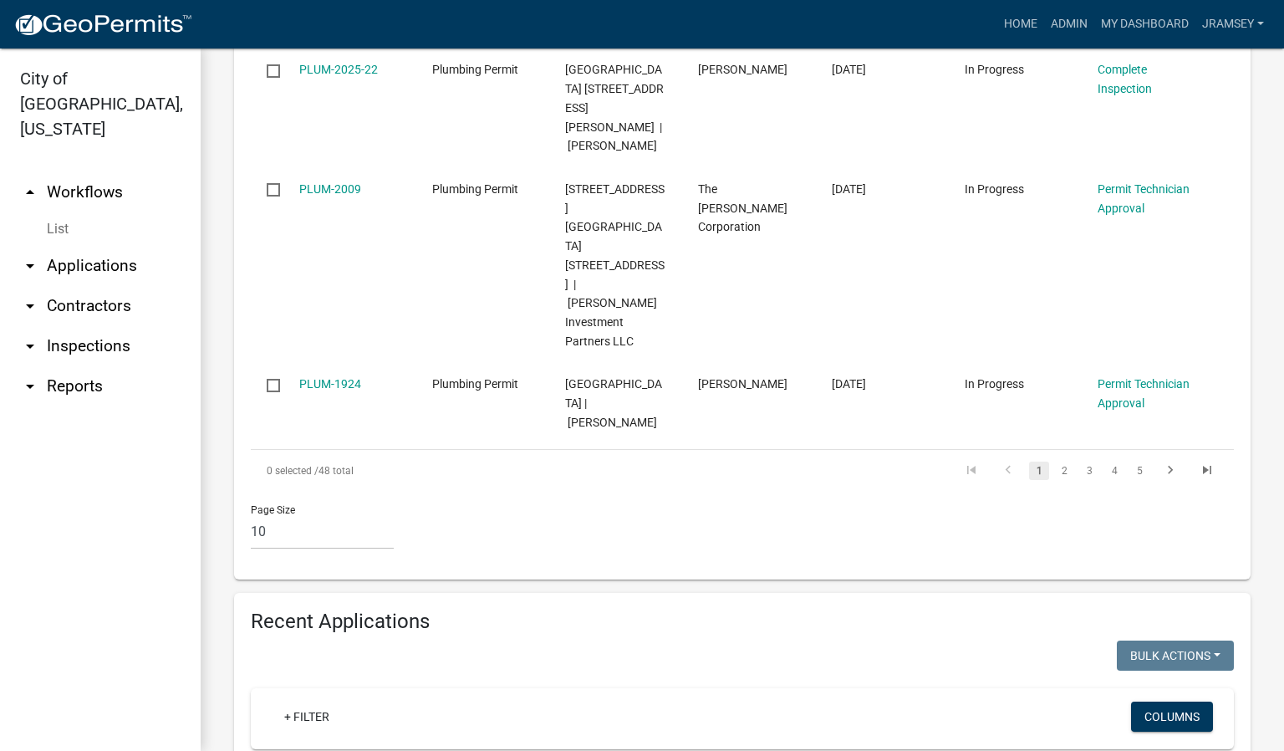
scroll to position [1505, 0]
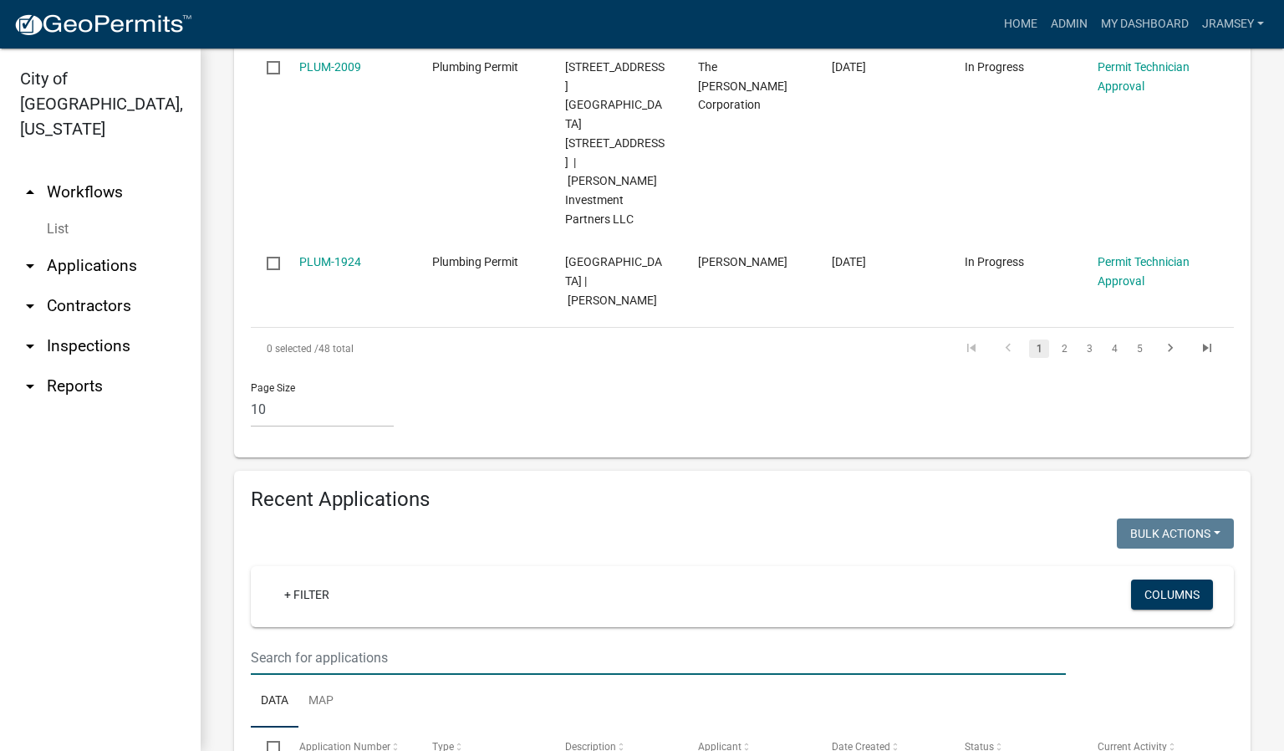
click at [361, 640] on input "text" at bounding box center [658, 657] width 815 height 34
type input "4"
type input "3"
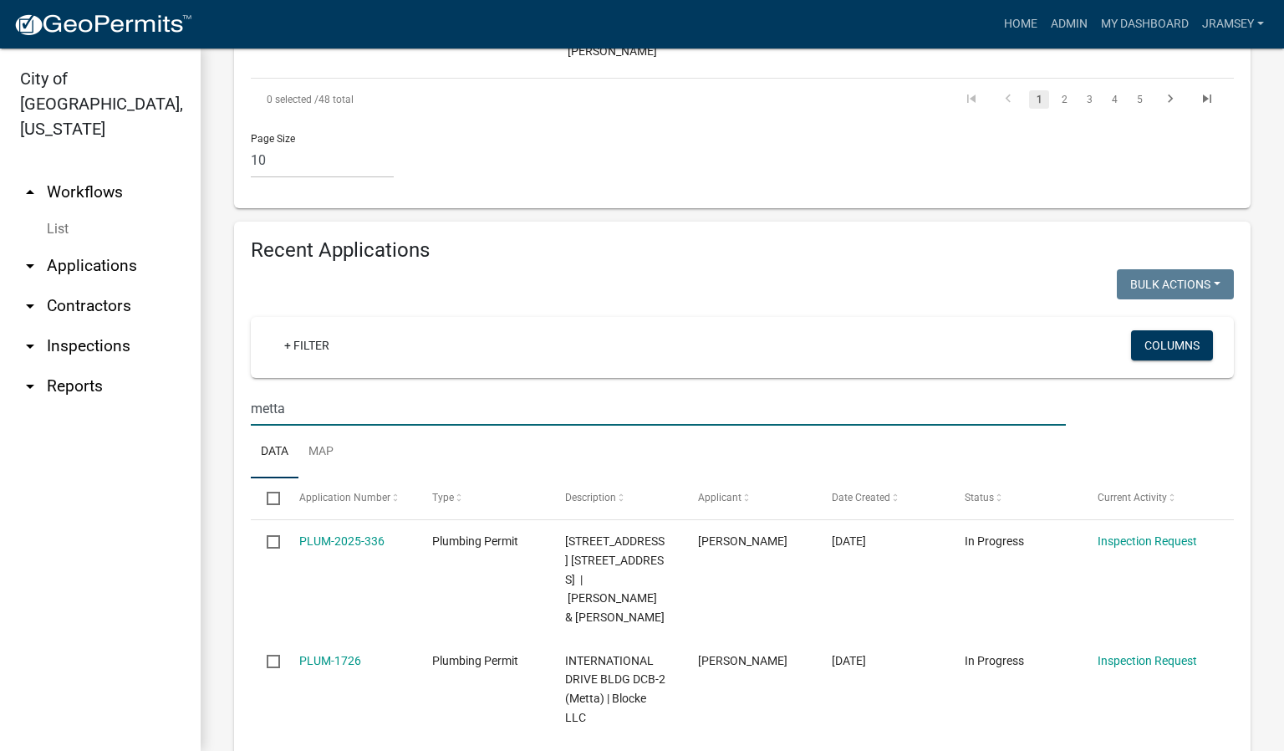
scroll to position [1756, 0]
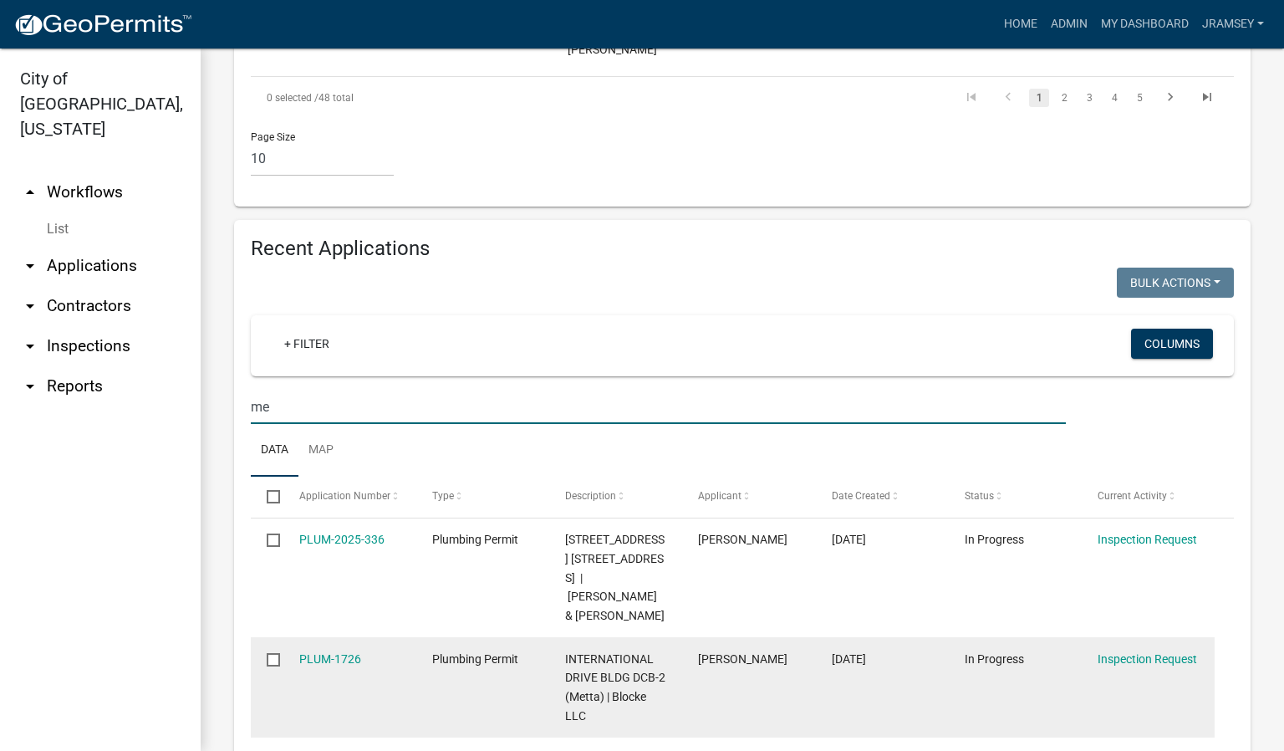
type input "m"
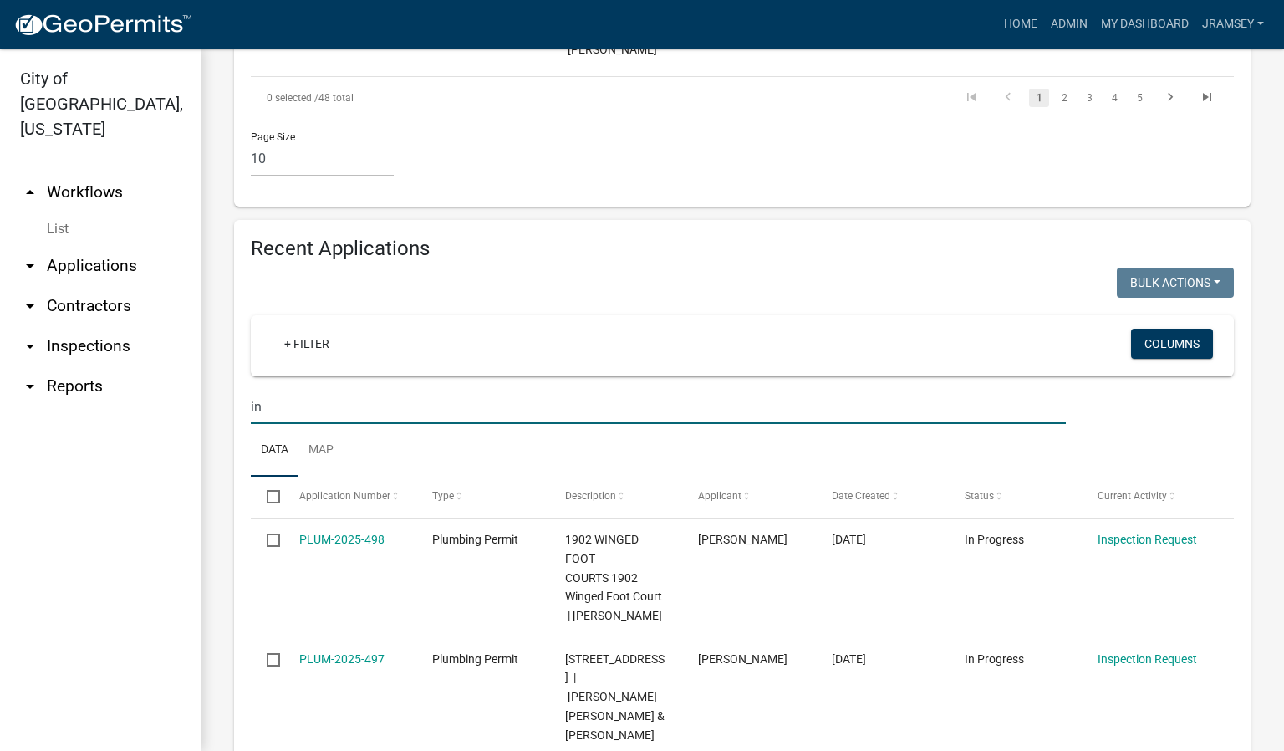
click at [304, 390] on input "in" at bounding box center [658, 407] width 815 height 34
type input "inter"
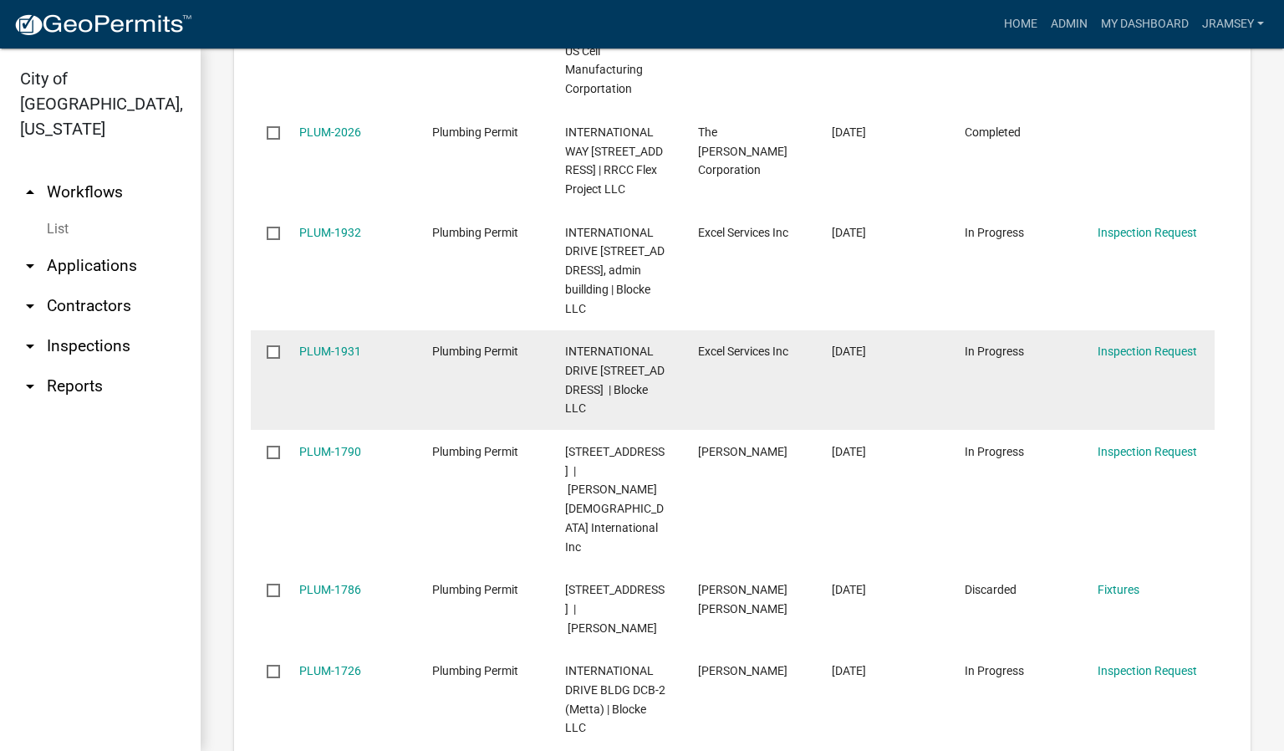
scroll to position [2634, 0]
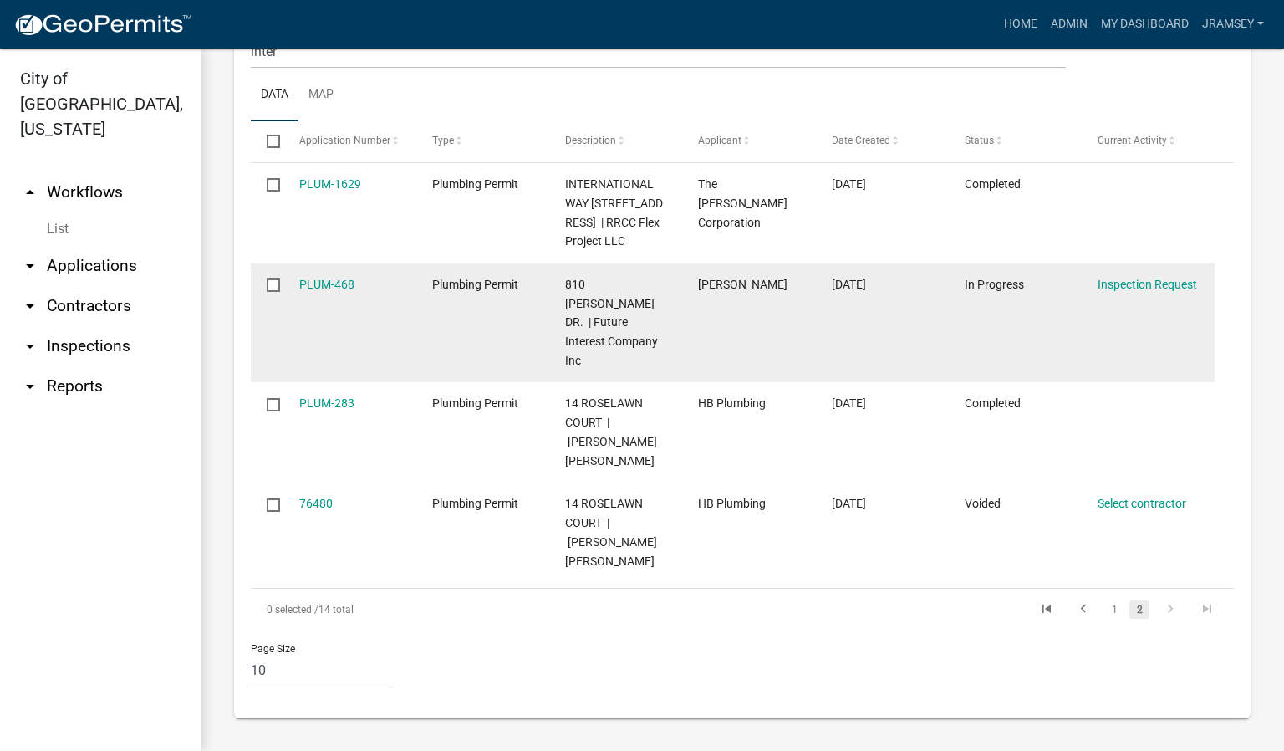
scroll to position [1901, 0]
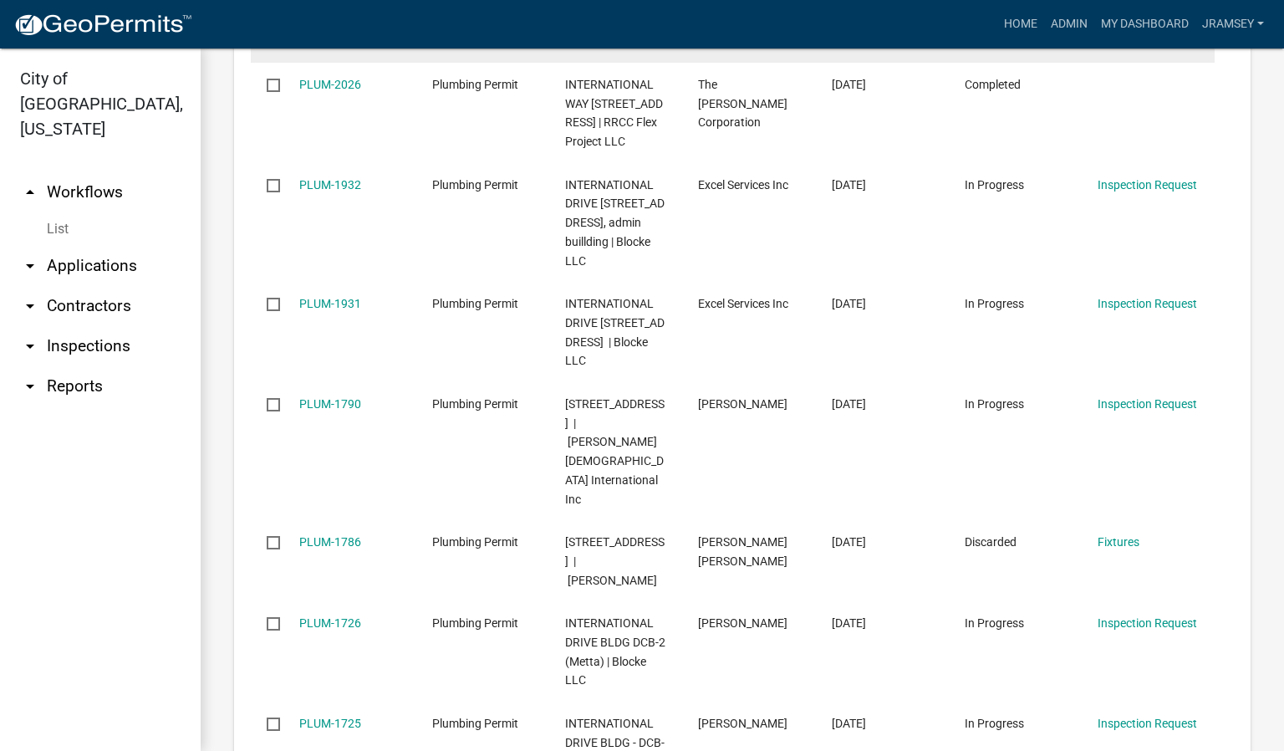
scroll to position [2654, 0]
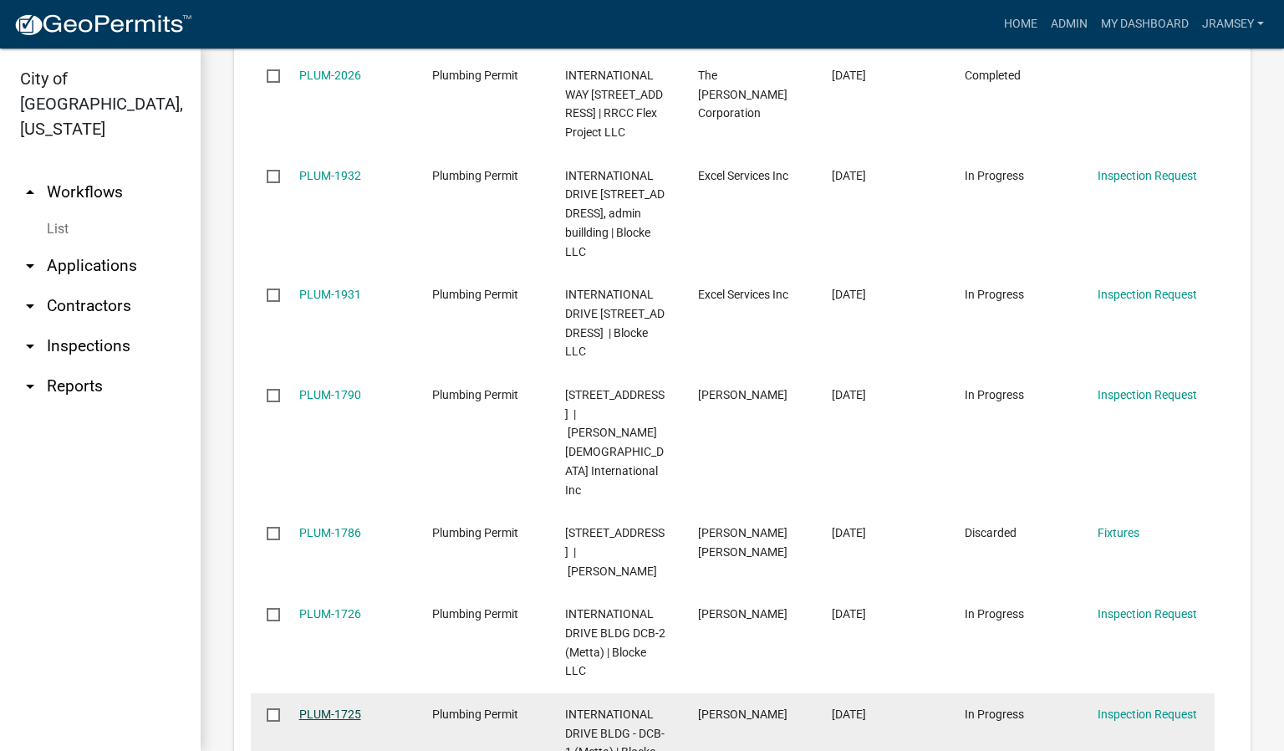
click at [349, 707] on link "PLUM-1725" at bounding box center [330, 713] width 62 height 13
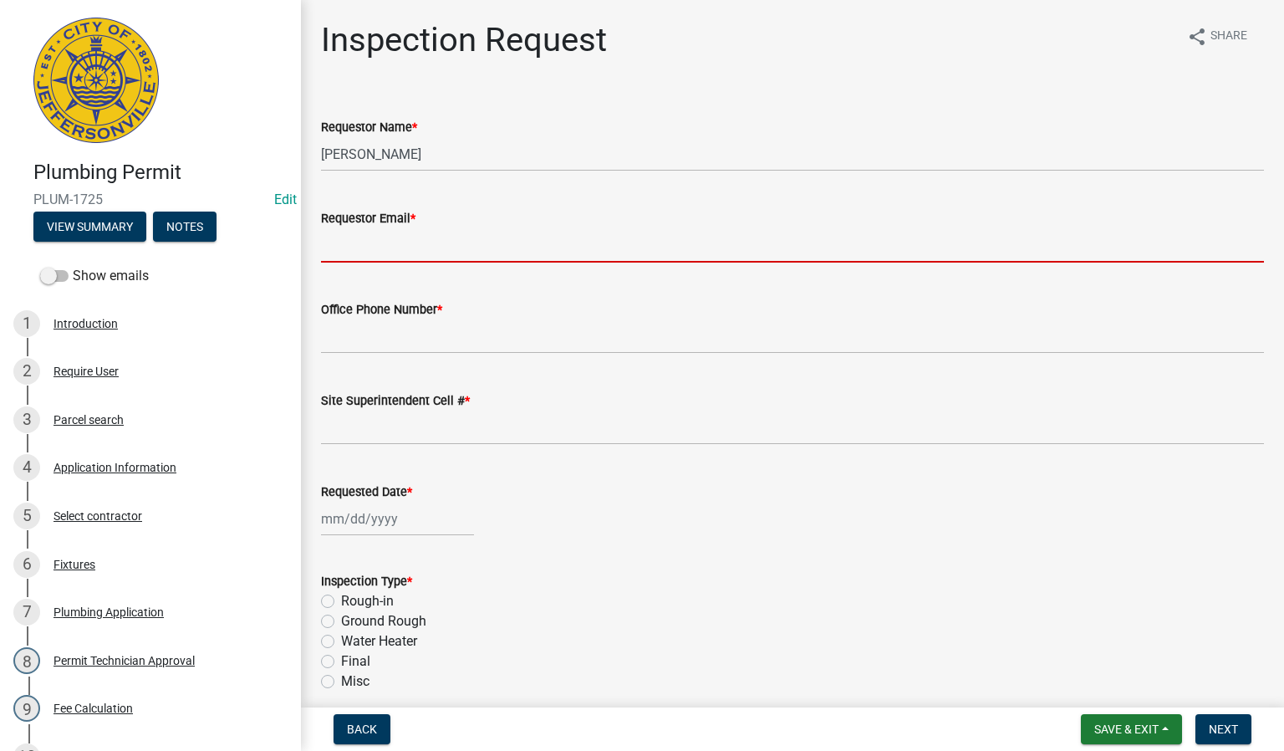
click at [366, 233] on input "Requestor Email *" at bounding box center [792, 245] width 943 height 34
type input "[EMAIL_ADDRESS][DOMAIN_NAME]"
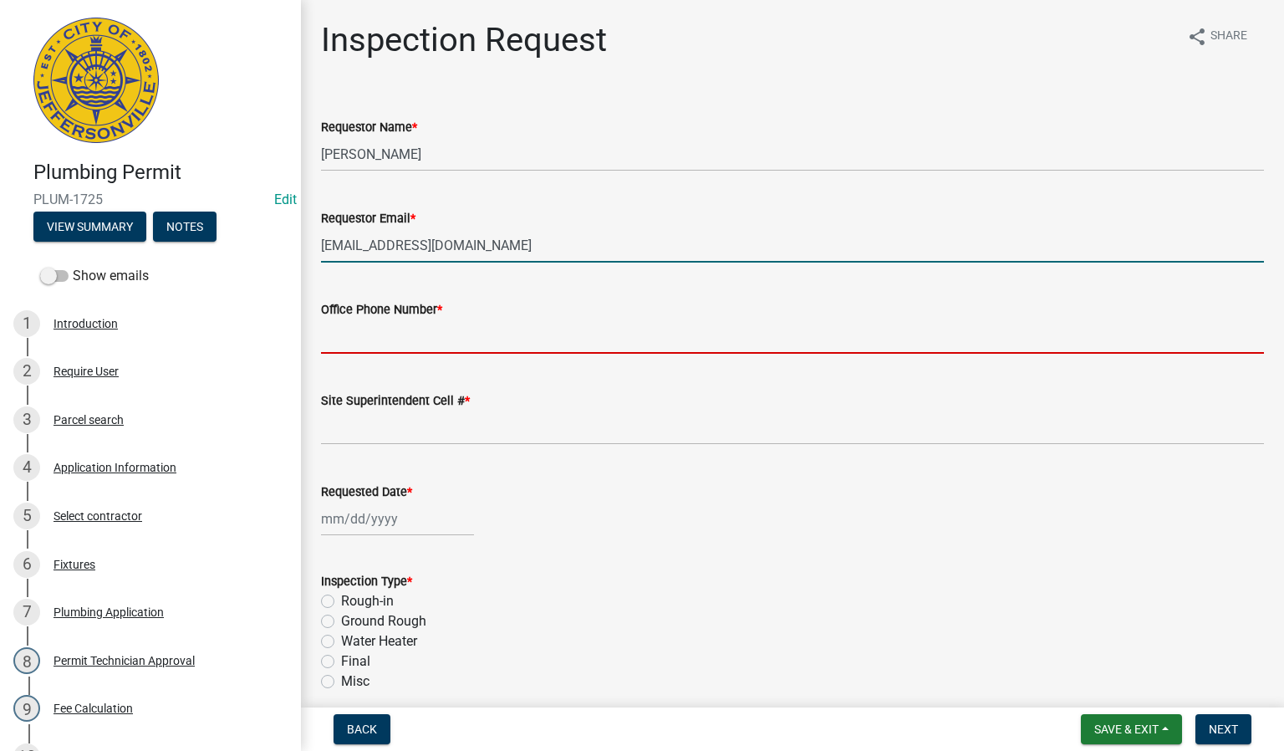
click at [467, 342] on input "Office Phone Number *" at bounding box center [792, 336] width 943 height 34
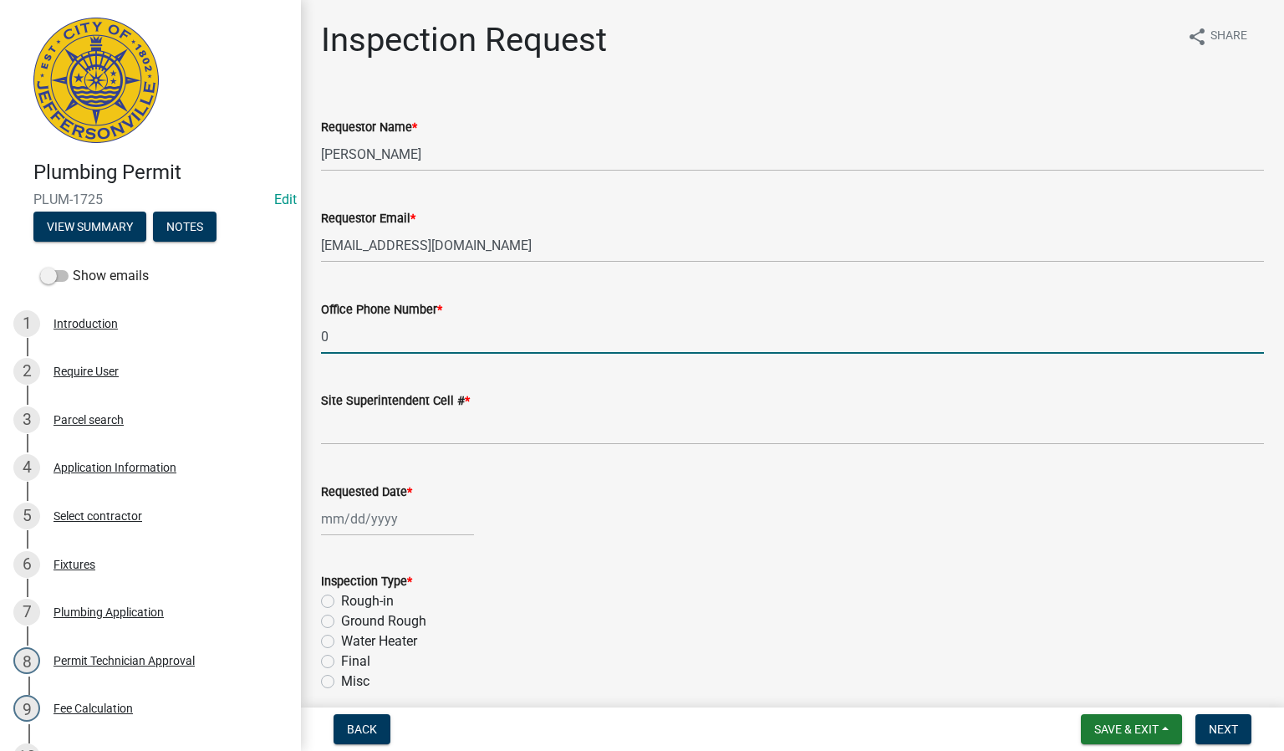
type input "0000000000"
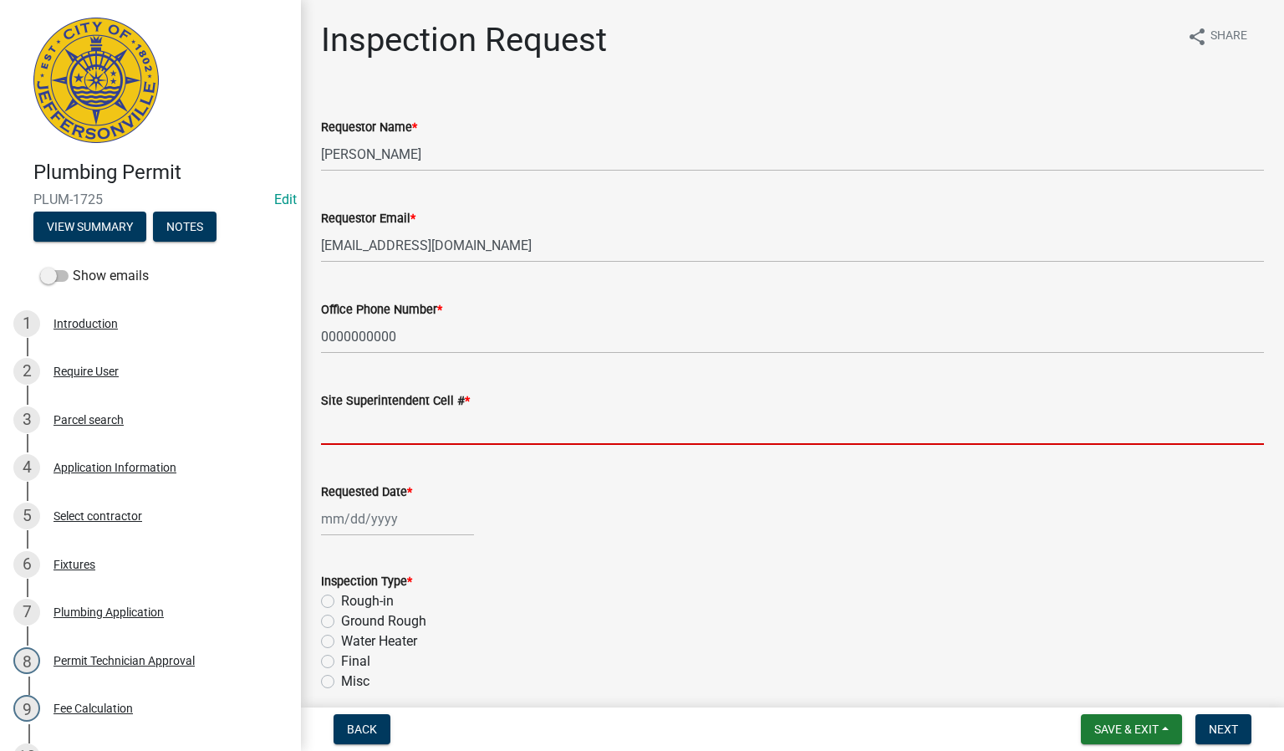
click at [395, 422] on input "Site Superintendent Cell # *" at bounding box center [792, 428] width 943 height 34
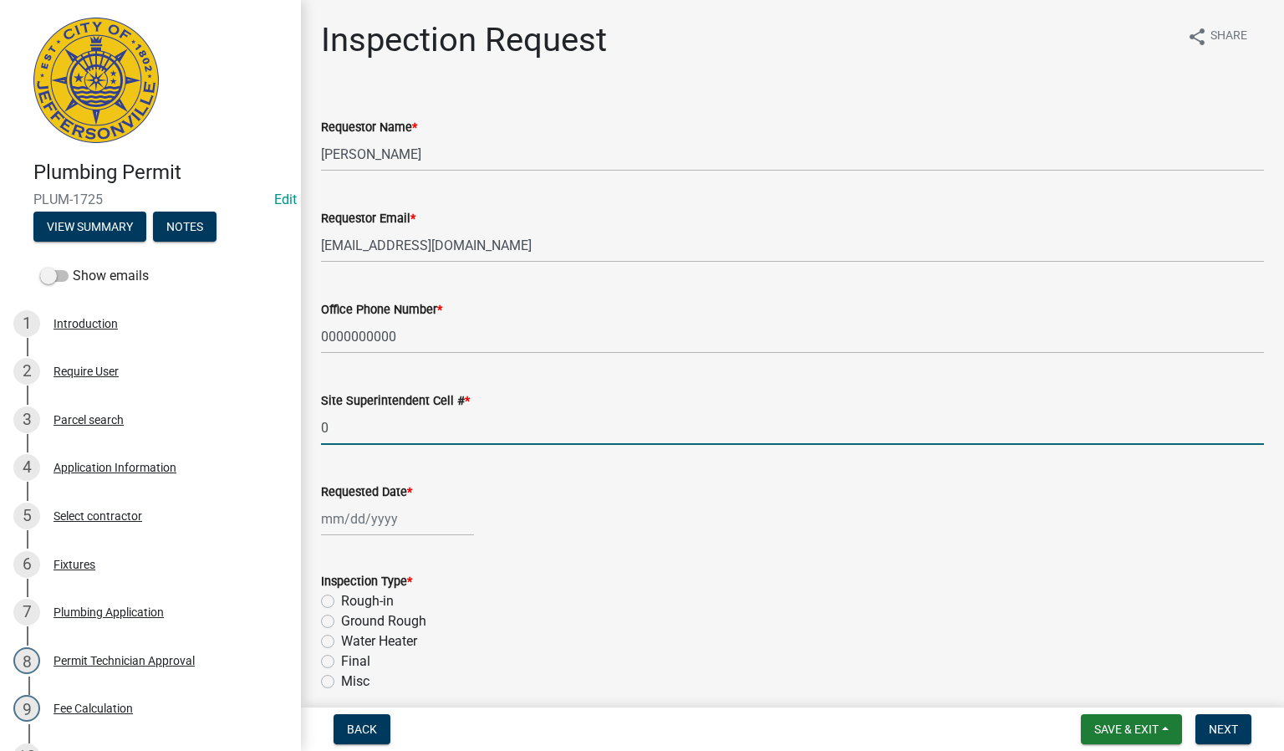
type input "0000000000"
select select "9"
select select "2025"
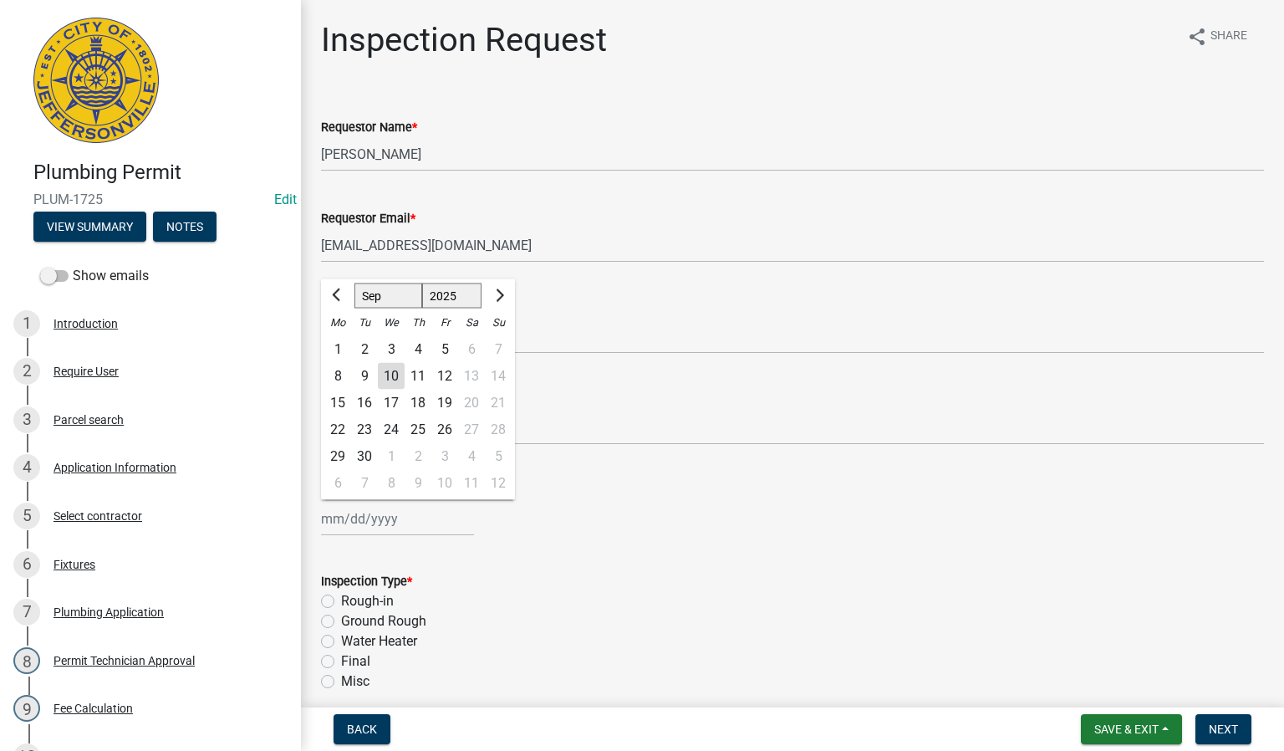
click at [376, 510] on div "[PERSON_NAME] Feb Mar Apr [PERSON_NAME][DATE] Oct Nov [DATE] 1526 1527 1528 152…" at bounding box center [397, 519] width 153 height 34
click at [397, 374] on div "10" at bounding box center [391, 376] width 27 height 27
type input "[DATE]"
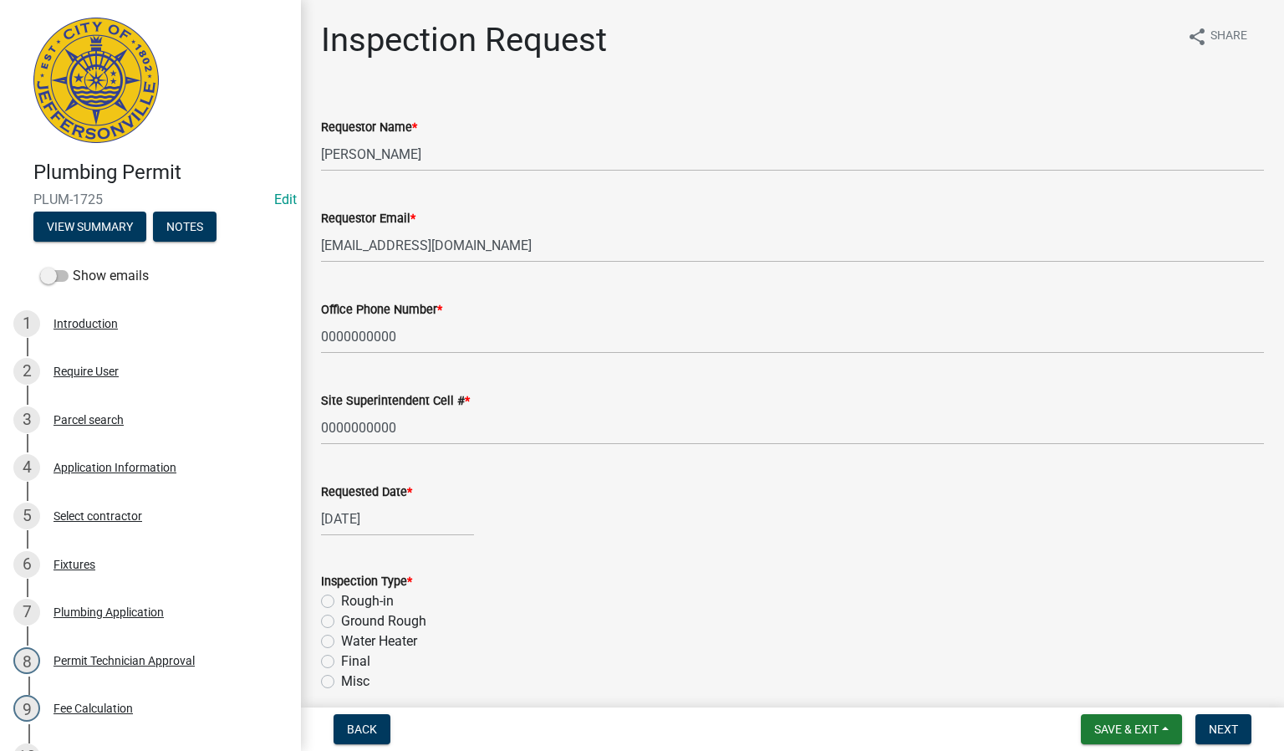
click at [341, 600] on label "Rough-in" at bounding box center [367, 601] width 53 height 20
click at [341, 600] on input "Rough-in" at bounding box center [346, 596] width 11 height 11
radio input "true"
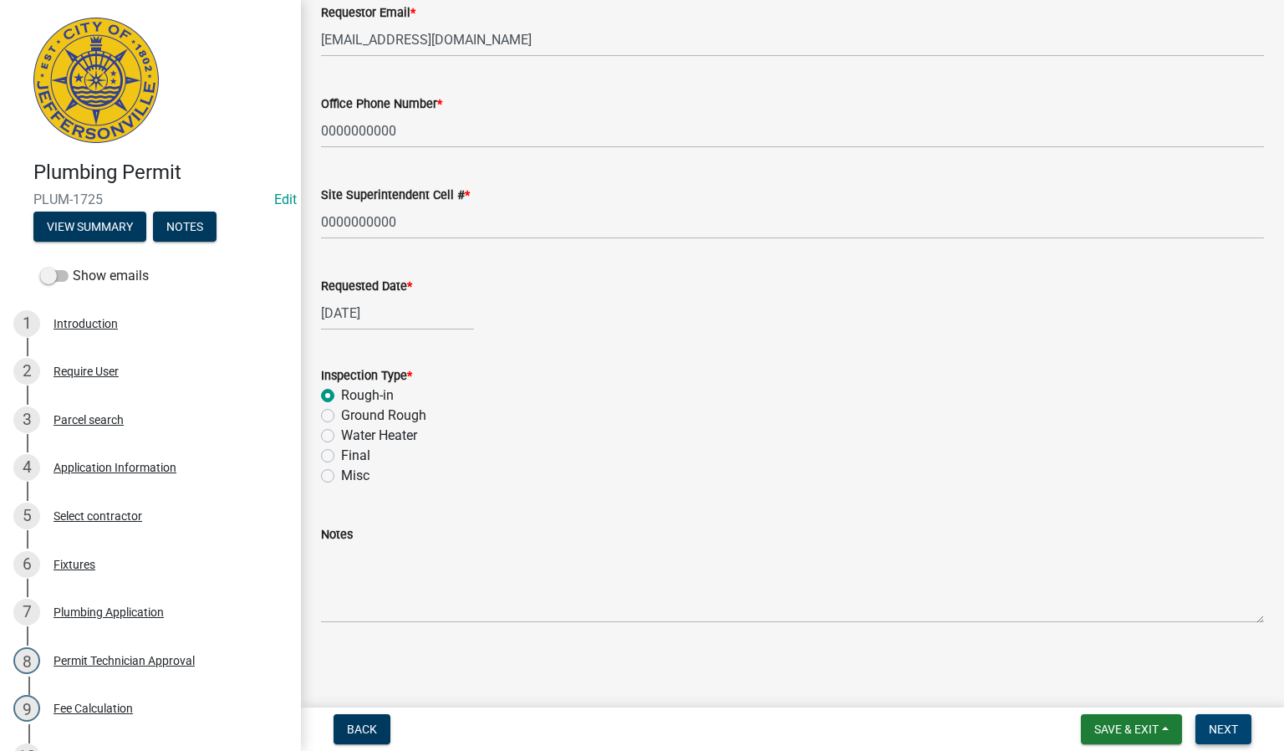
click at [1220, 736] on button "Next" at bounding box center [1224, 729] width 56 height 30
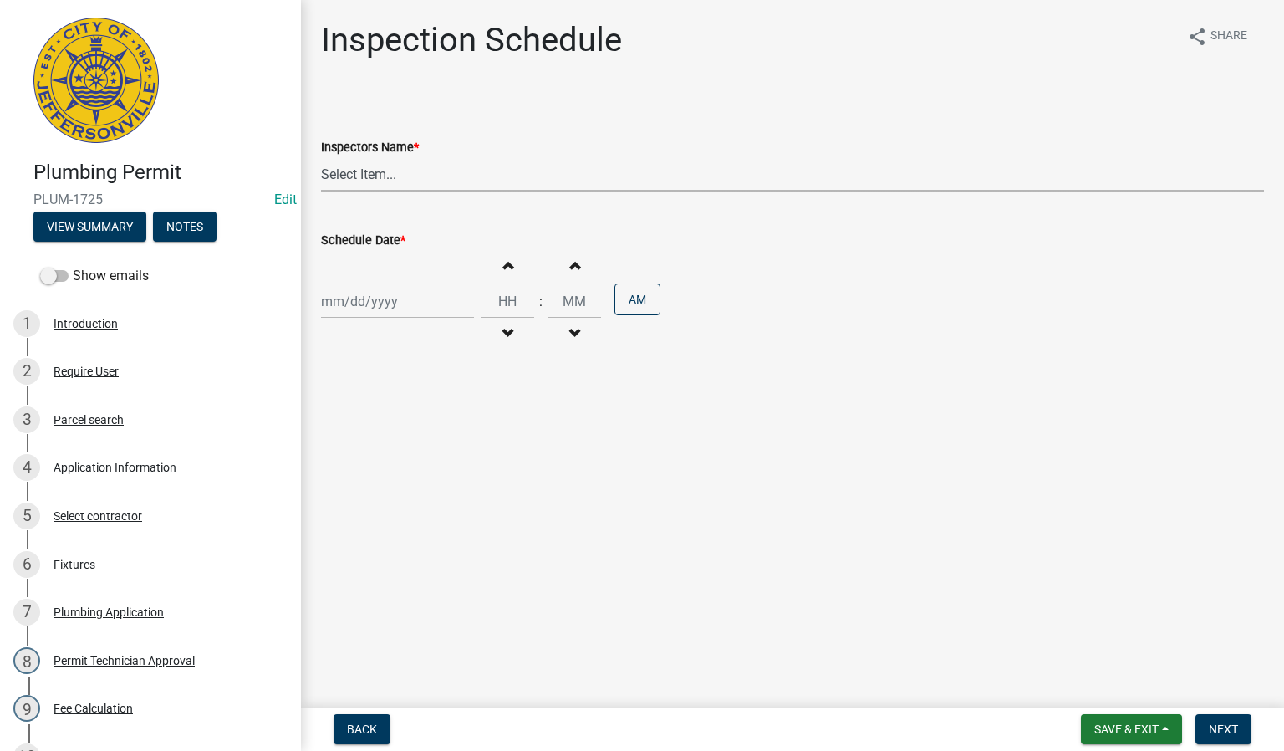
click at [362, 181] on select "Select Item... [PERSON_NAME] ([PERSON_NAME]) [PERSON_NAME] ([PERSON_NAME]) mkru…" at bounding box center [792, 174] width 943 height 34
select select "13c97fbc-c819-4cee-844a-0db3d3c4db95"
click at [321, 157] on select "Select Item... [PERSON_NAME] ([PERSON_NAME]) [PERSON_NAME] ([PERSON_NAME]) mkru…" at bounding box center [792, 174] width 943 height 34
click at [367, 297] on div at bounding box center [397, 301] width 153 height 34
select select "9"
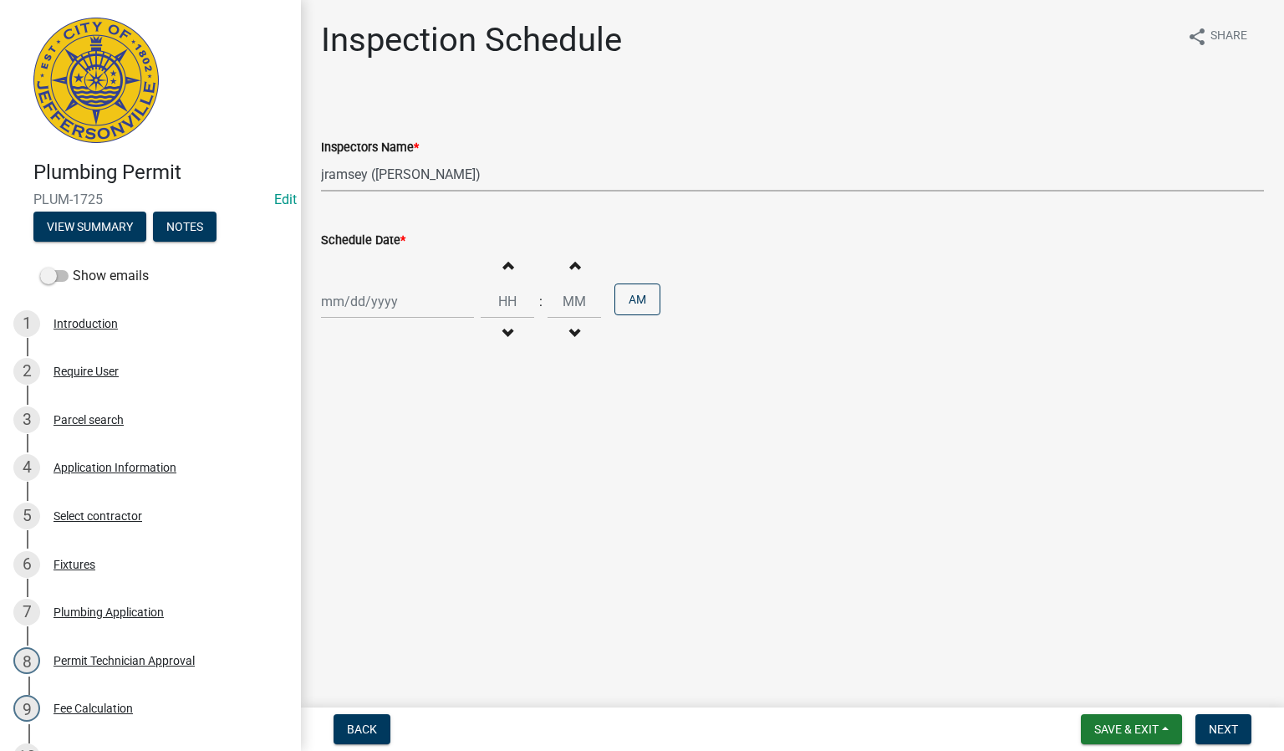
select select "2025"
click at [396, 410] on div "10" at bounding box center [391, 418] width 27 height 27
type input "[DATE]"
click at [1212, 726] on span "Next" at bounding box center [1223, 728] width 29 height 13
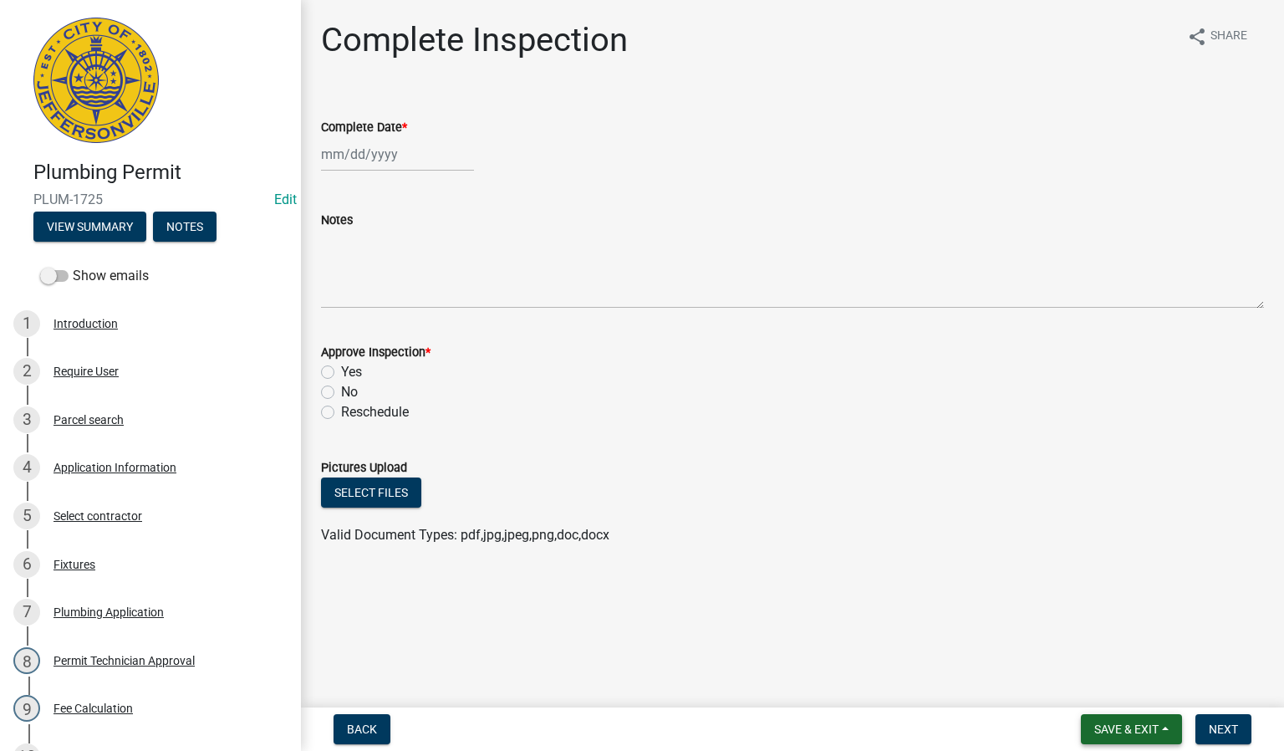
click at [1111, 736] on button "Save & Exit" at bounding box center [1131, 729] width 101 height 30
click at [1084, 686] on button "Save & Exit" at bounding box center [1115, 686] width 134 height 40
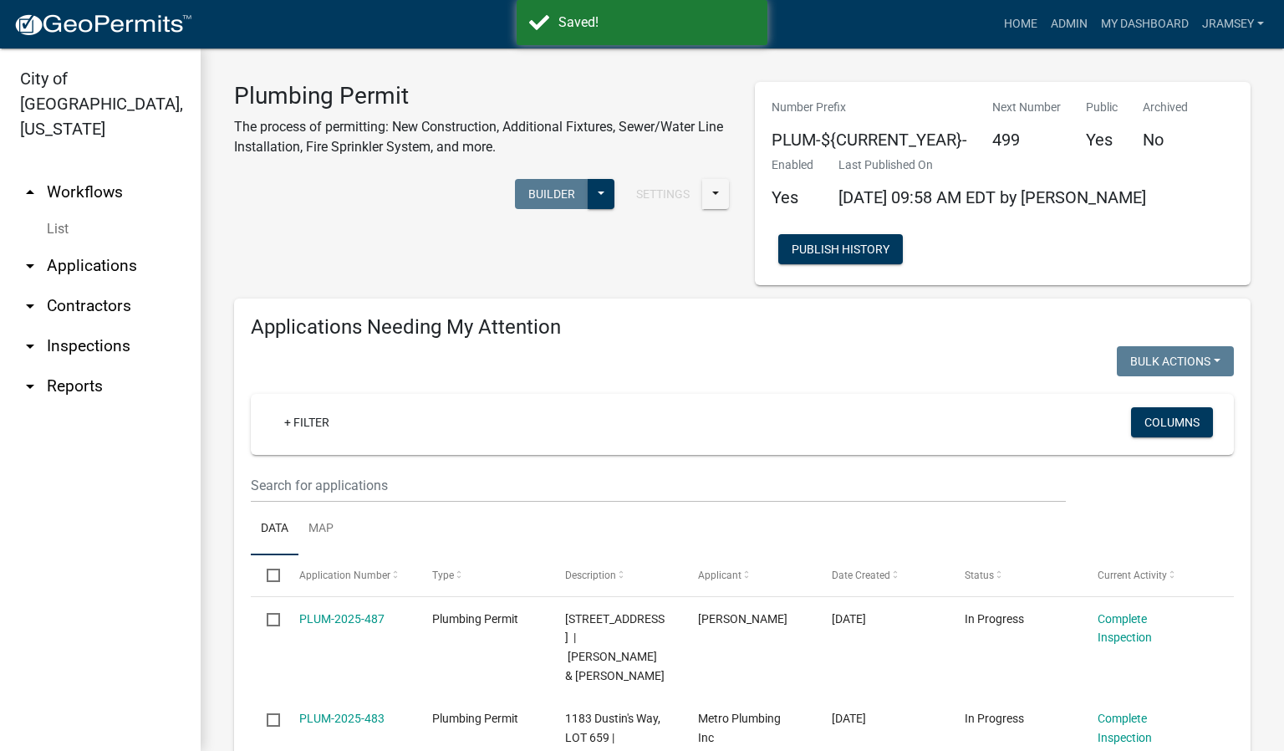
click at [88, 326] on link "arrow_drop_down Inspections" at bounding box center [100, 346] width 201 height 40
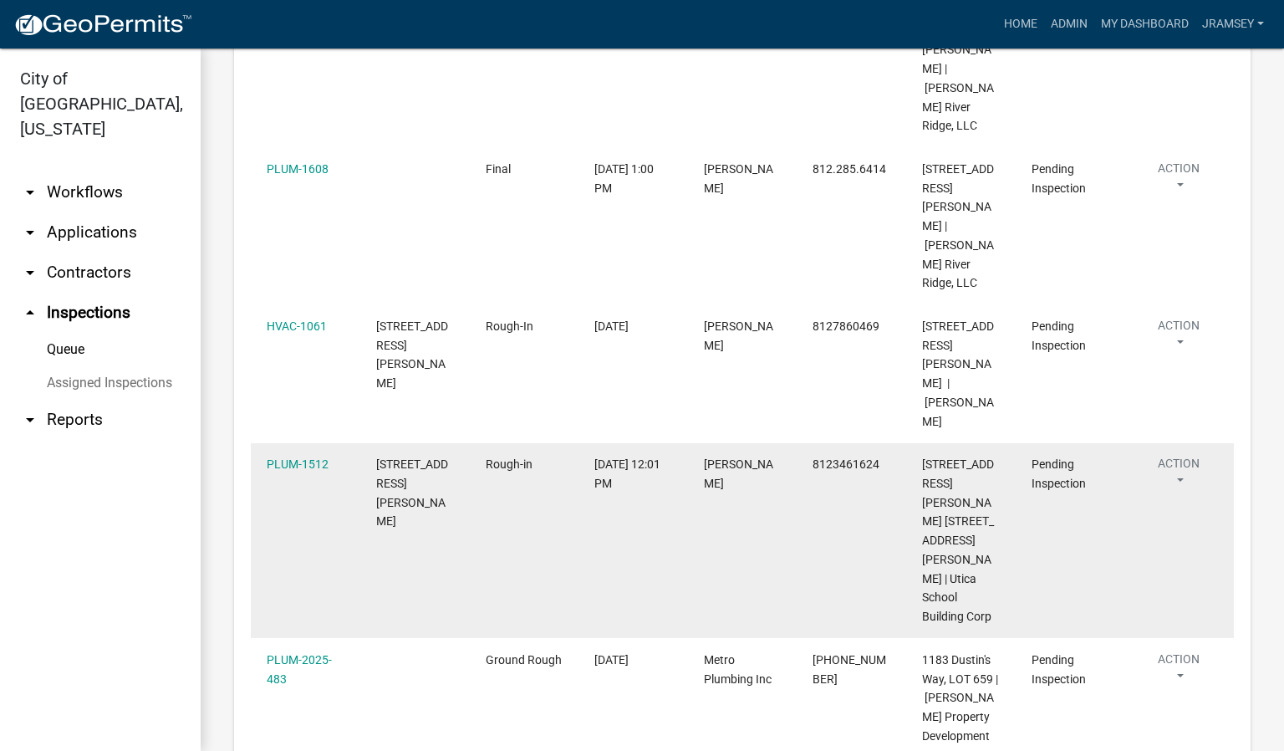
scroll to position [533, 0]
